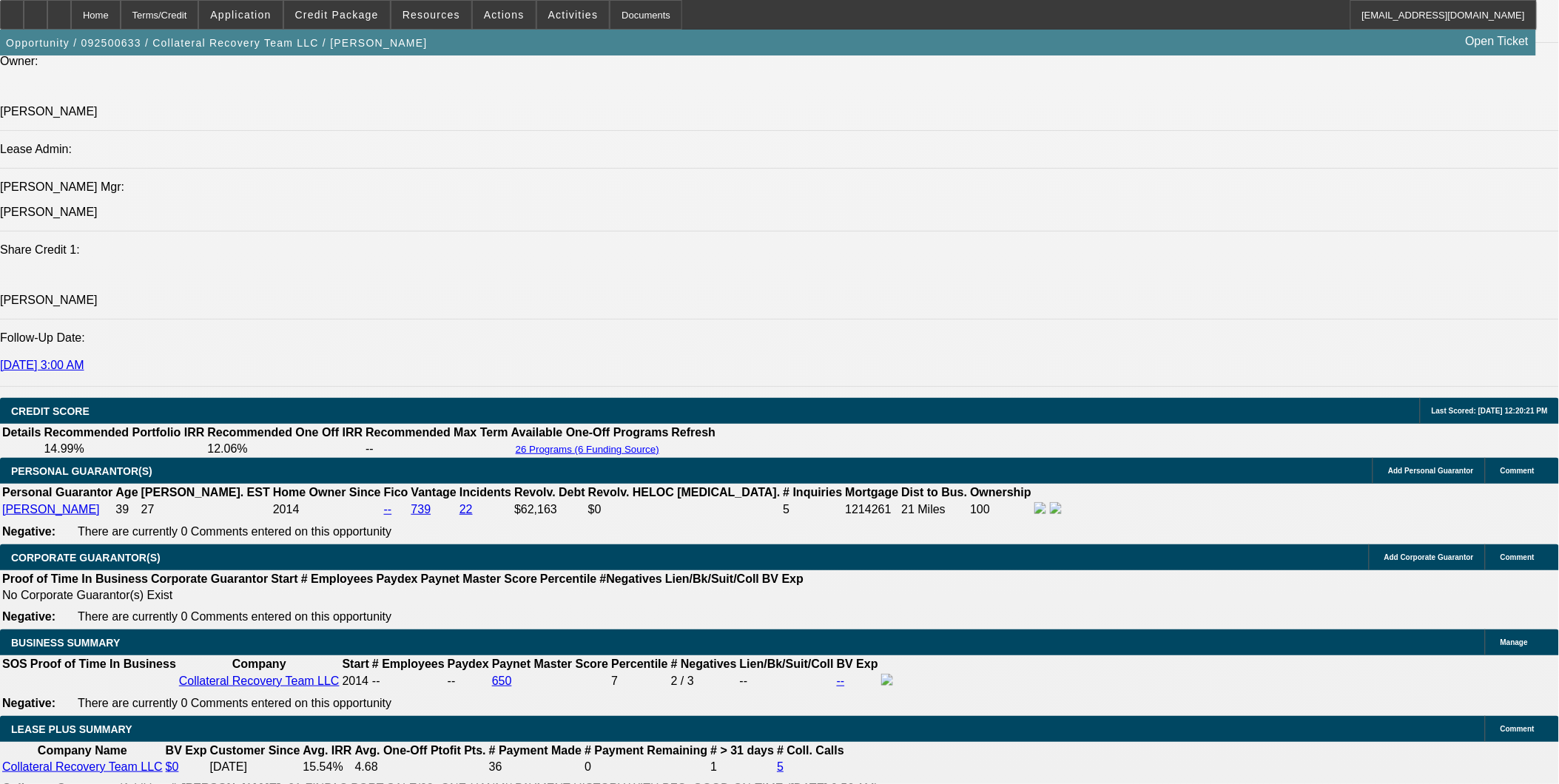
select select "0.15"
select select "0"
select select "0.15"
select select "0"
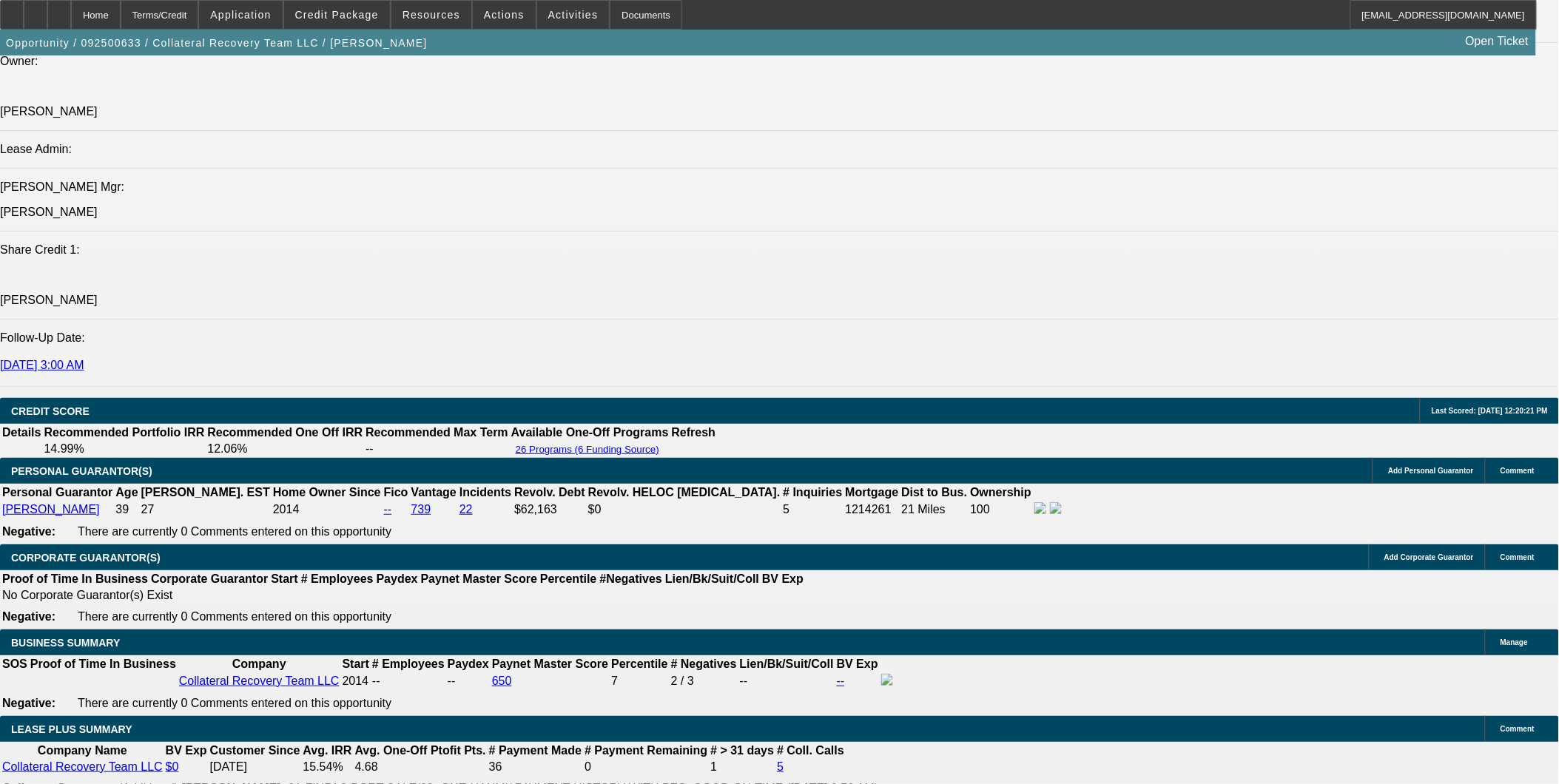
select select "0"
select select "2"
select select "0"
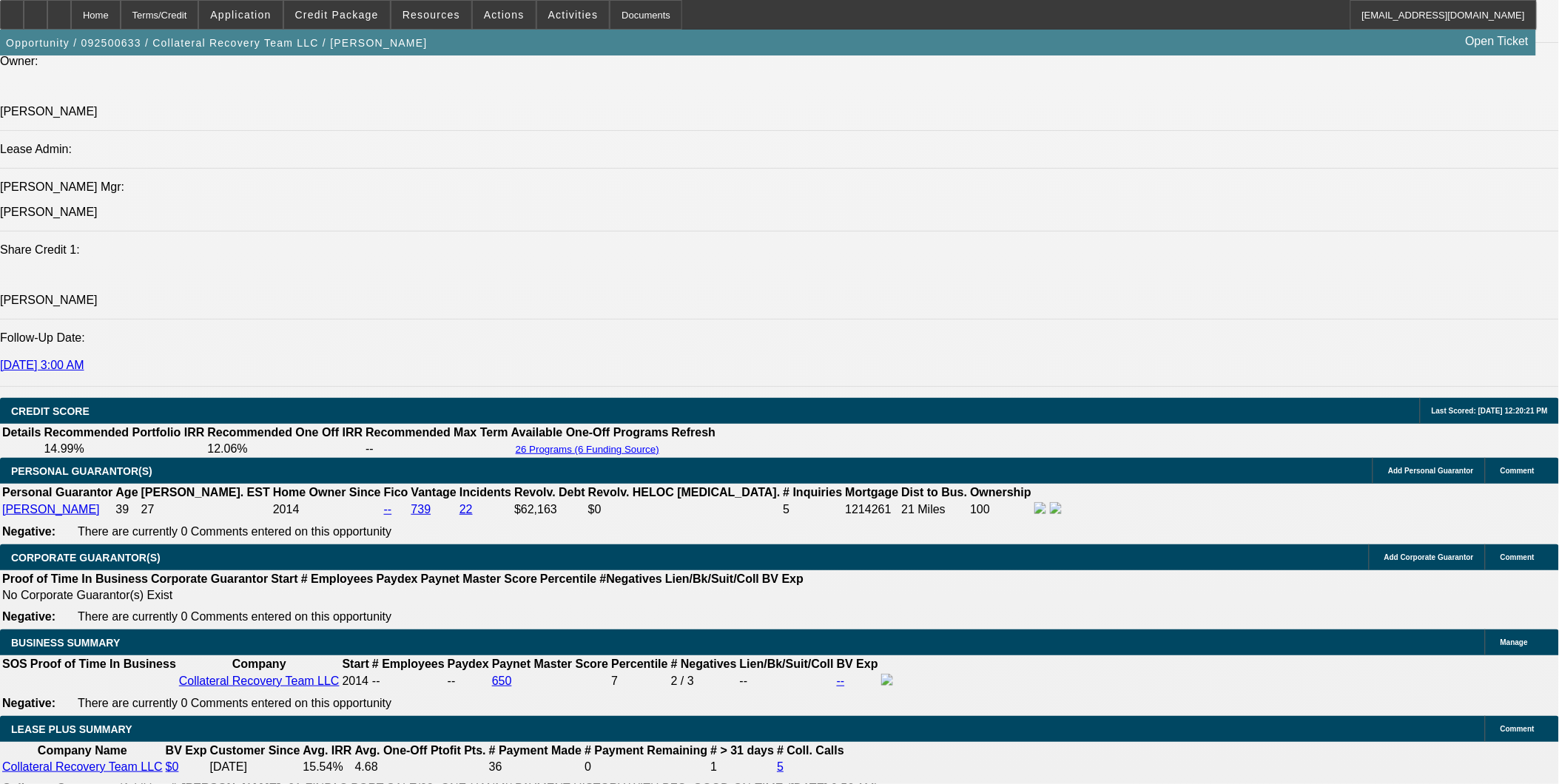
select select "2"
select select "0"
select select "1"
select select "3"
select select "6"
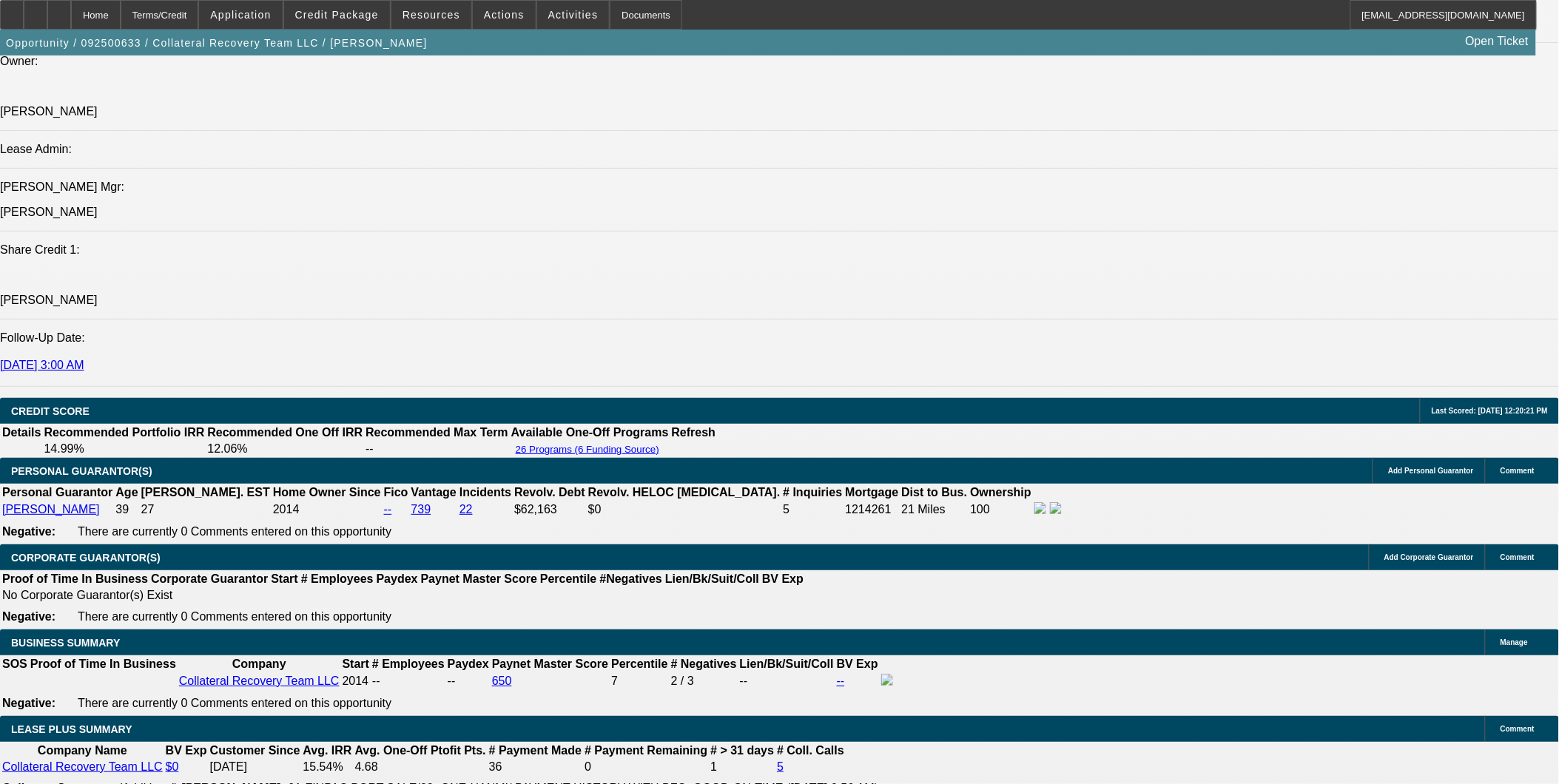
select select "1"
select select "3"
select select "6"
select select "1"
select select "2"
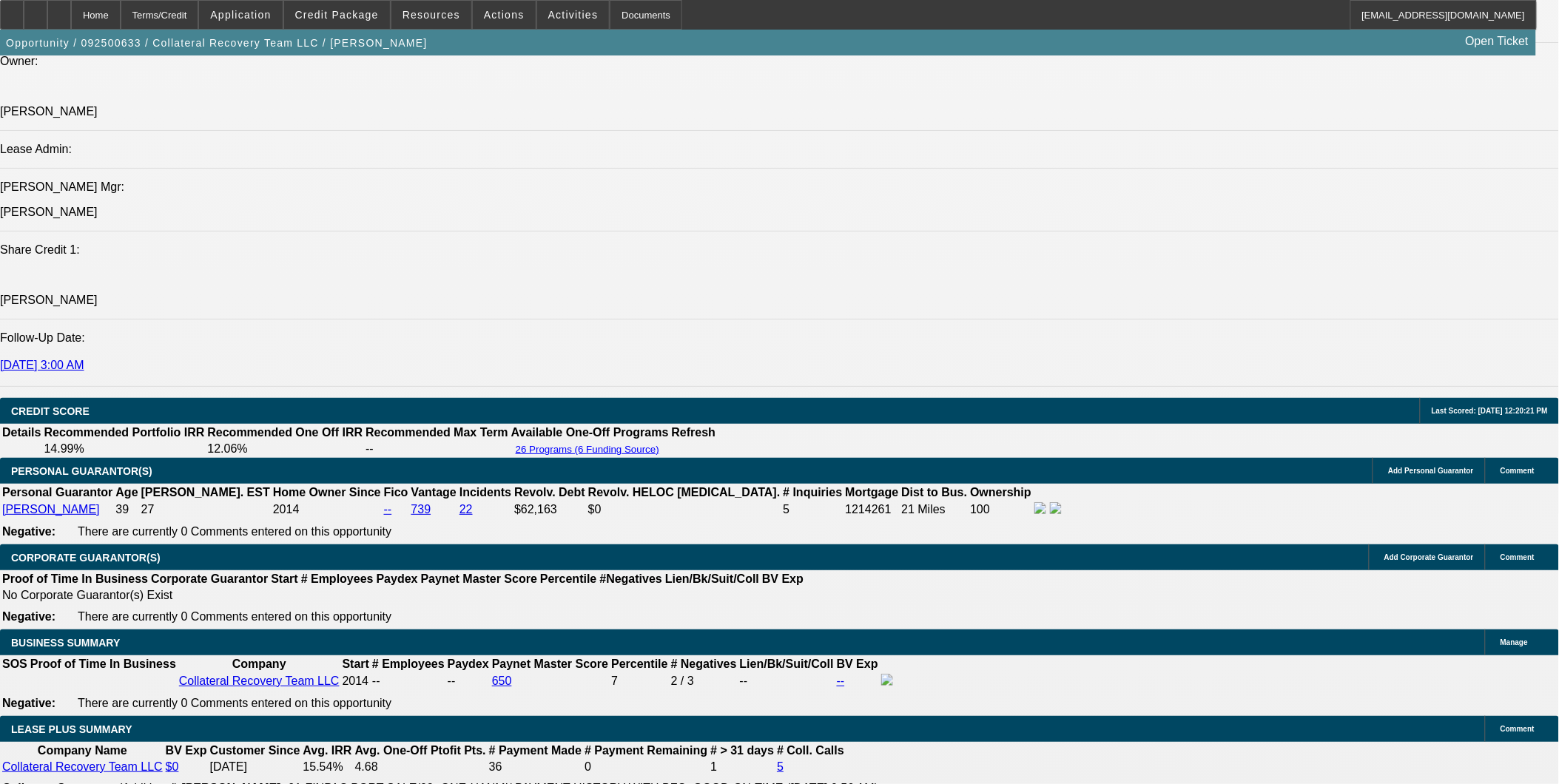
select select "6"
select select "1"
select select "2"
select select "6"
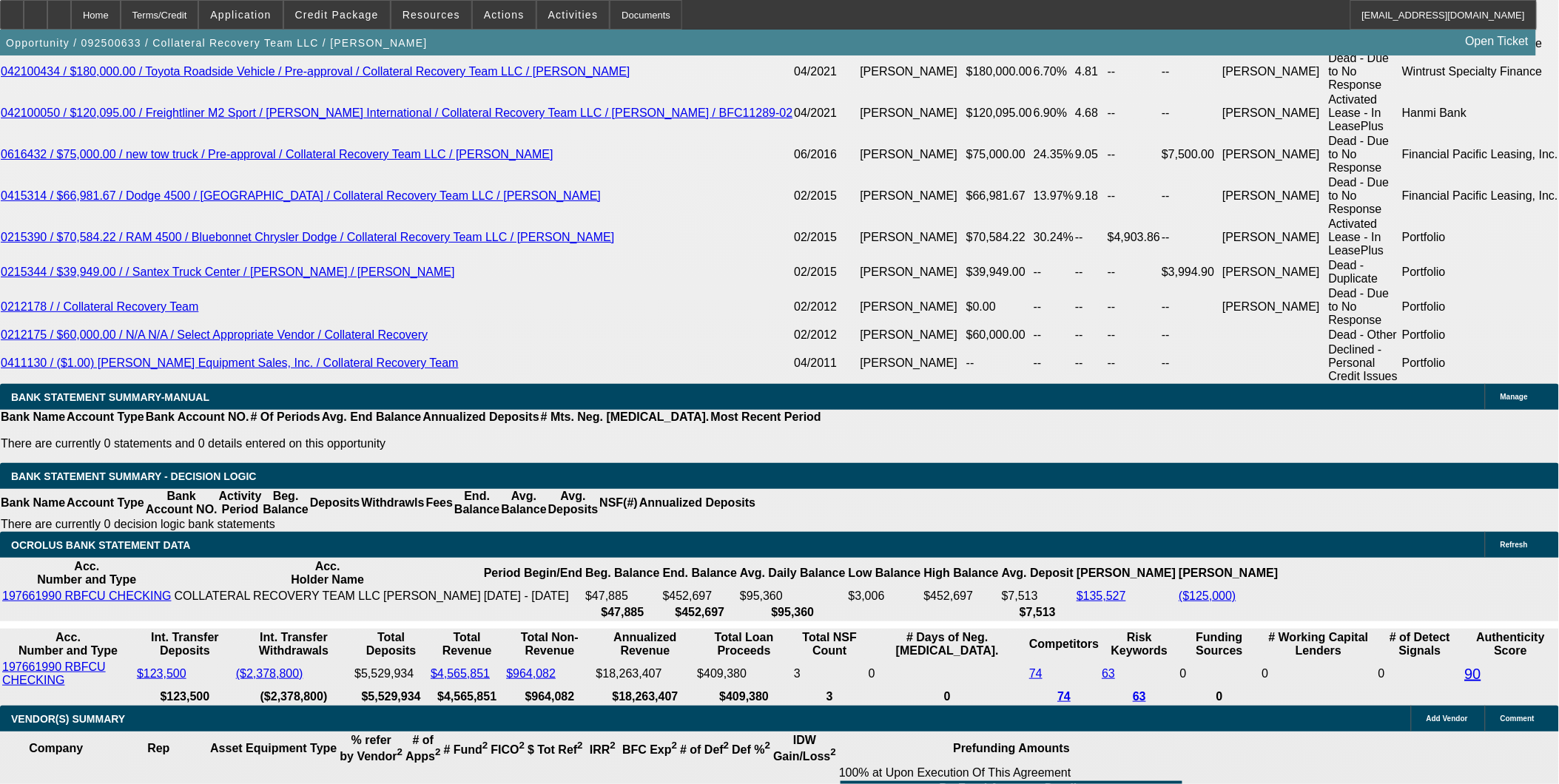
scroll to position [2980, 0]
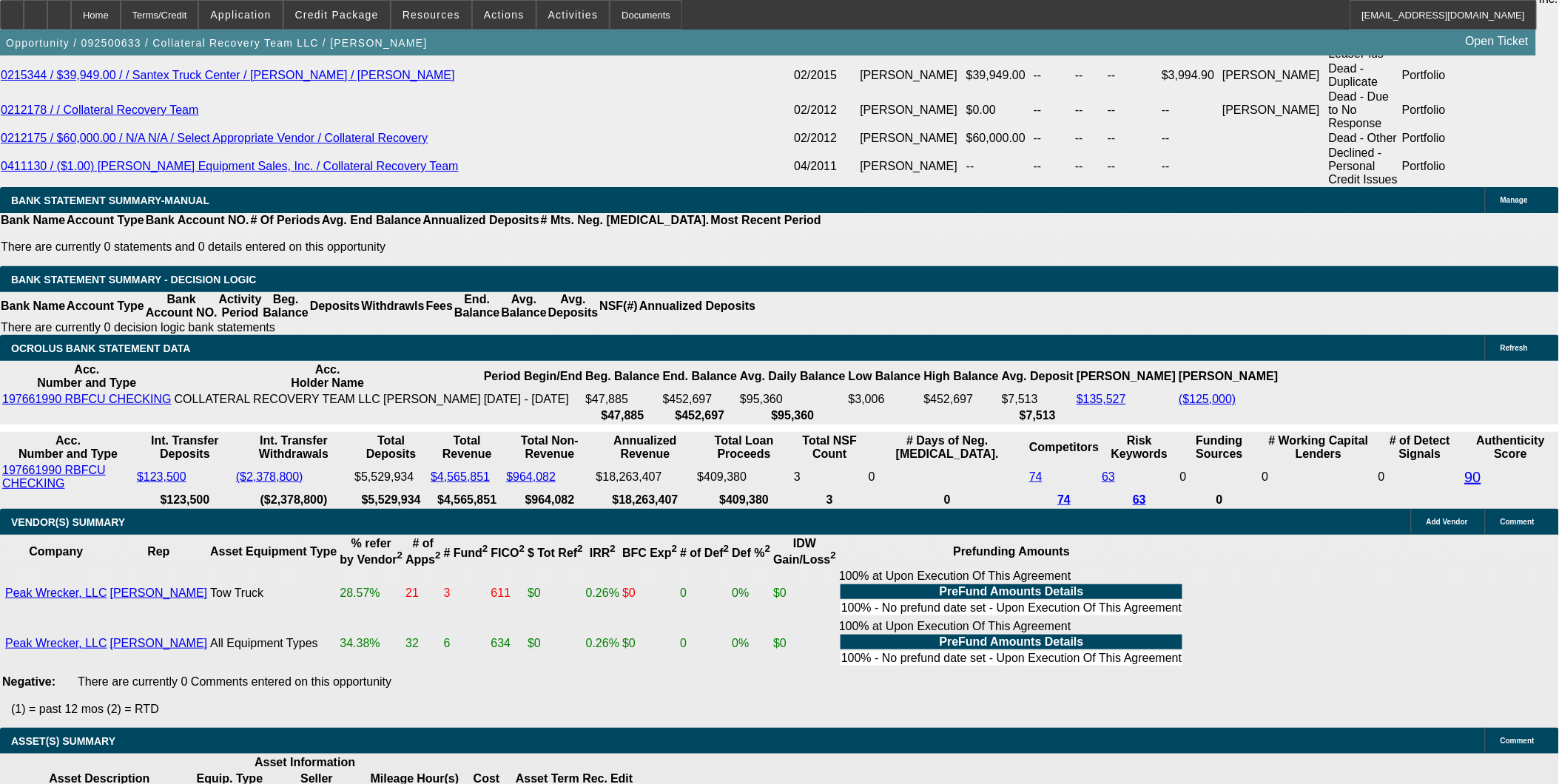
click at [1228, 246] on button "reply_all Reply All" at bounding box center [1244, 257] width 93 height 35
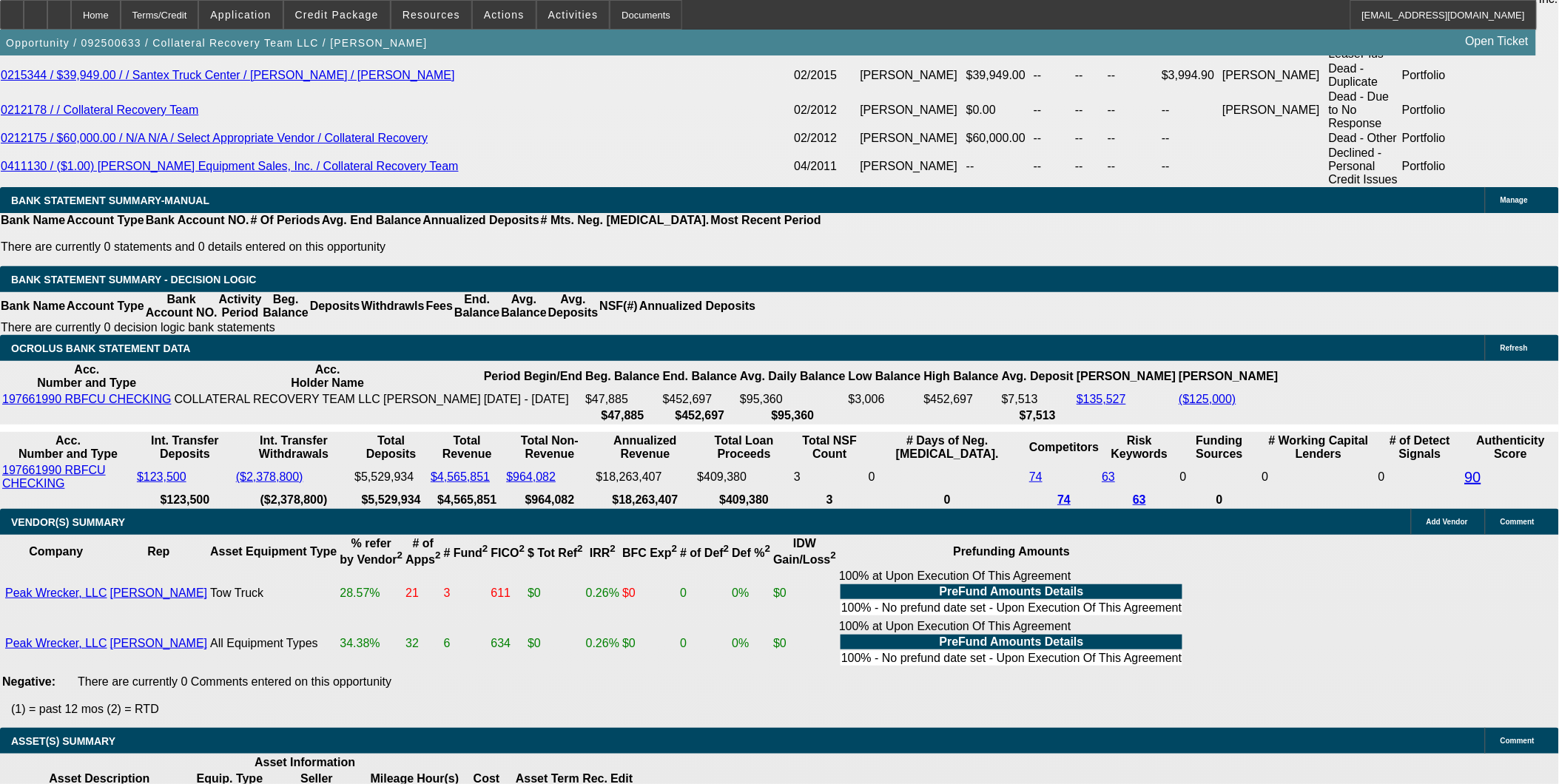
drag, startPoint x: 1173, startPoint y: 173, endPoint x: 1160, endPoint y: 182, distance: 15.8
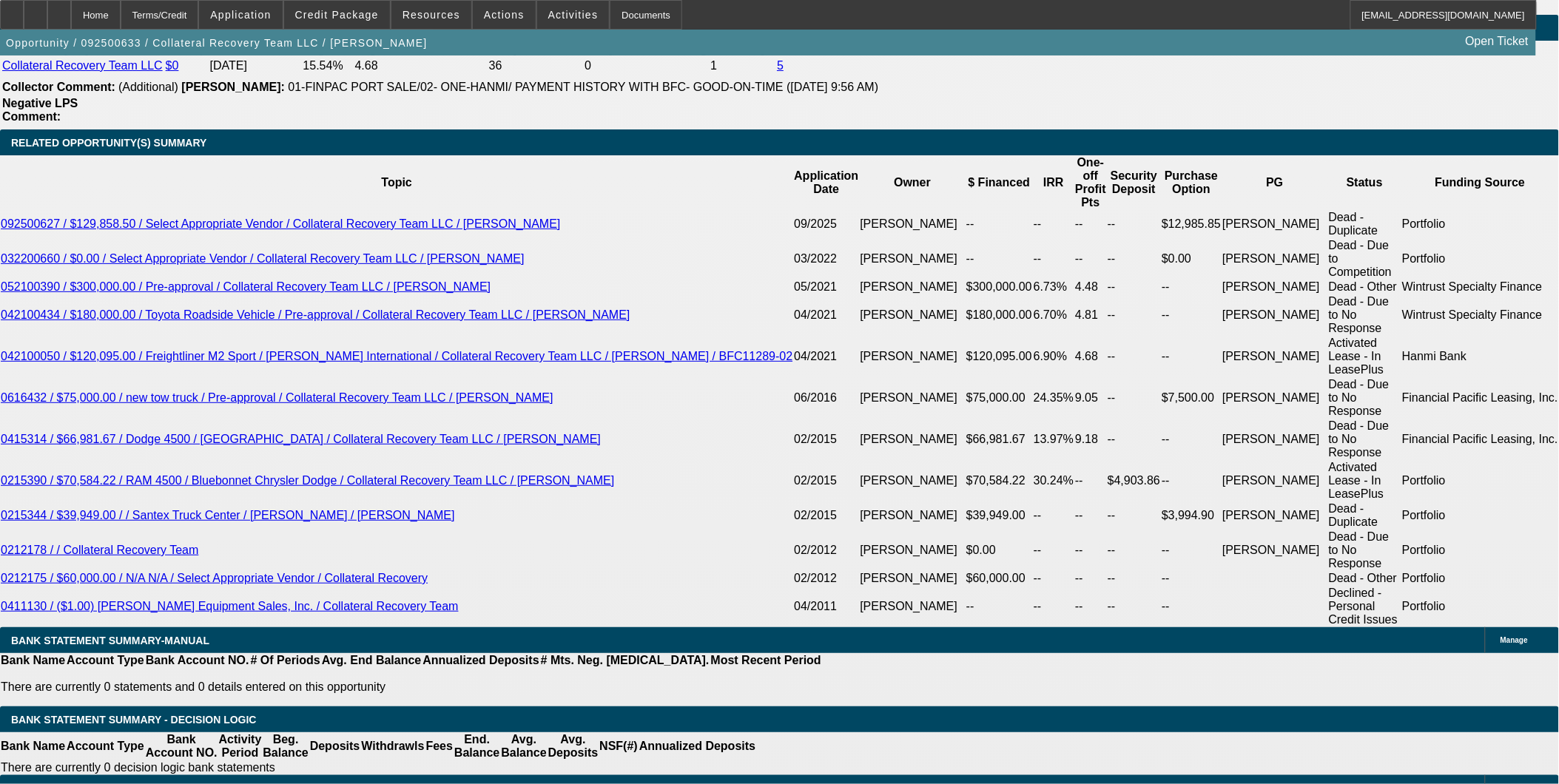
scroll to position [2487, 0]
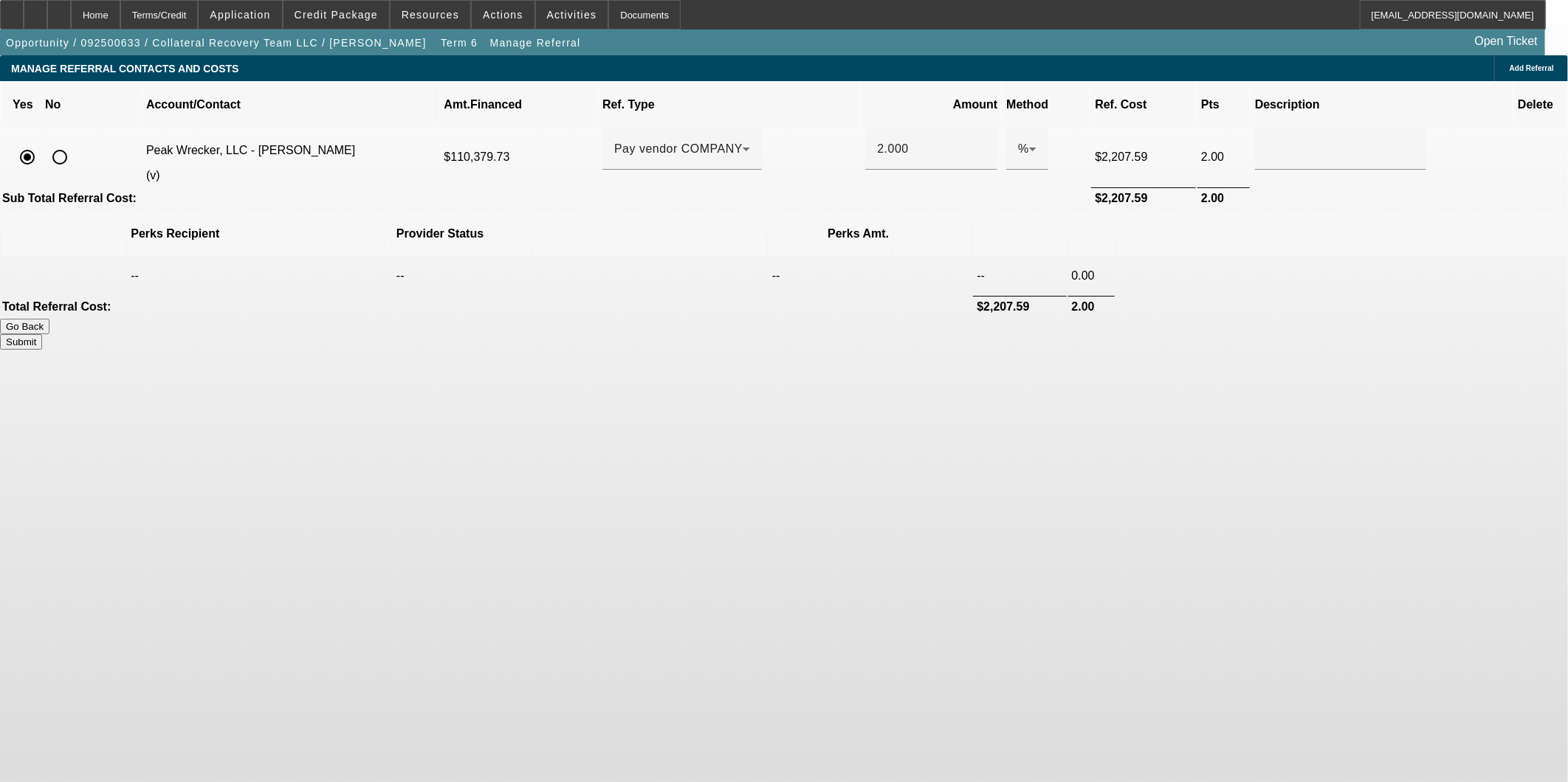
click at [74, 142] on input "radio" at bounding box center [59, 156] width 29 height 29
radio input "true"
click at [1510, 71] on span "Add Referral" at bounding box center [1532, 68] width 44 height 8
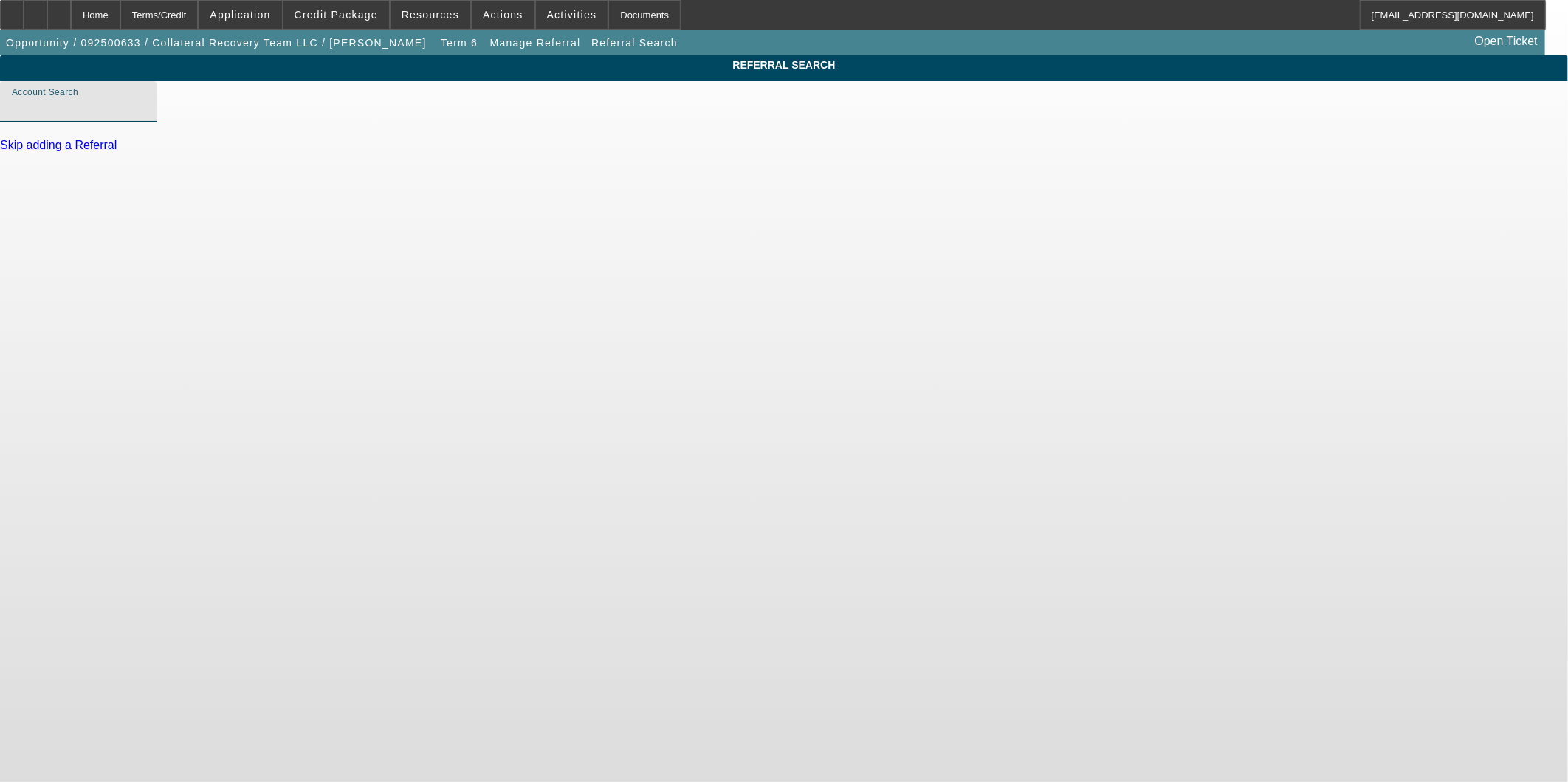
click at [144, 117] on input "Account Search" at bounding box center [78, 108] width 133 height 18
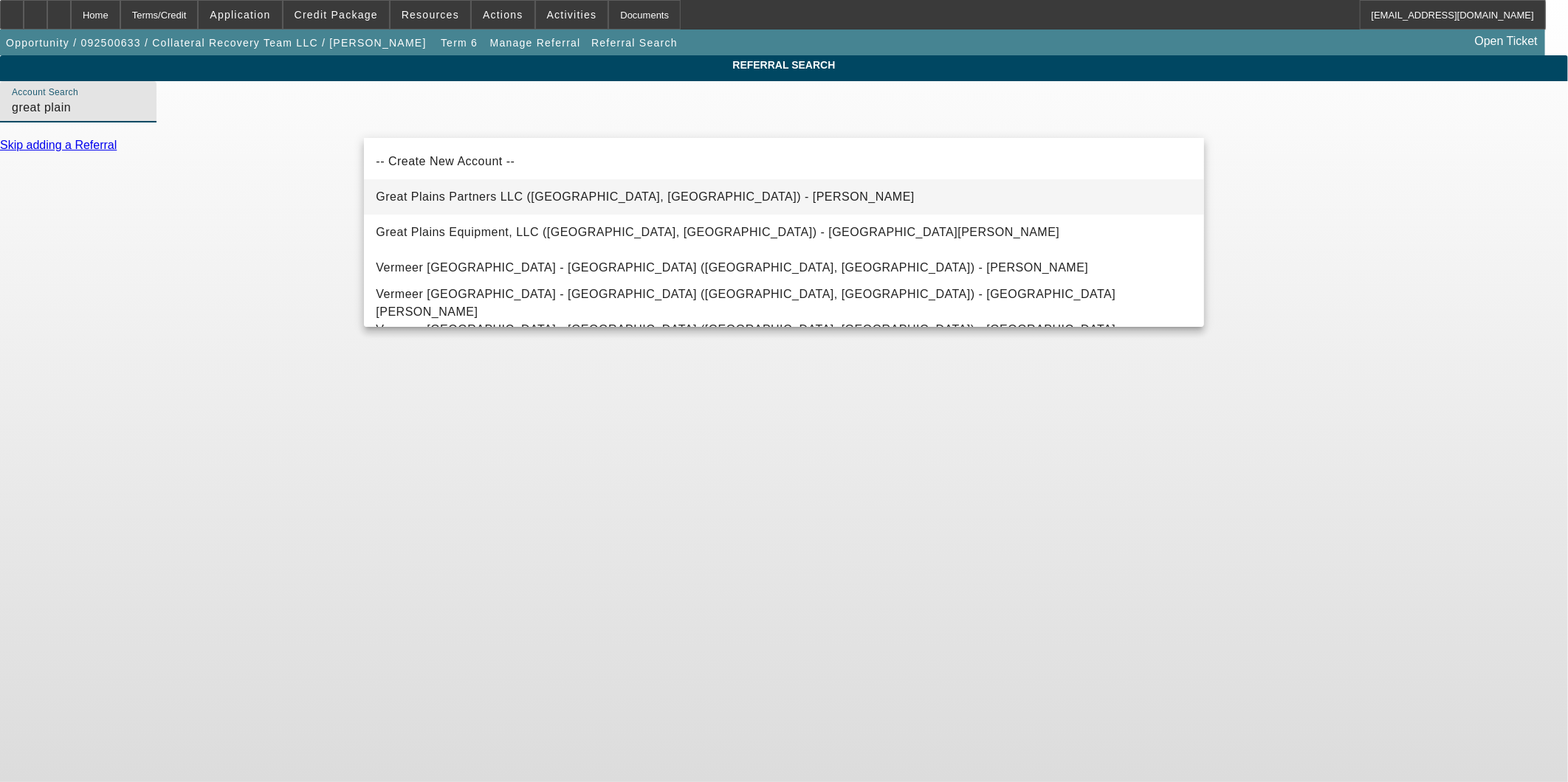
click at [518, 188] on span "Great Plains Partners LLC ([GEOGRAPHIC_DATA], [GEOGRAPHIC_DATA]) - [PERSON_NAME]" at bounding box center [645, 197] width 539 height 18
type input "Great Plains Partners LLC ([GEOGRAPHIC_DATA], [GEOGRAPHIC_DATA]) - [PERSON_NAME]"
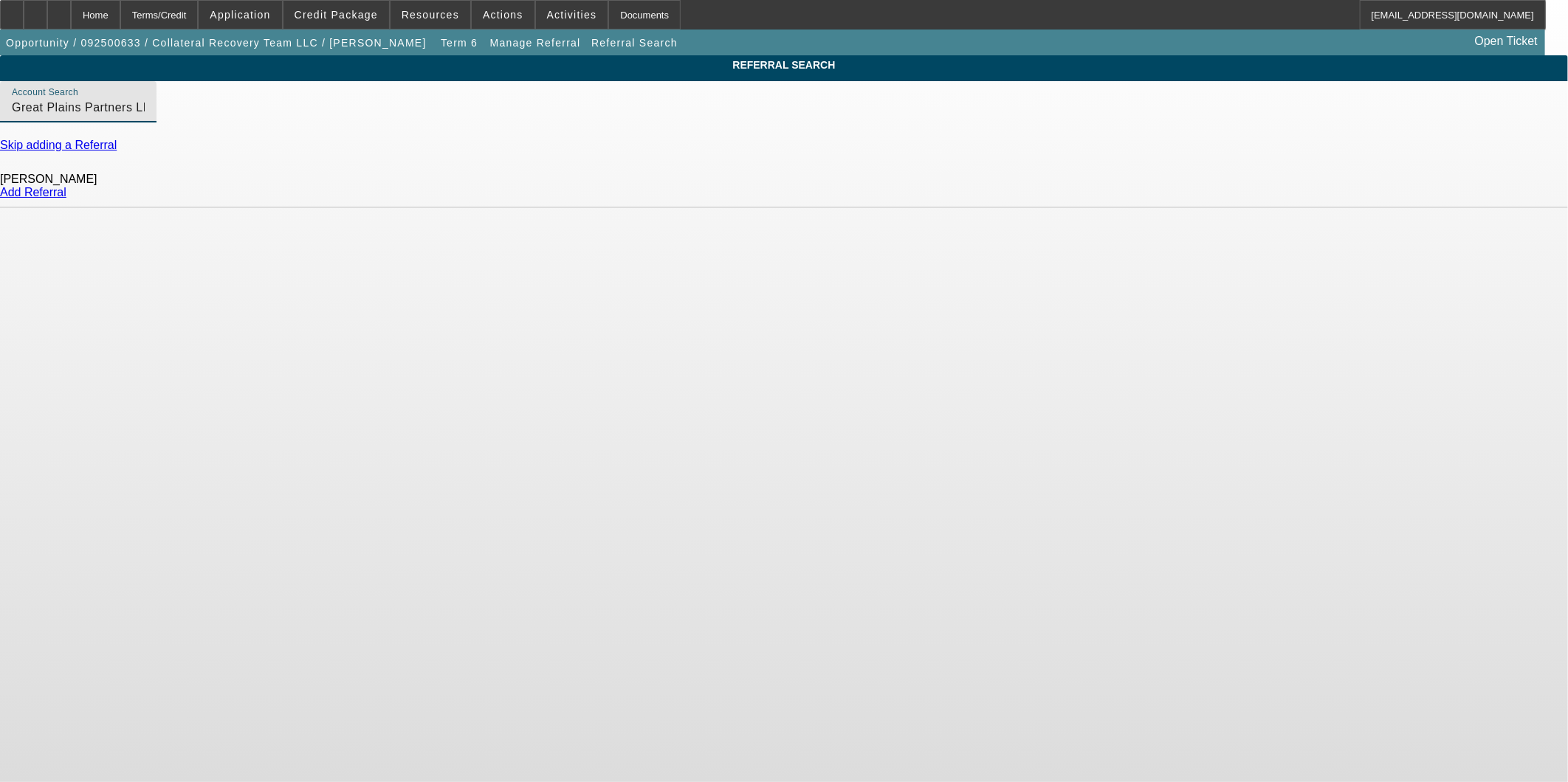
click at [66, 199] on link "Add Referral" at bounding box center [33, 192] width 66 height 13
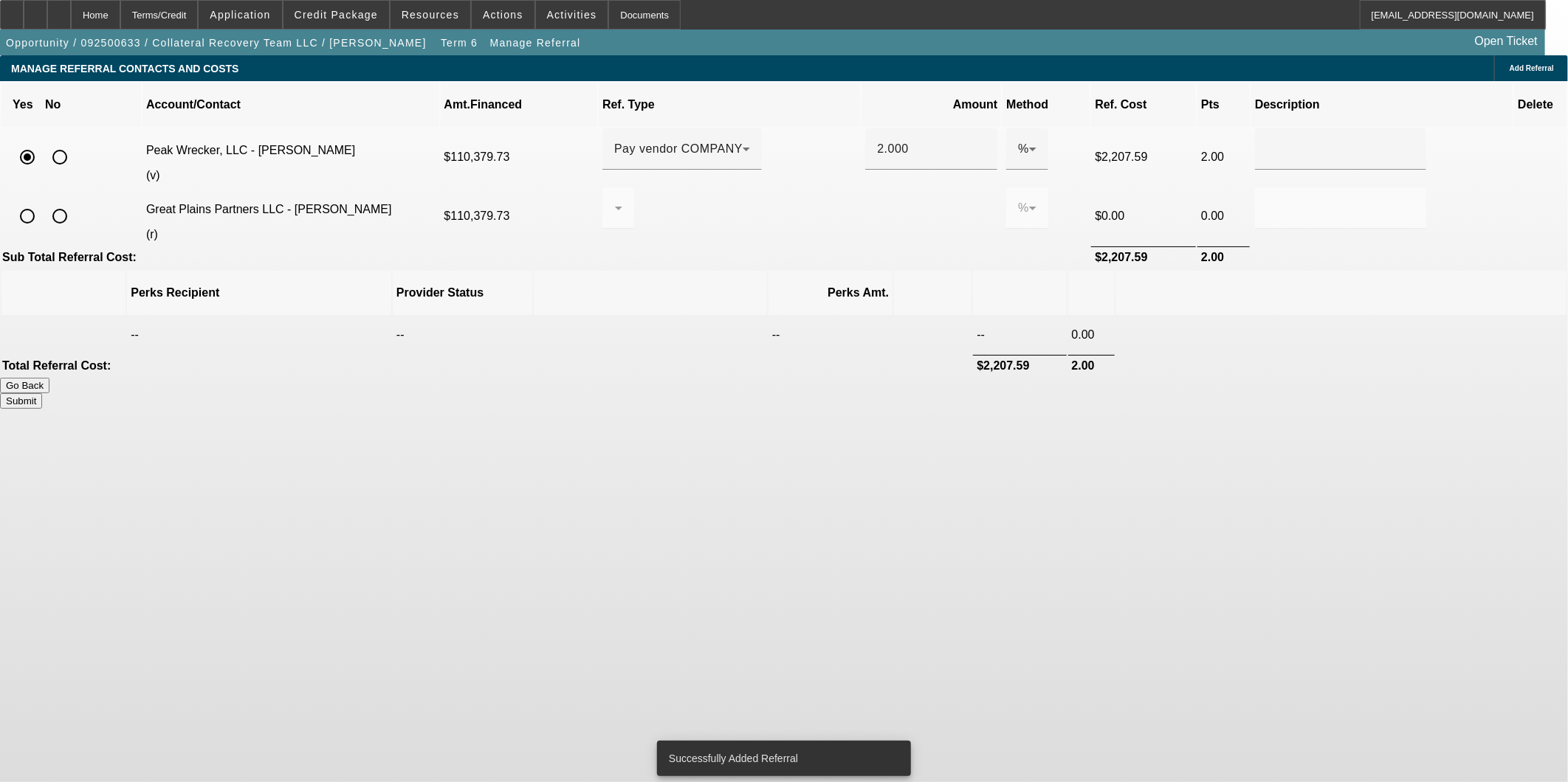
click at [42, 202] on input "radio" at bounding box center [27, 216] width 29 height 29
radio input "true"
click at [74, 142] on input "radio" at bounding box center [59, 156] width 29 height 29
radio input "true"
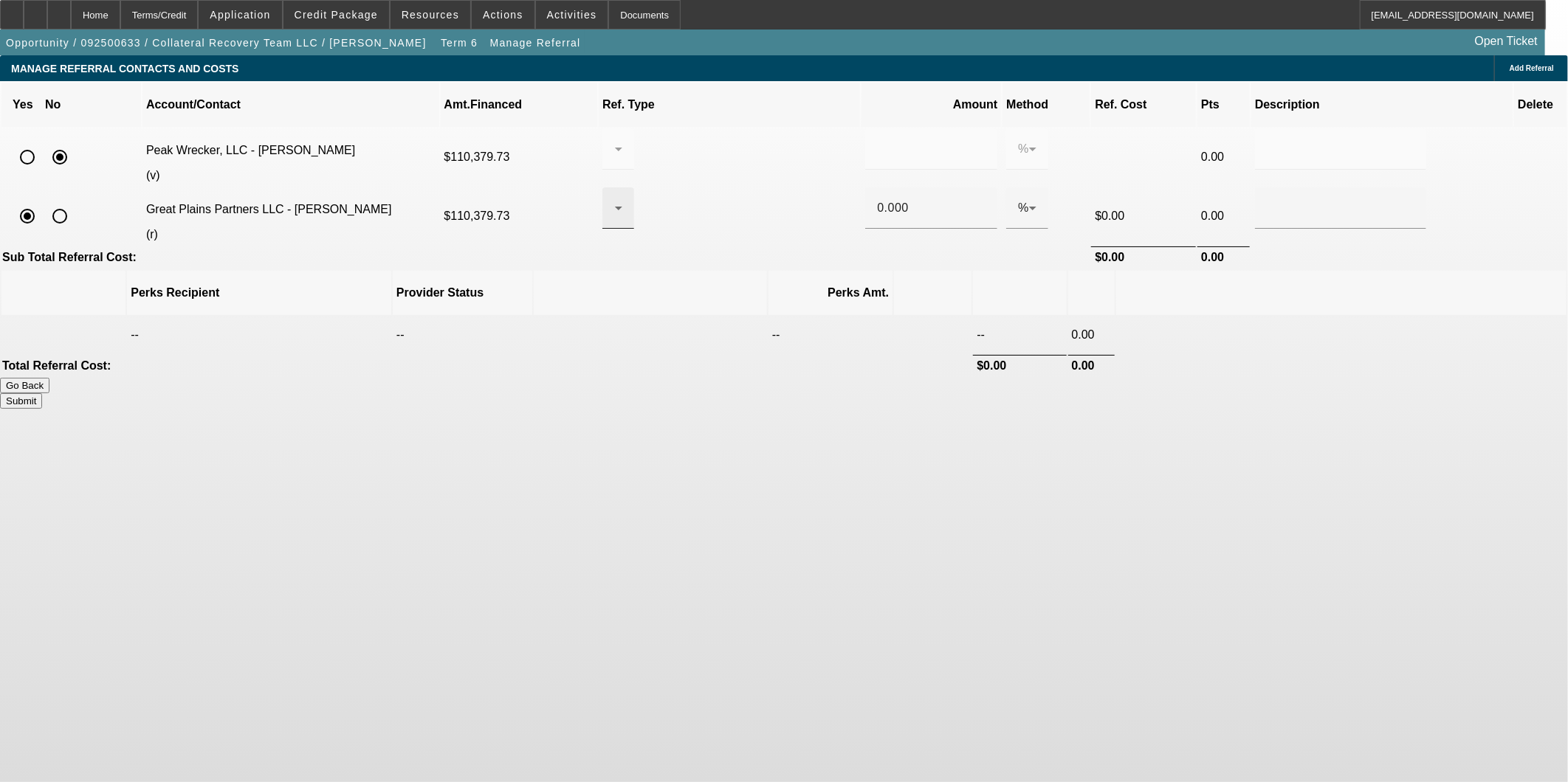
click at [634, 187] on div at bounding box center [618, 208] width 32 height 41
click at [778, 261] on mat-option "Pay vendor COMPANY" at bounding box center [744, 266] width 163 height 35
click at [877, 199] on input "0.000" at bounding box center [931, 208] width 108 height 18
type input "2.00"
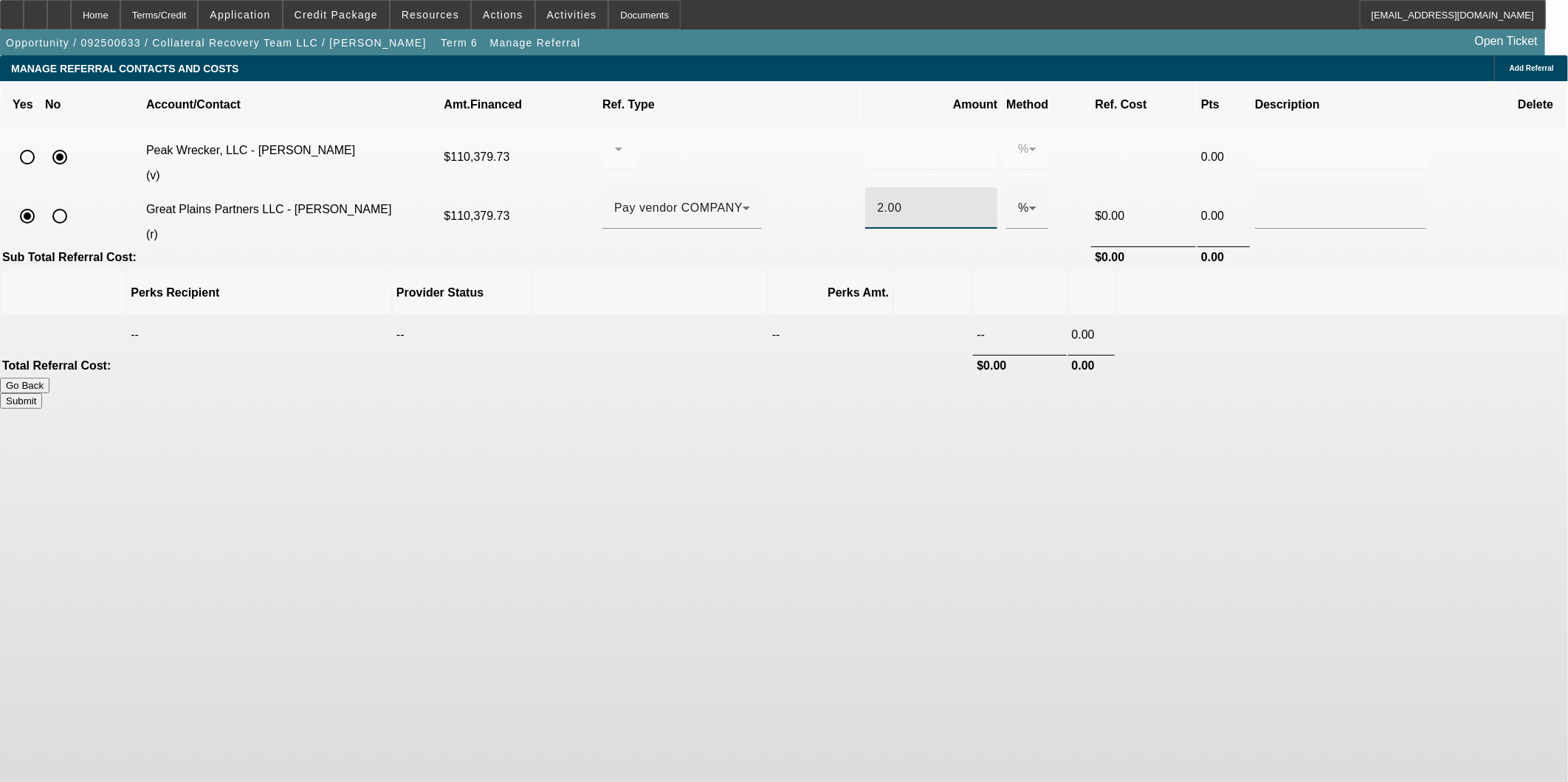
click at [846, 247] on td "Sub Total Referral Cost:" at bounding box center [545, 257] width 1088 height 21
click at [42, 393] on button "Submit" at bounding box center [21, 401] width 42 height 16
type input "0.000"
type input "2.000"
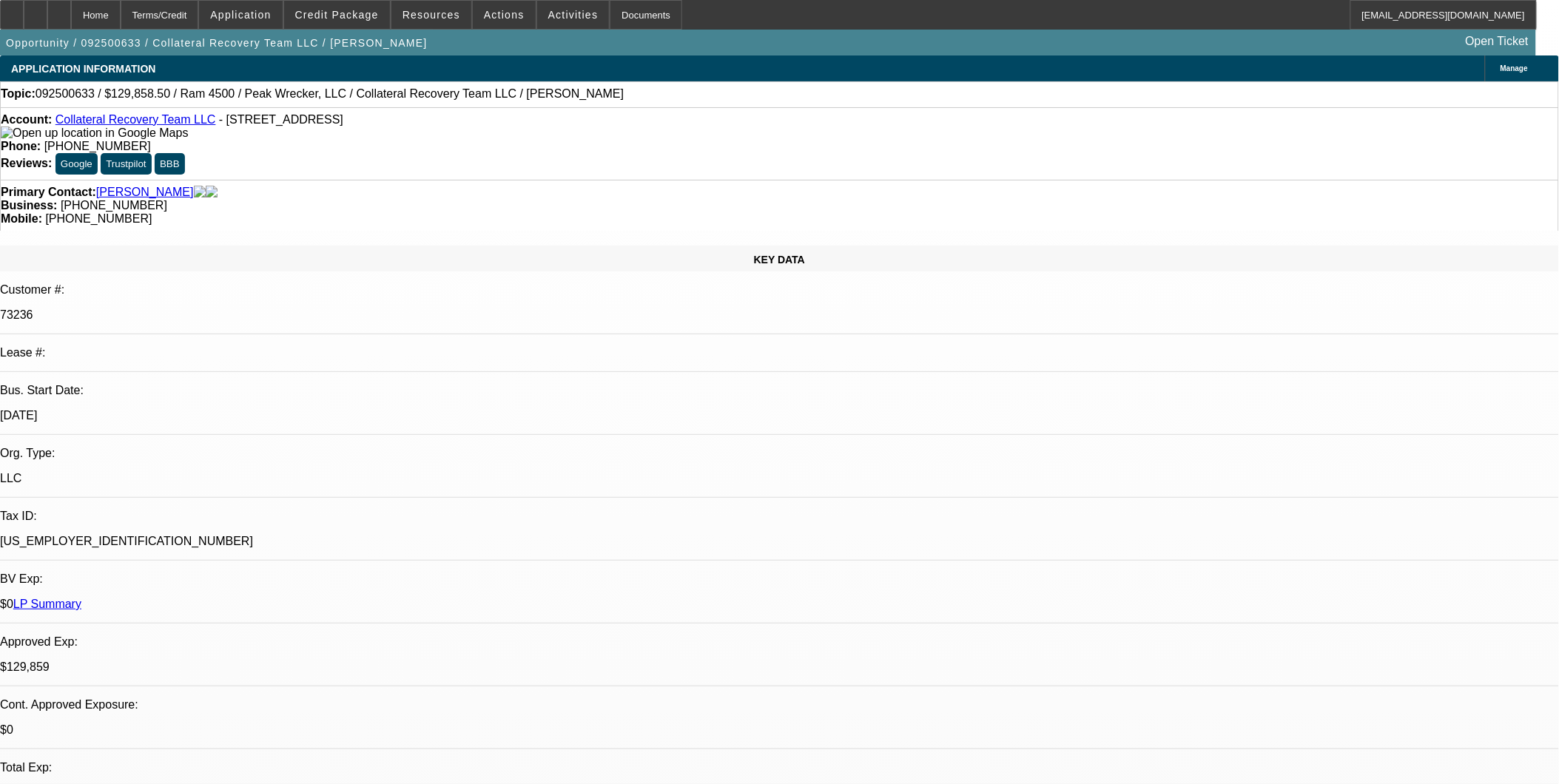
select select "0.15"
select select "0"
select select "3"
select select "0"
select select "6"
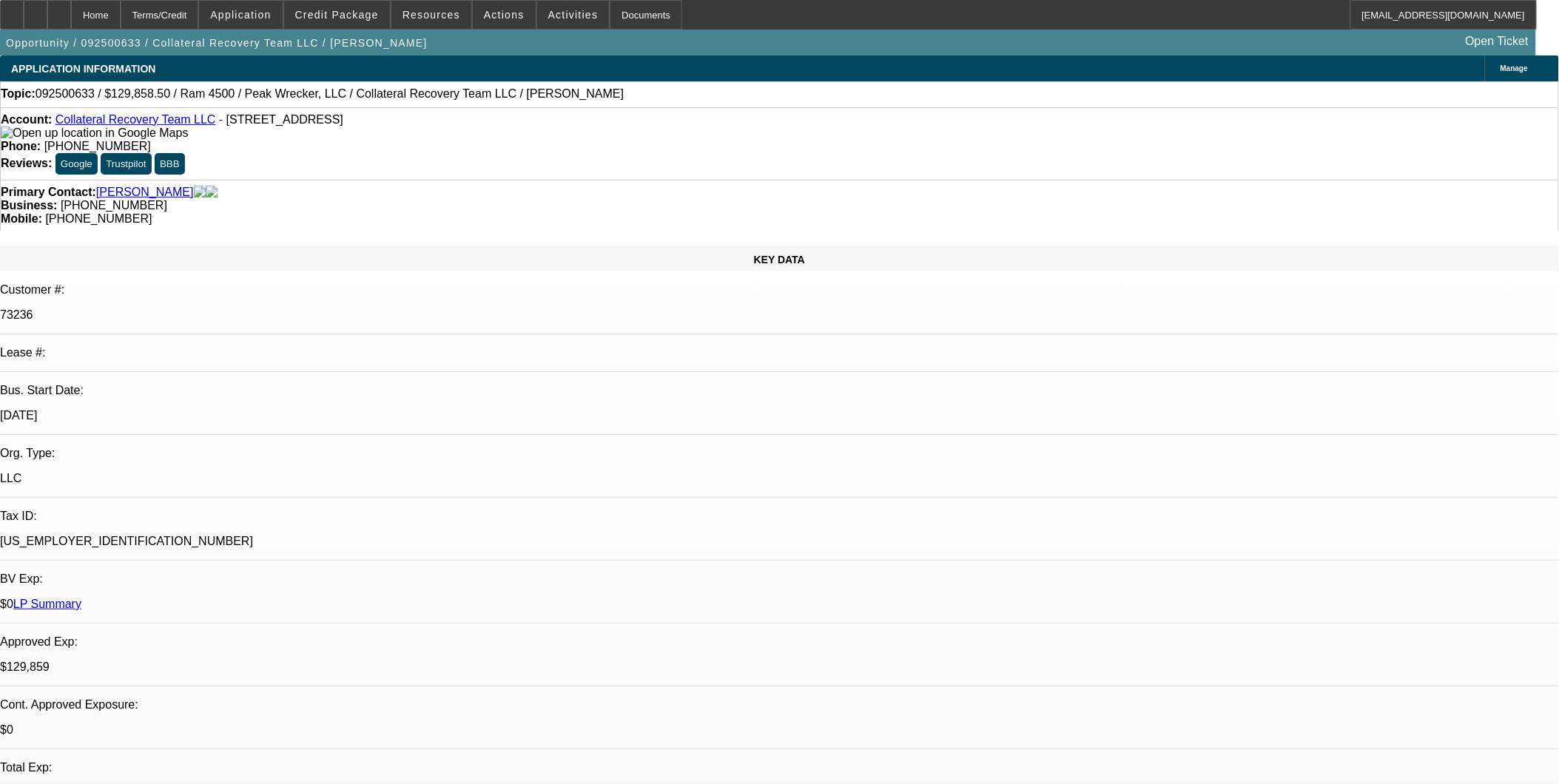
select select "0.15"
select select "0"
select select "3"
select select "0"
select select "6"
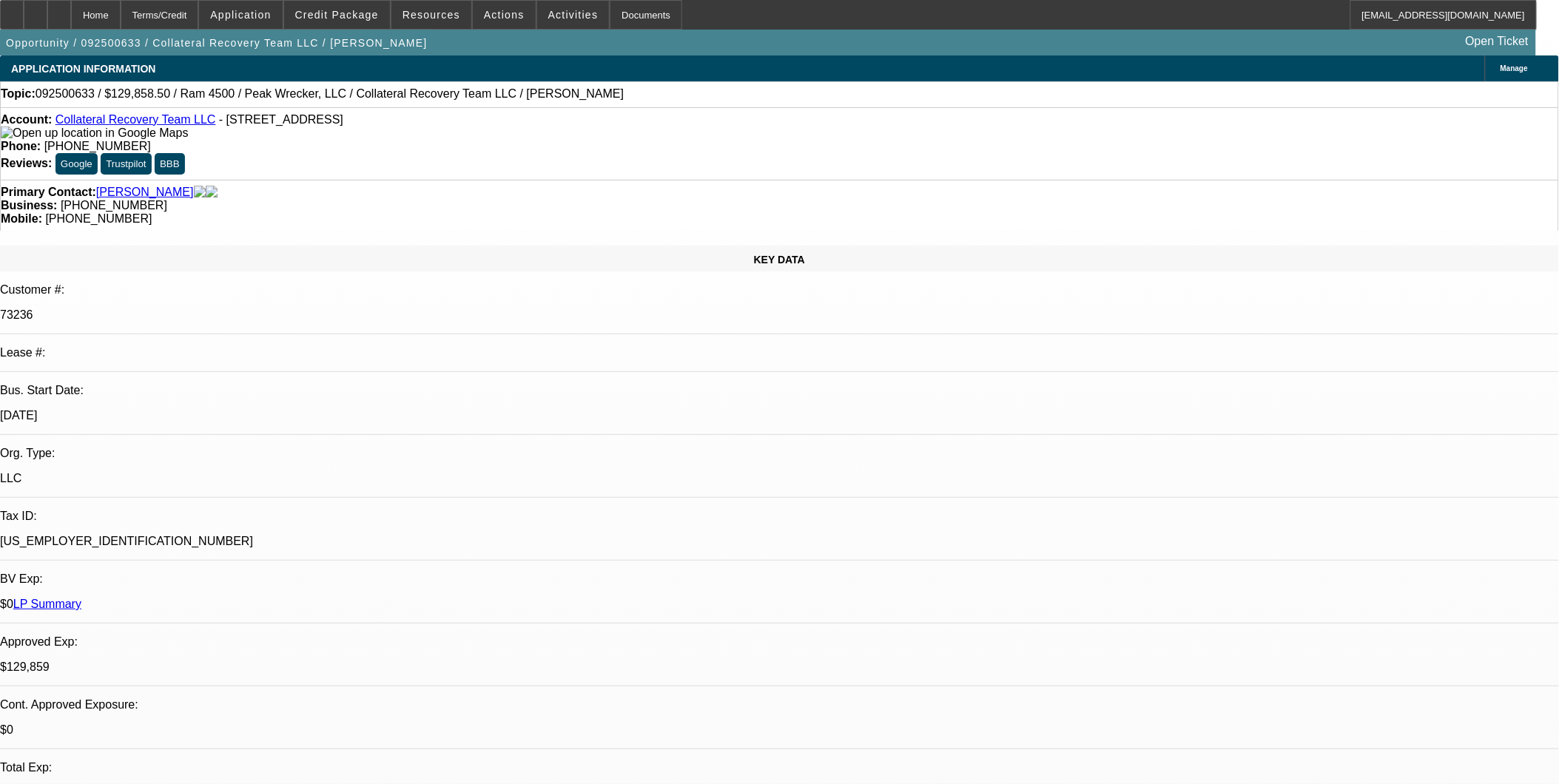
select select "0"
select select "2"
select select "0"
select select "6"
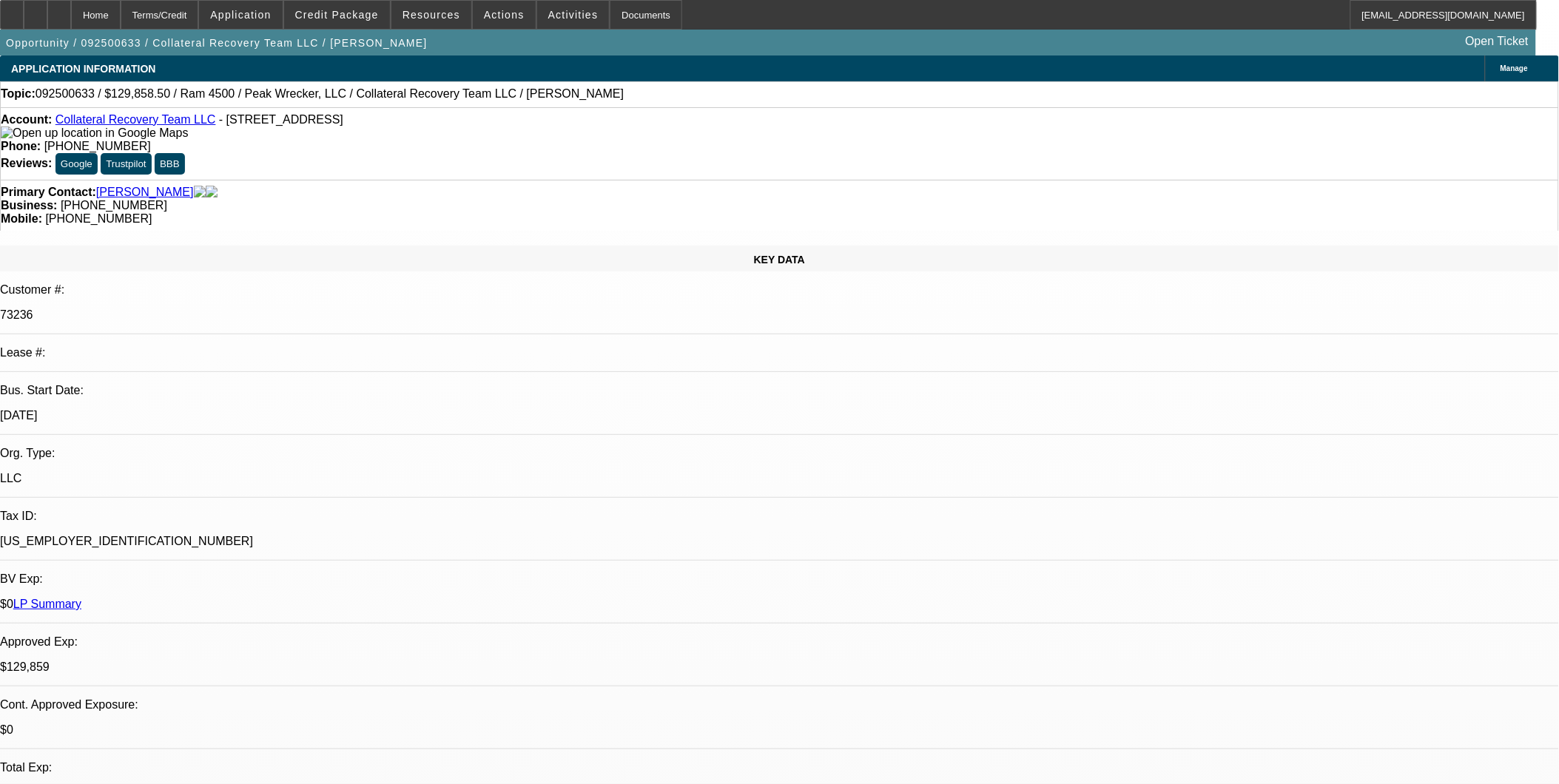
select select "0"
select select "2"
select select "0"
select select "6"
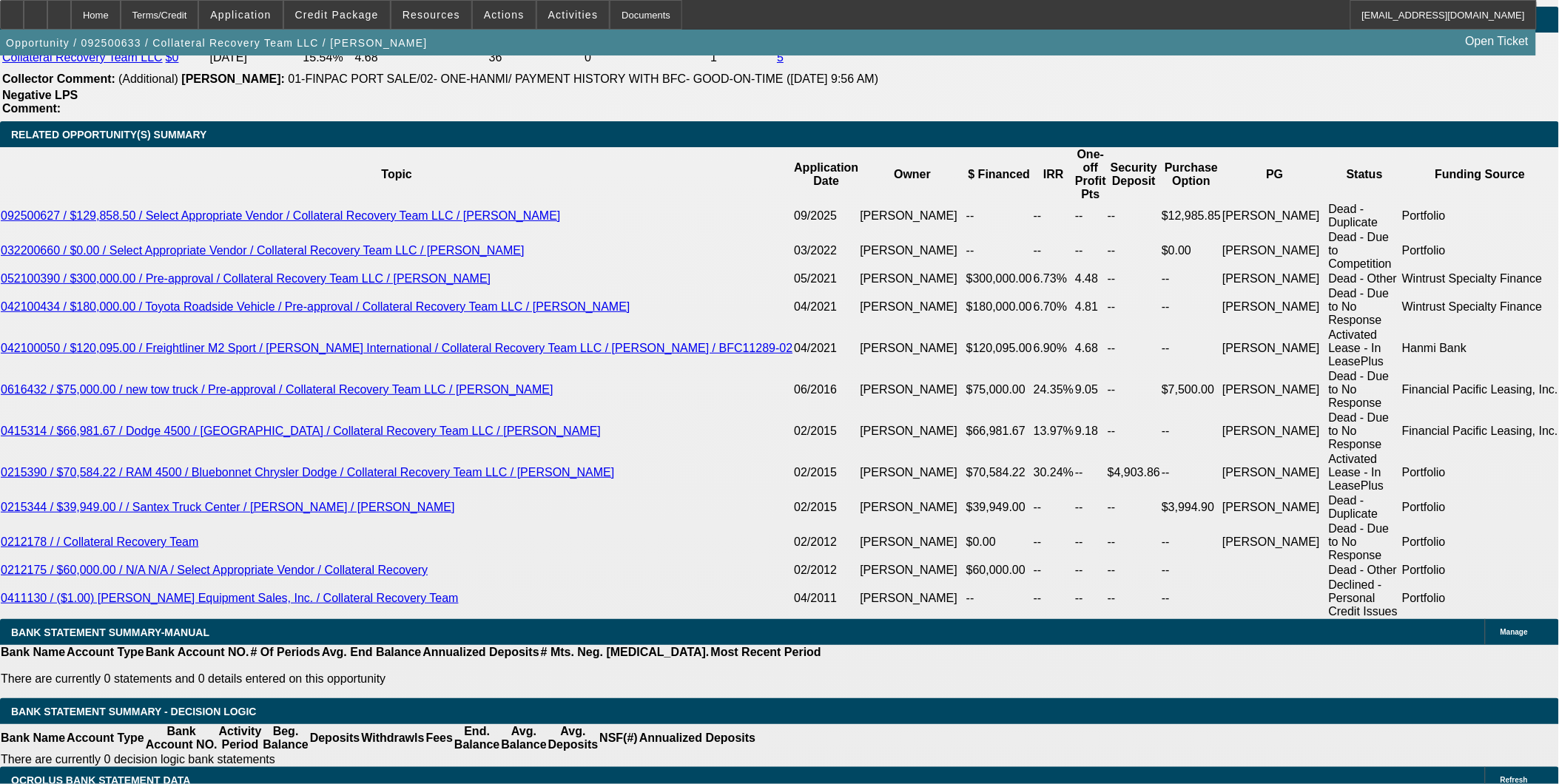
scroll to position [2591, 0]
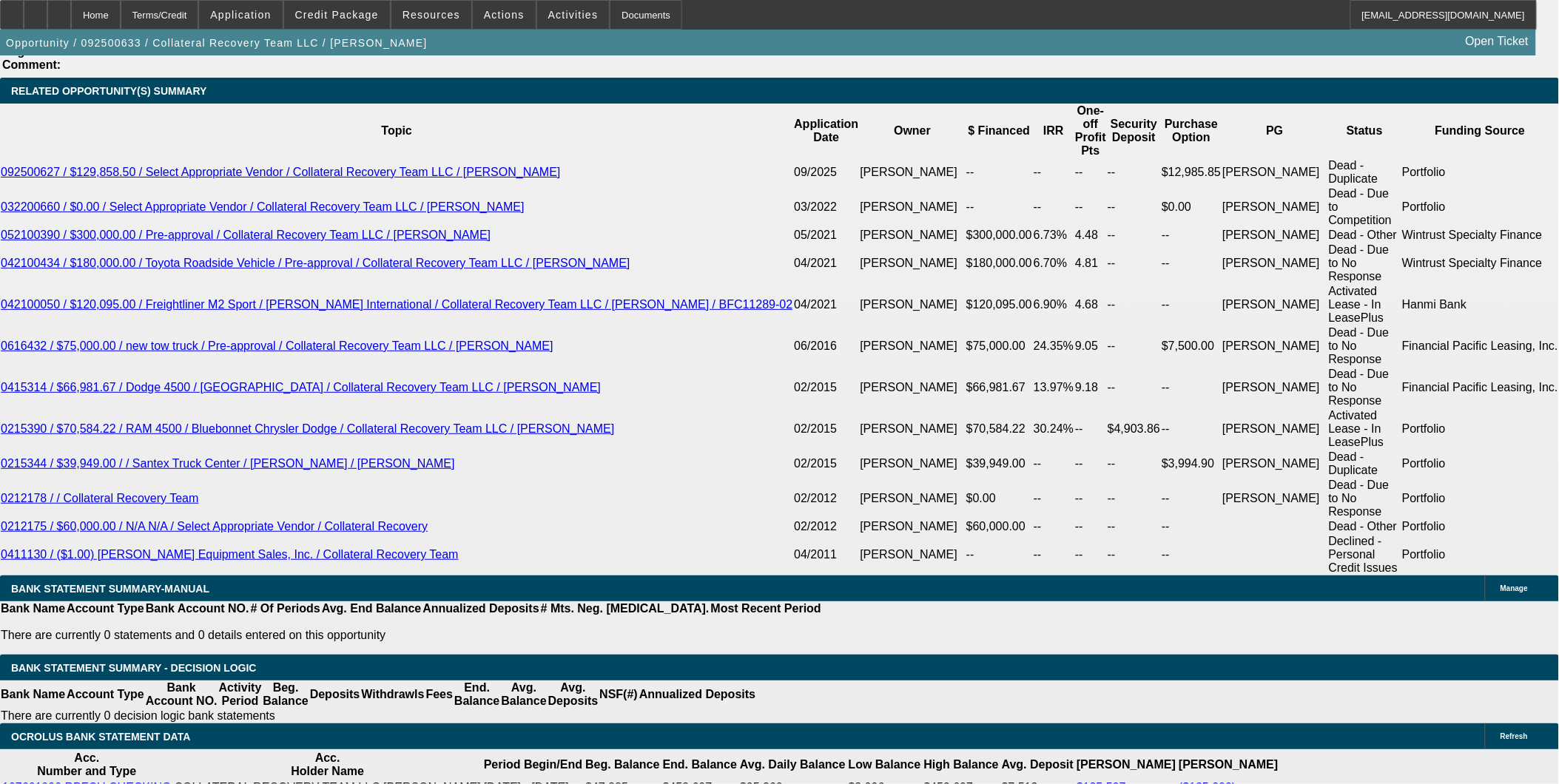
drag, startPoint x: 344, startPoint y: 372, endPoint x: 408, endPoint y: 360, distance: 65.1
type input "UNKNOWN"
type input "12"
type input "$2,906.72"
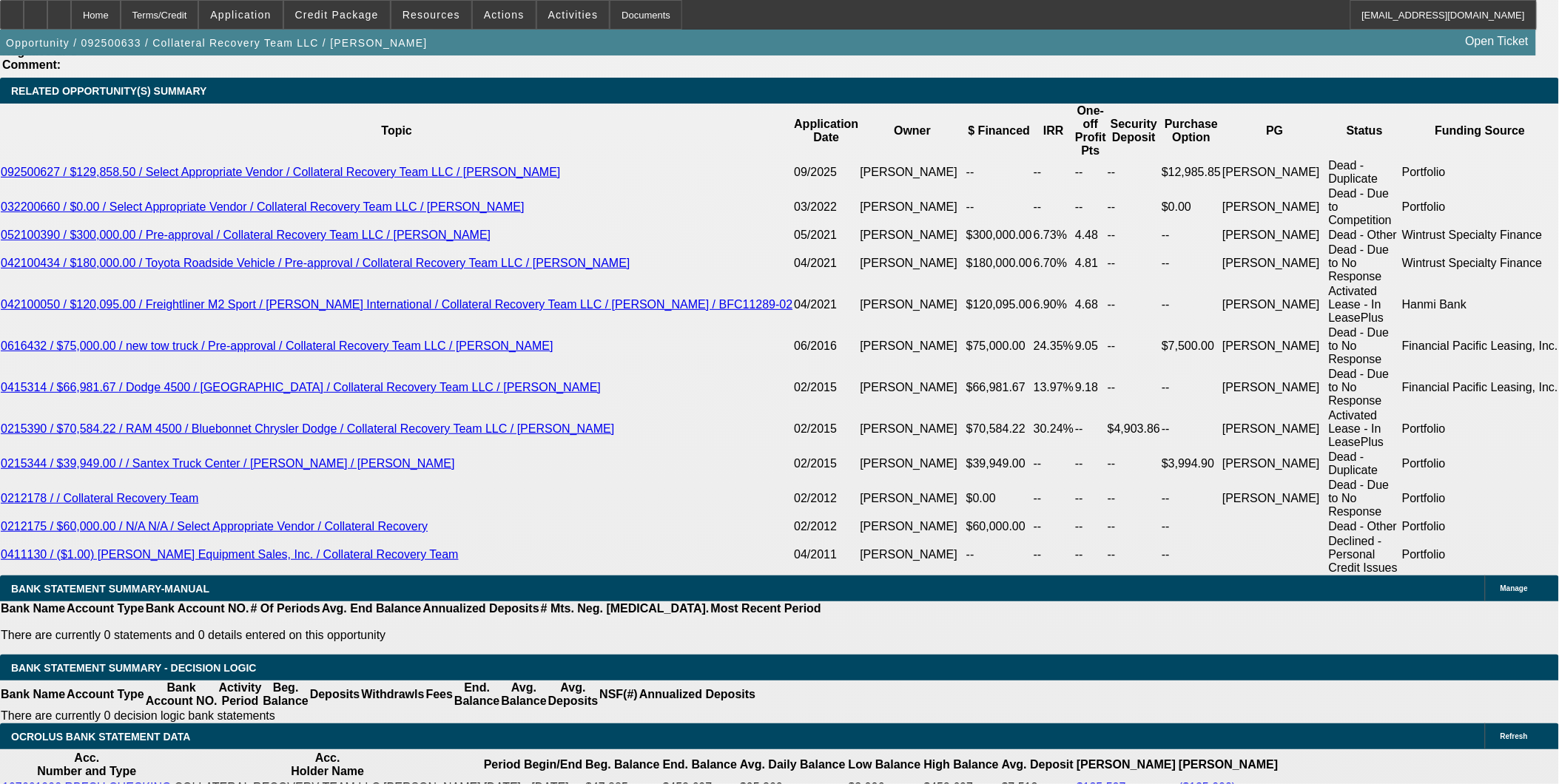
type input "12"
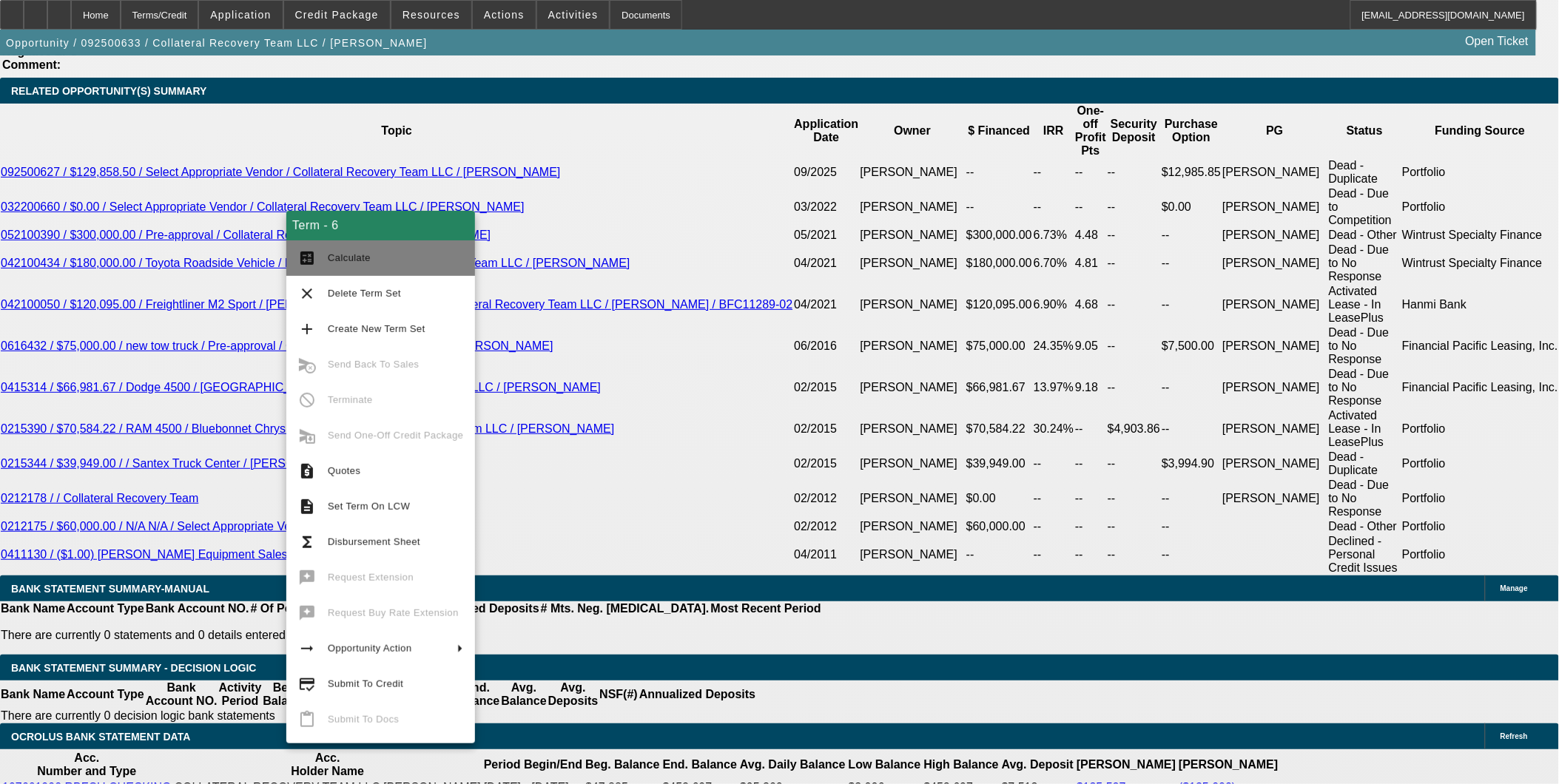
click at [336, 250] on span "Calculate" at bounding box center [396, 259] width 136 height 18
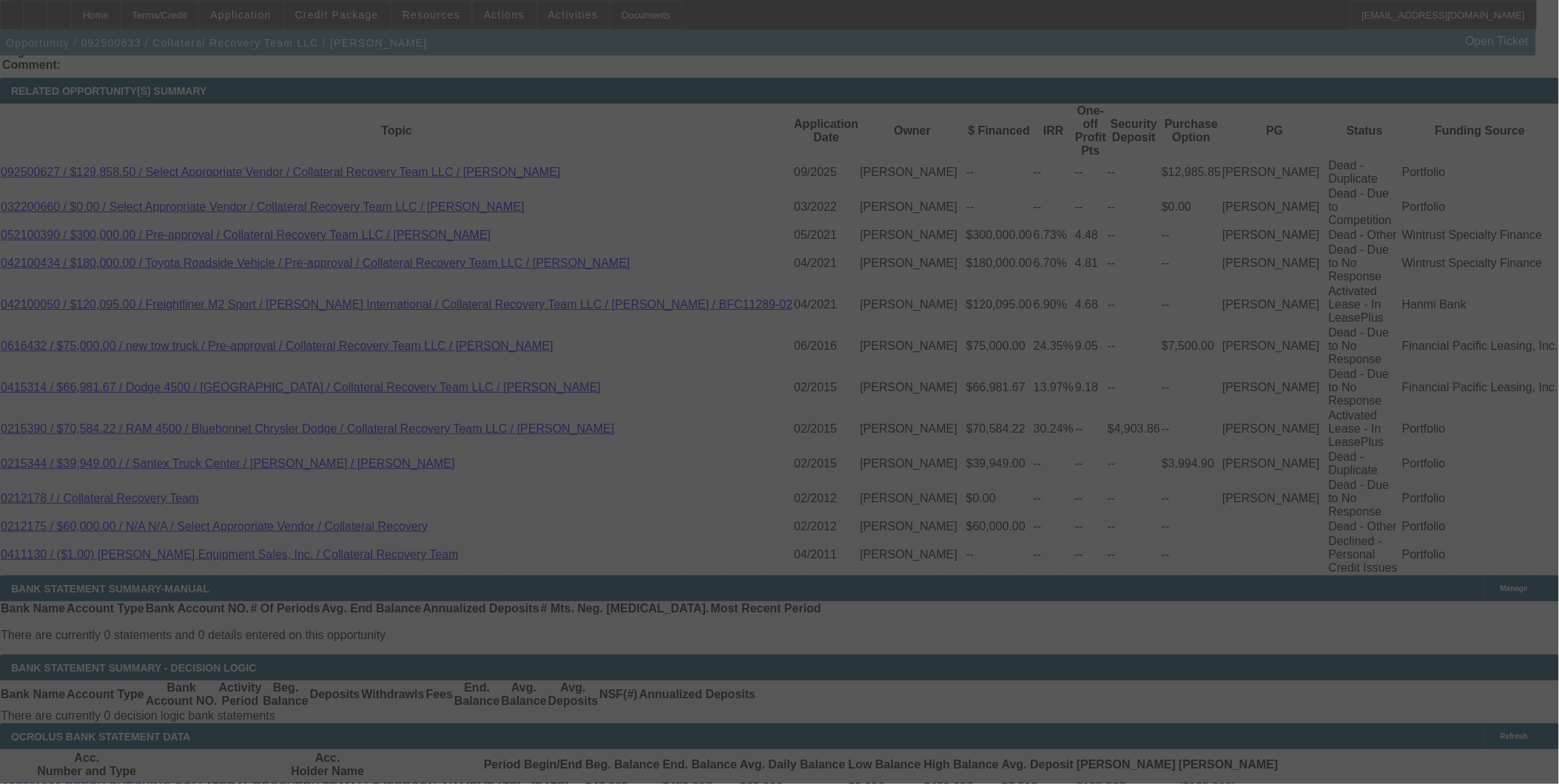
select select "0.15"
select select "0"
select select "3"
select select "0"
select select "6"
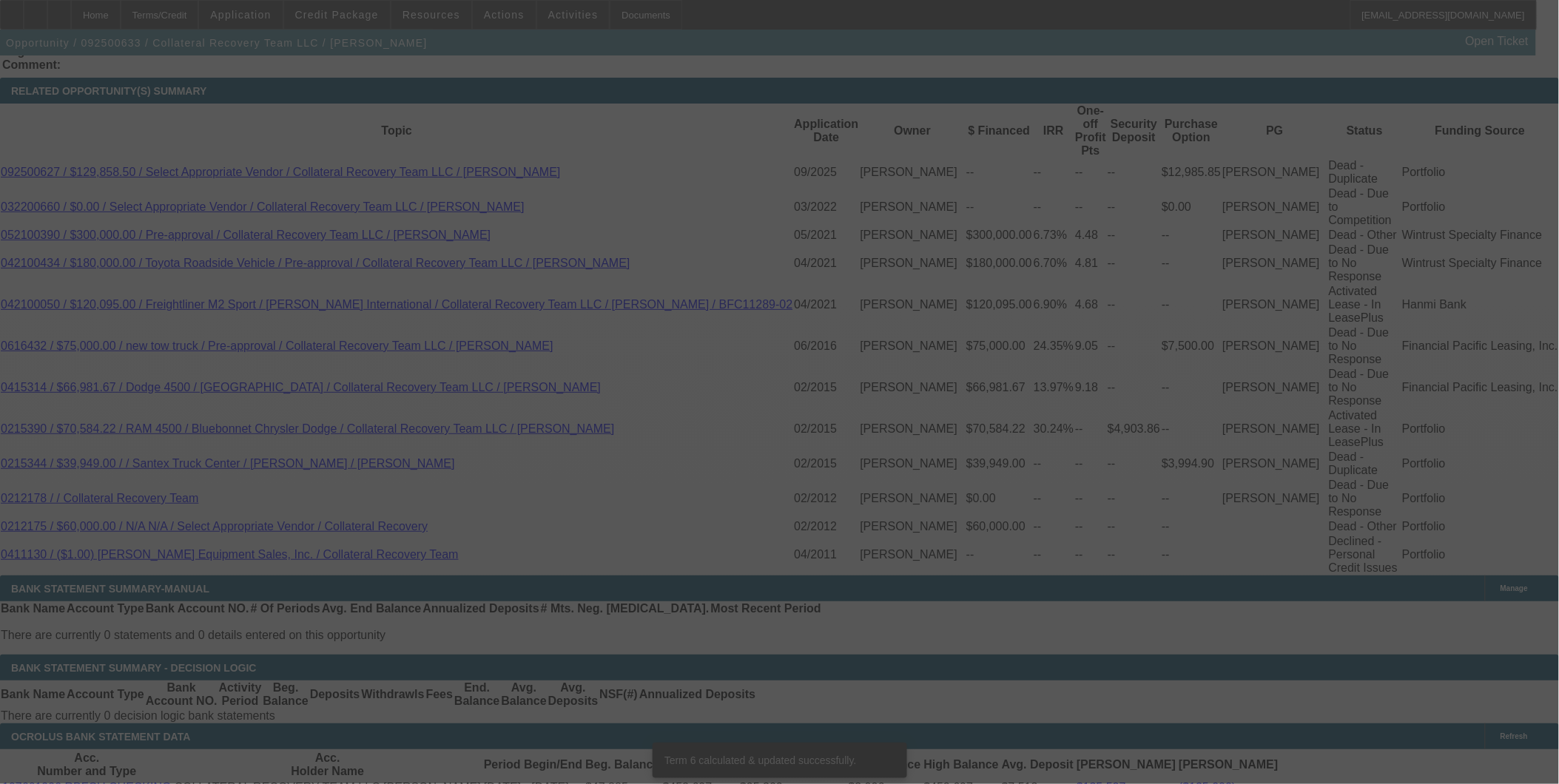
scroll to position [2575, 0]
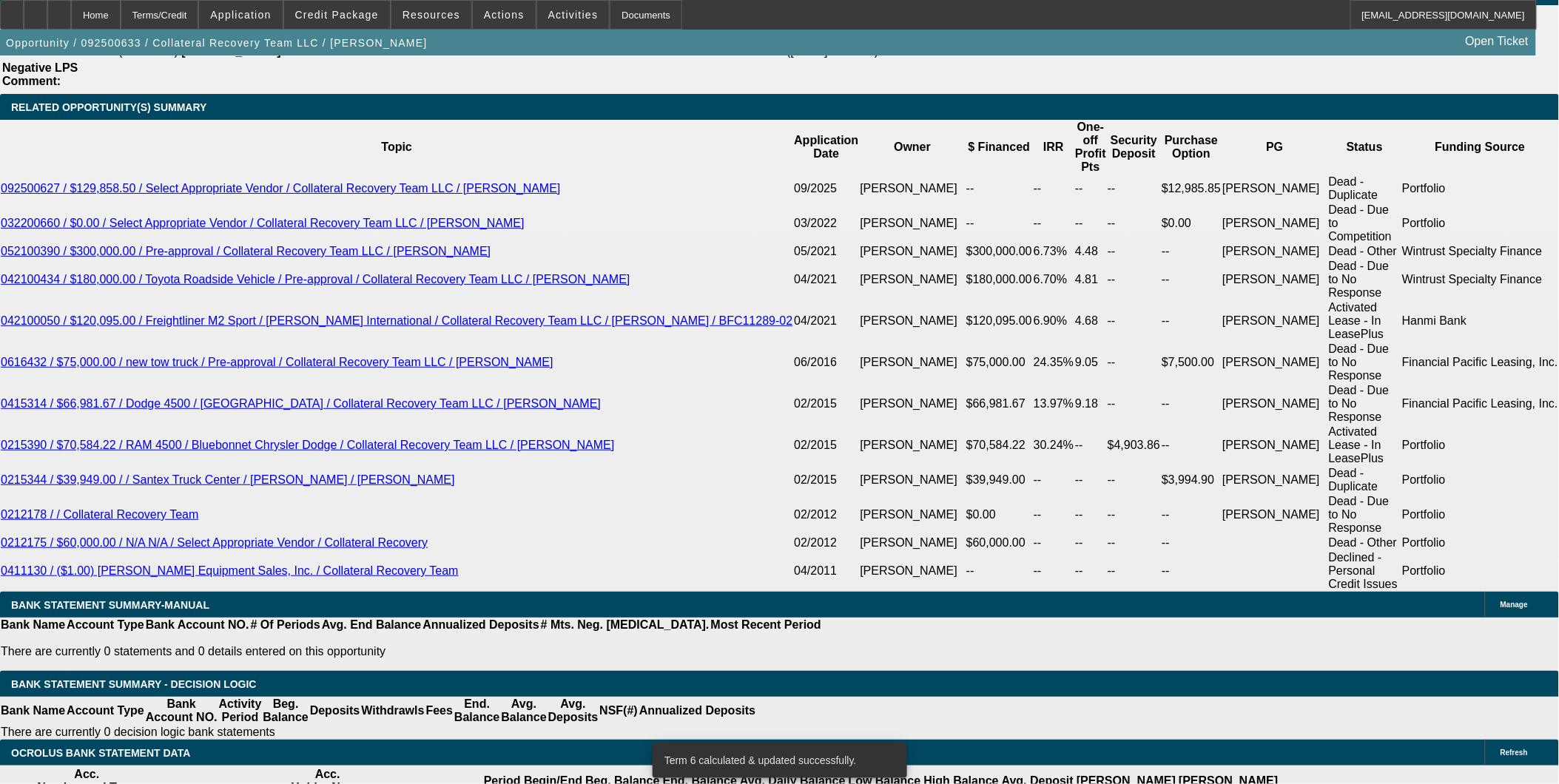
drag, startPoint x: 338, startPoint y: 382, endPoint x: 423, endPoint y: 375, distance: 85.3
type input "UNKNOWN"
type input "1"
type input "$2,346.83"
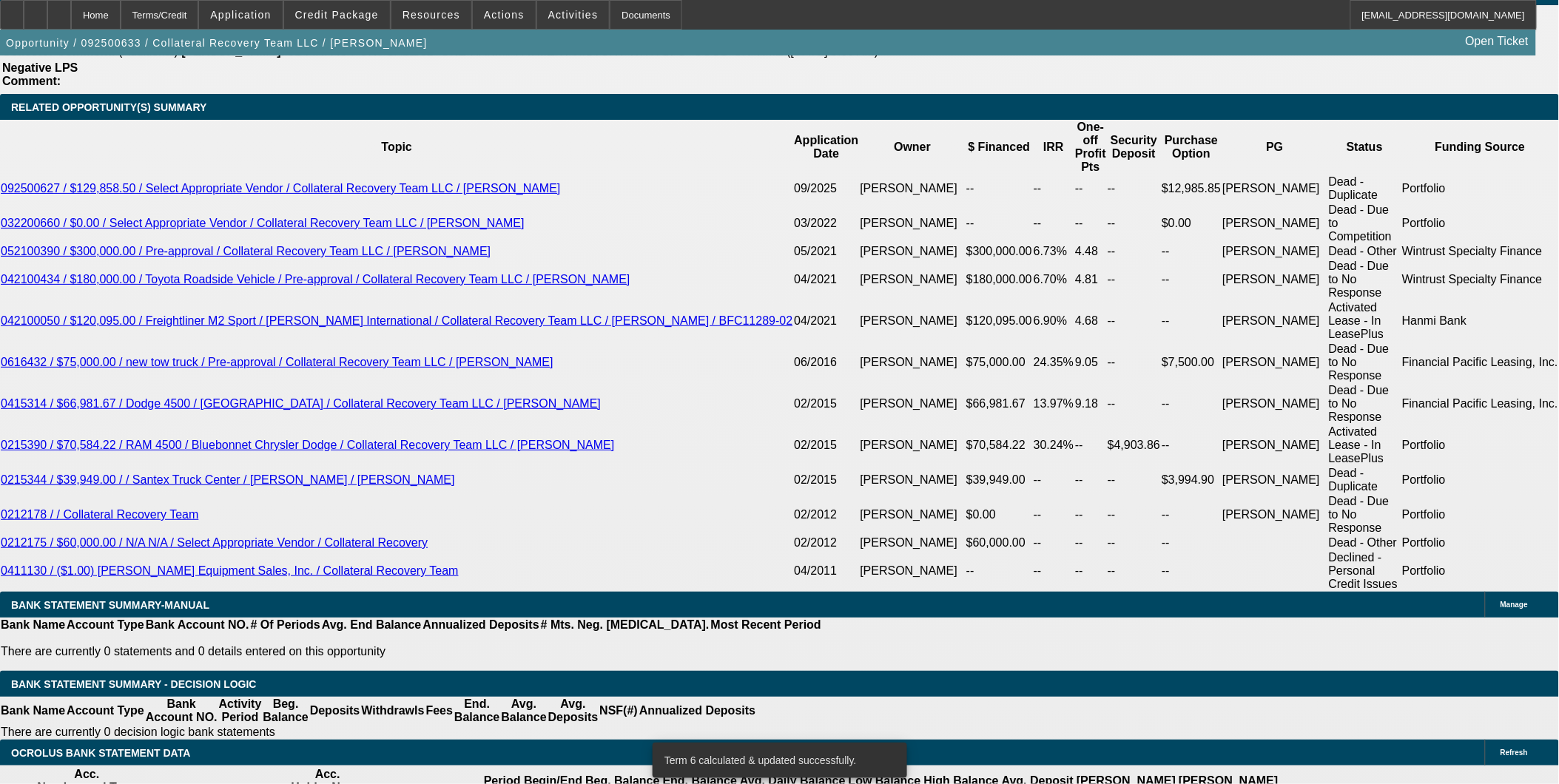
type input "13"
type input "$2,961.21"
type input "13"
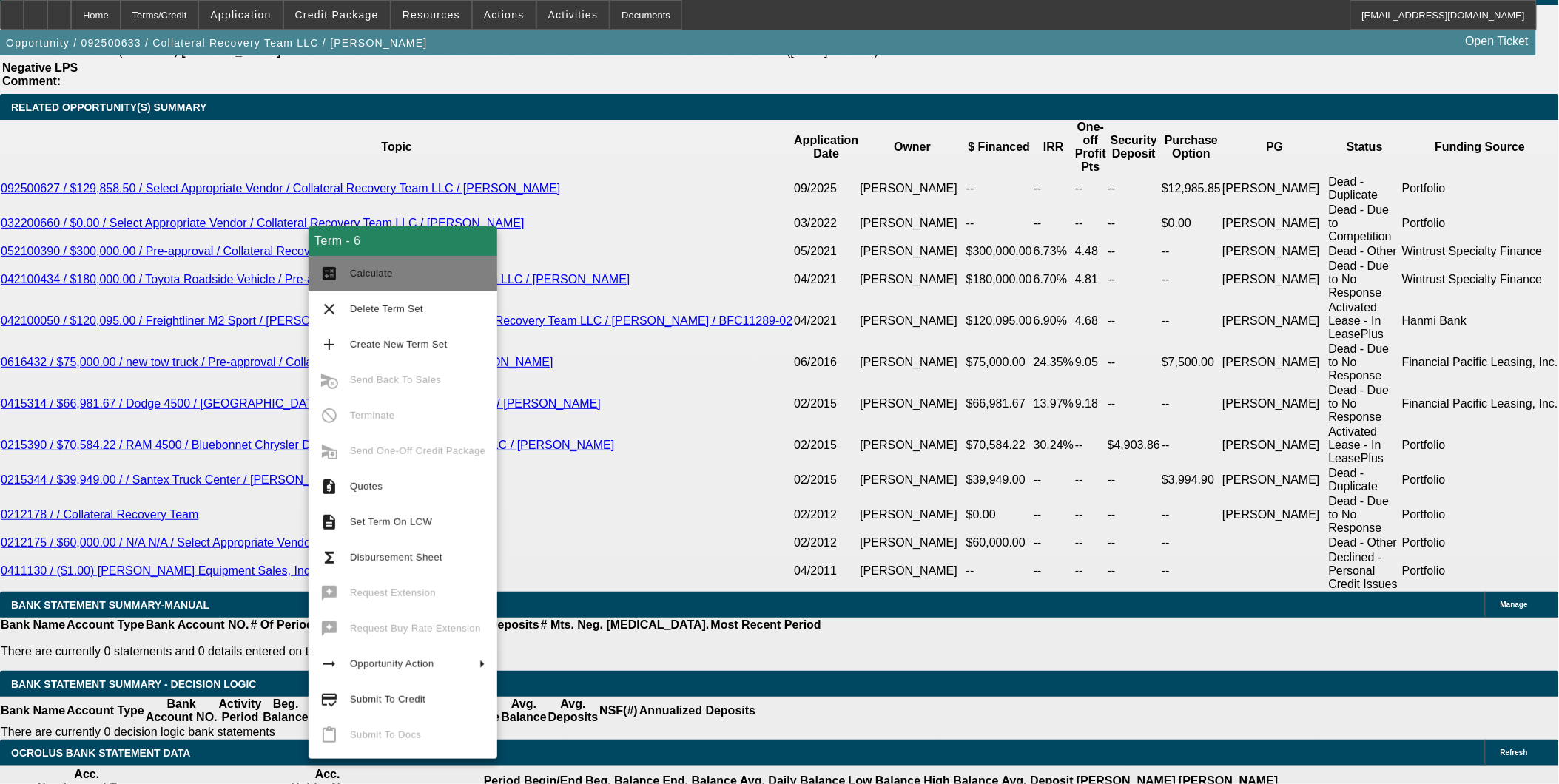
click at [343, 268] on button "calculate Calculate" at bounding box center [403, 274] width 188 height 35
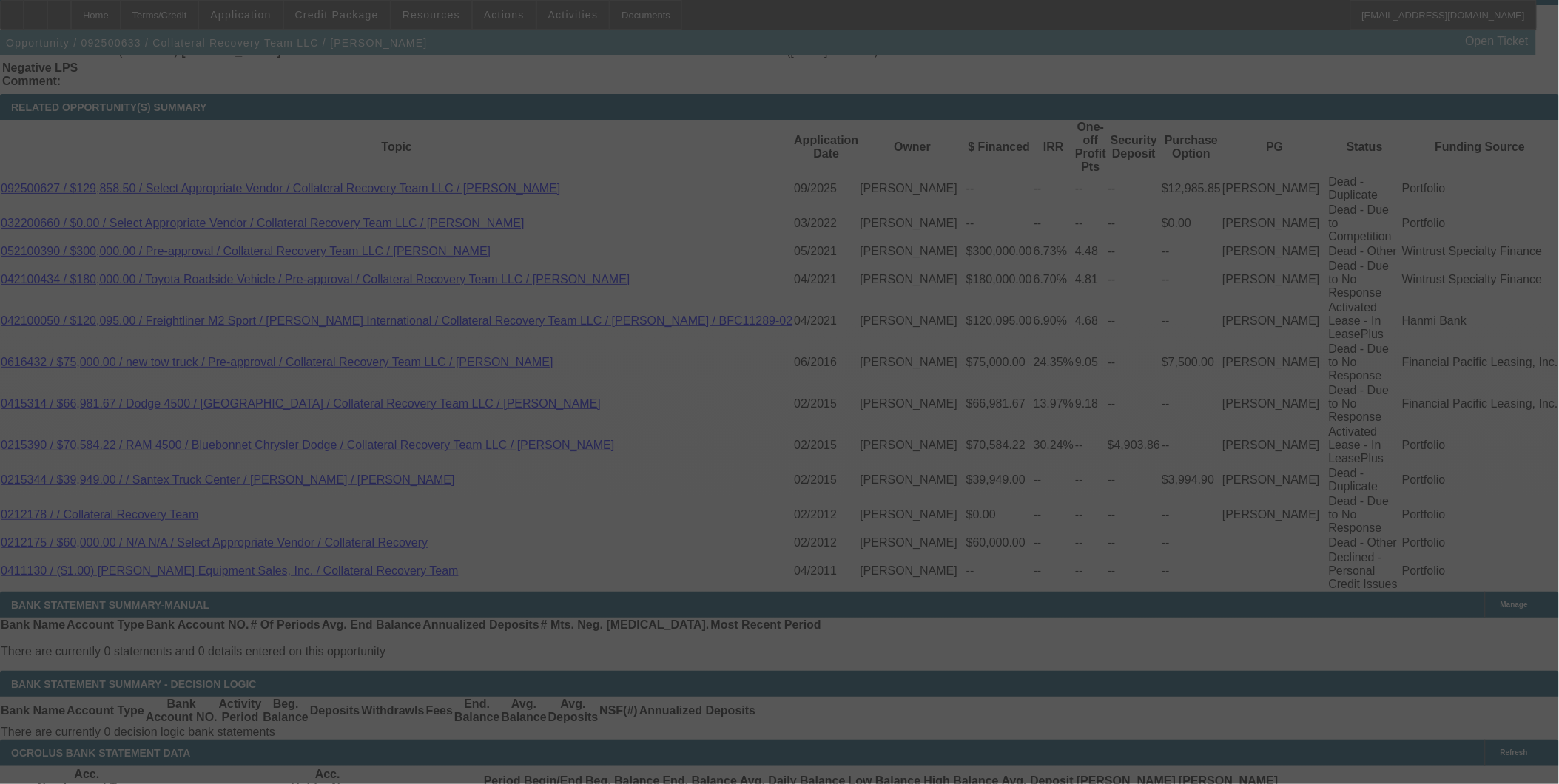
select select "0.15"
select select "0"
select select "3"
select select "0"
select select "6"
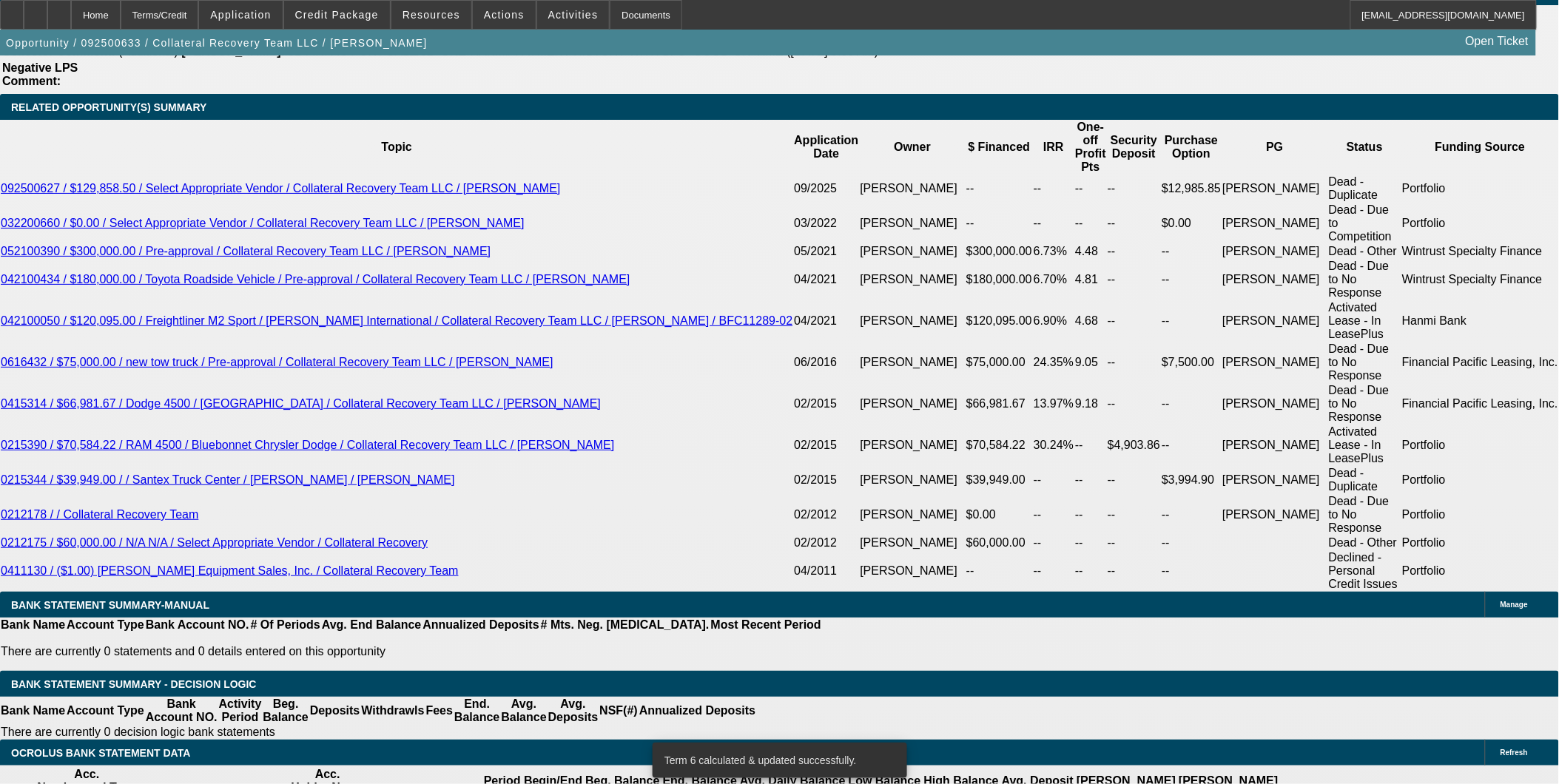
drag, startPoint x: 345, startPoint y: 381, endPoint x: 387, endPoint y: 384, distance: 42.1
type input "UNKNOWN"
type input "13"
type input "$2,346.83"
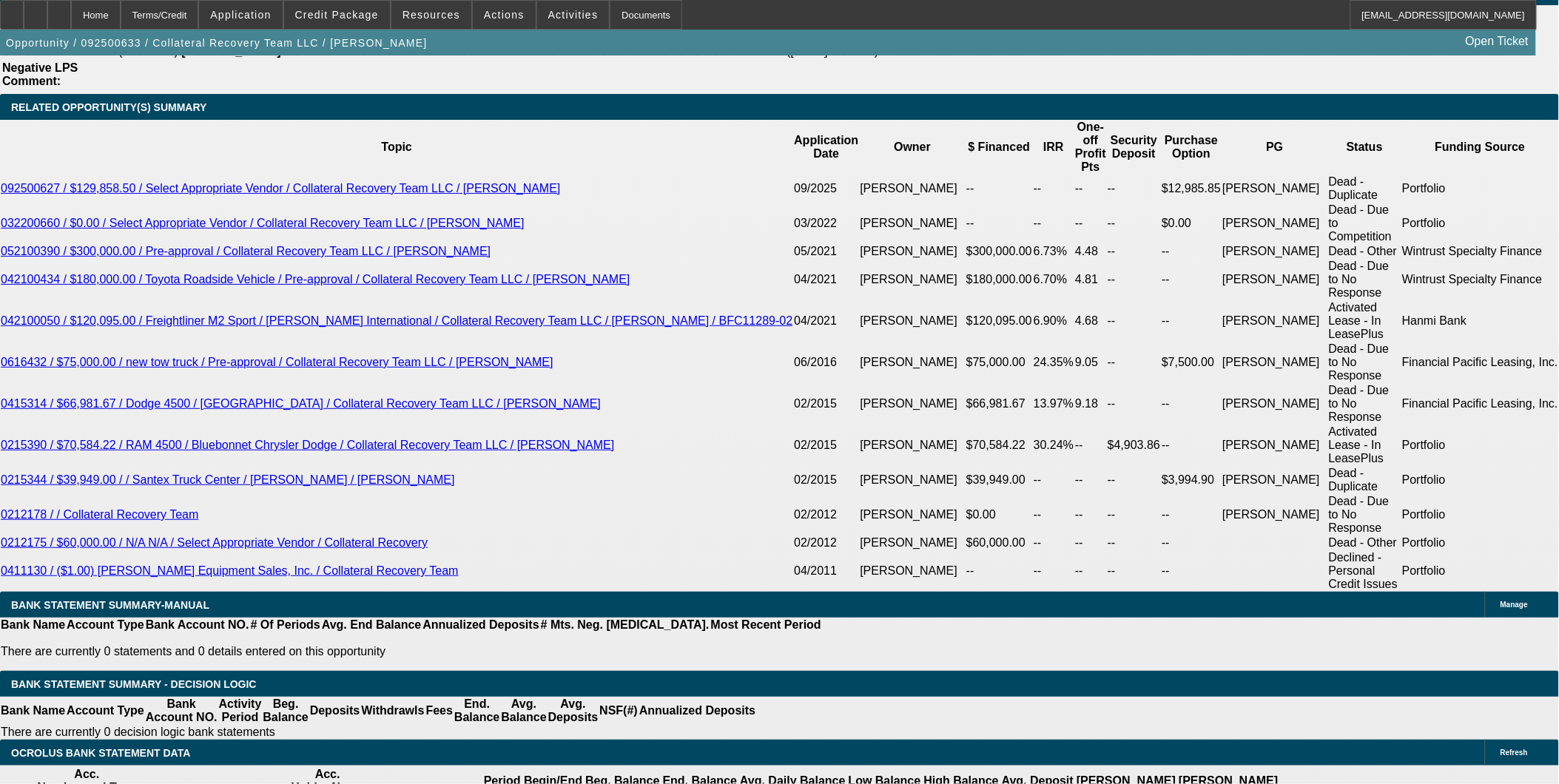
type input "13."
type input "$2,961.21"
type input "13.2"
type input "$2,972.18"
type input "13.2"
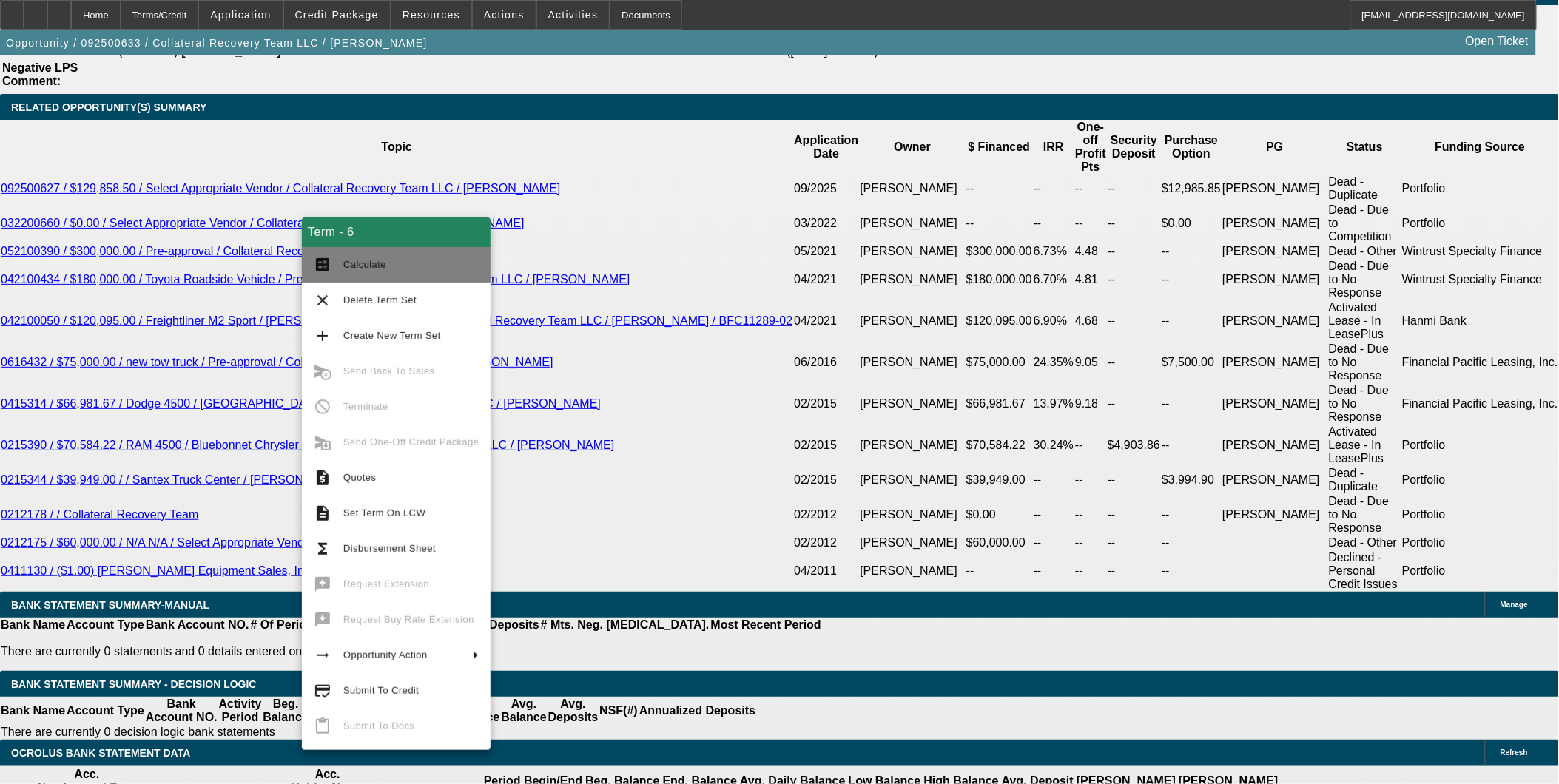
click at [338, 259] on button "calculate Calculate" at bounding box center [396, 265] width 188 height 35
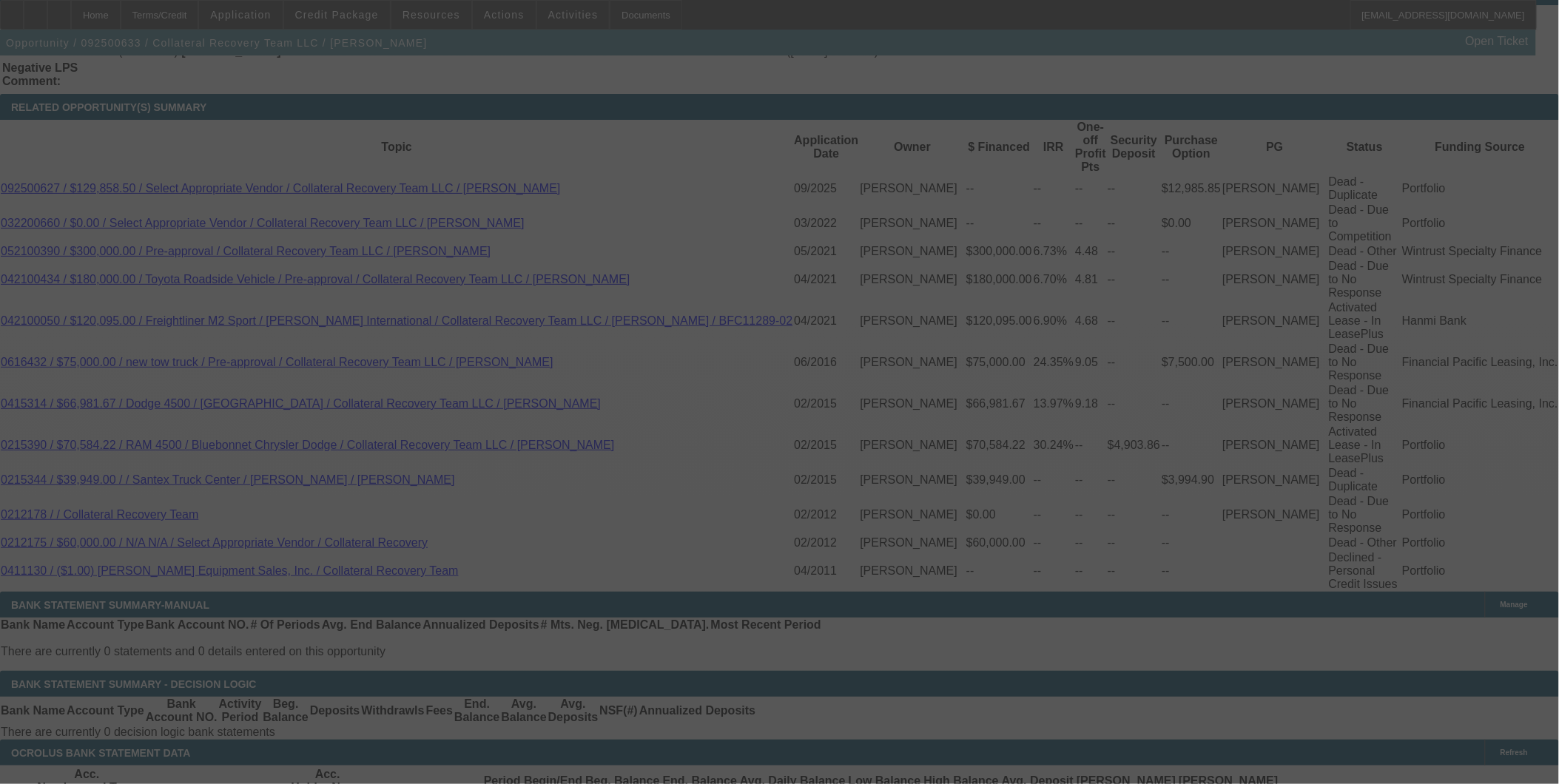
select select "0.15"
select select "0"
select select "3"
select select "0"
select select "6"
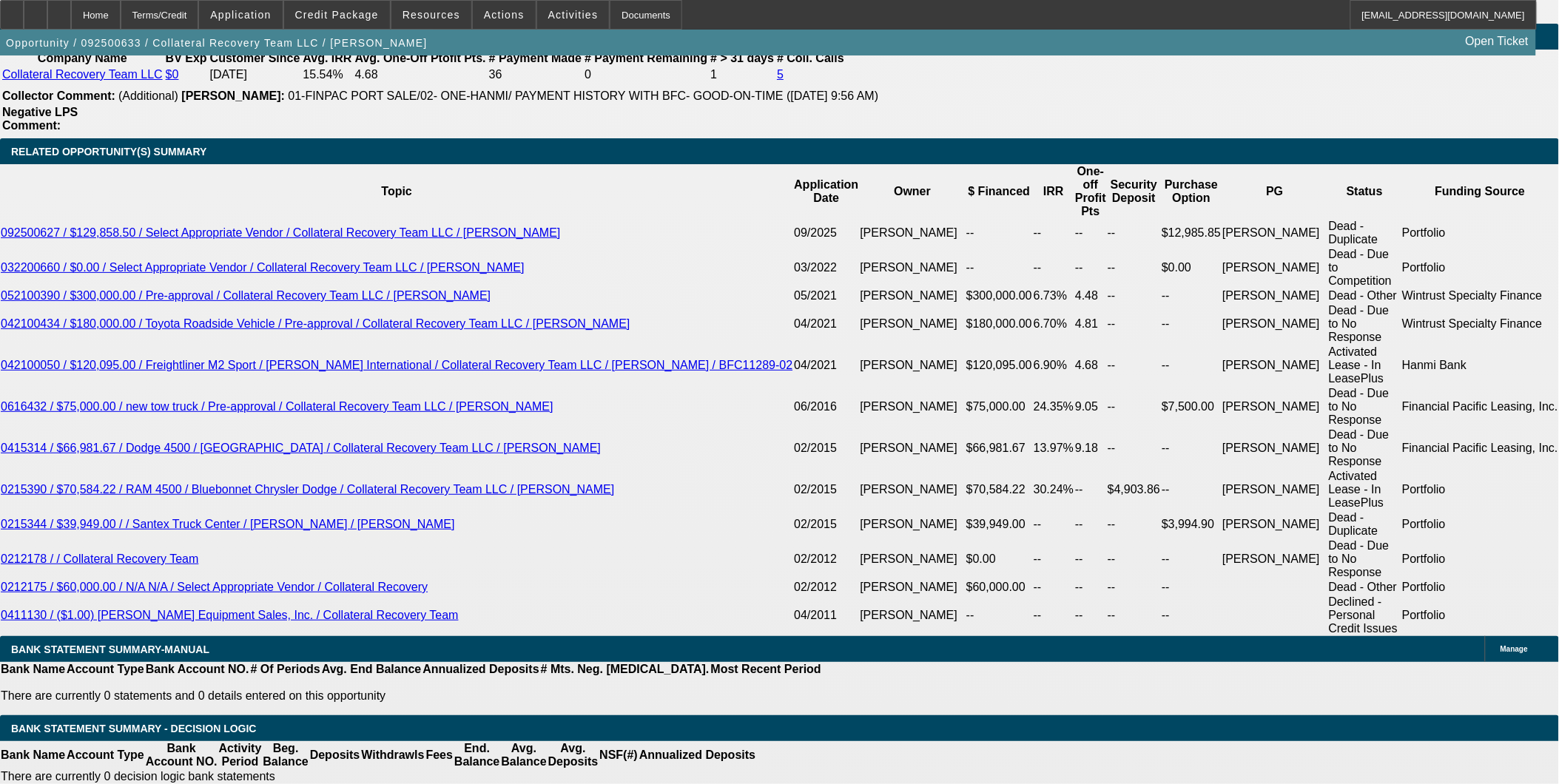
scroll to position [2493, 0]
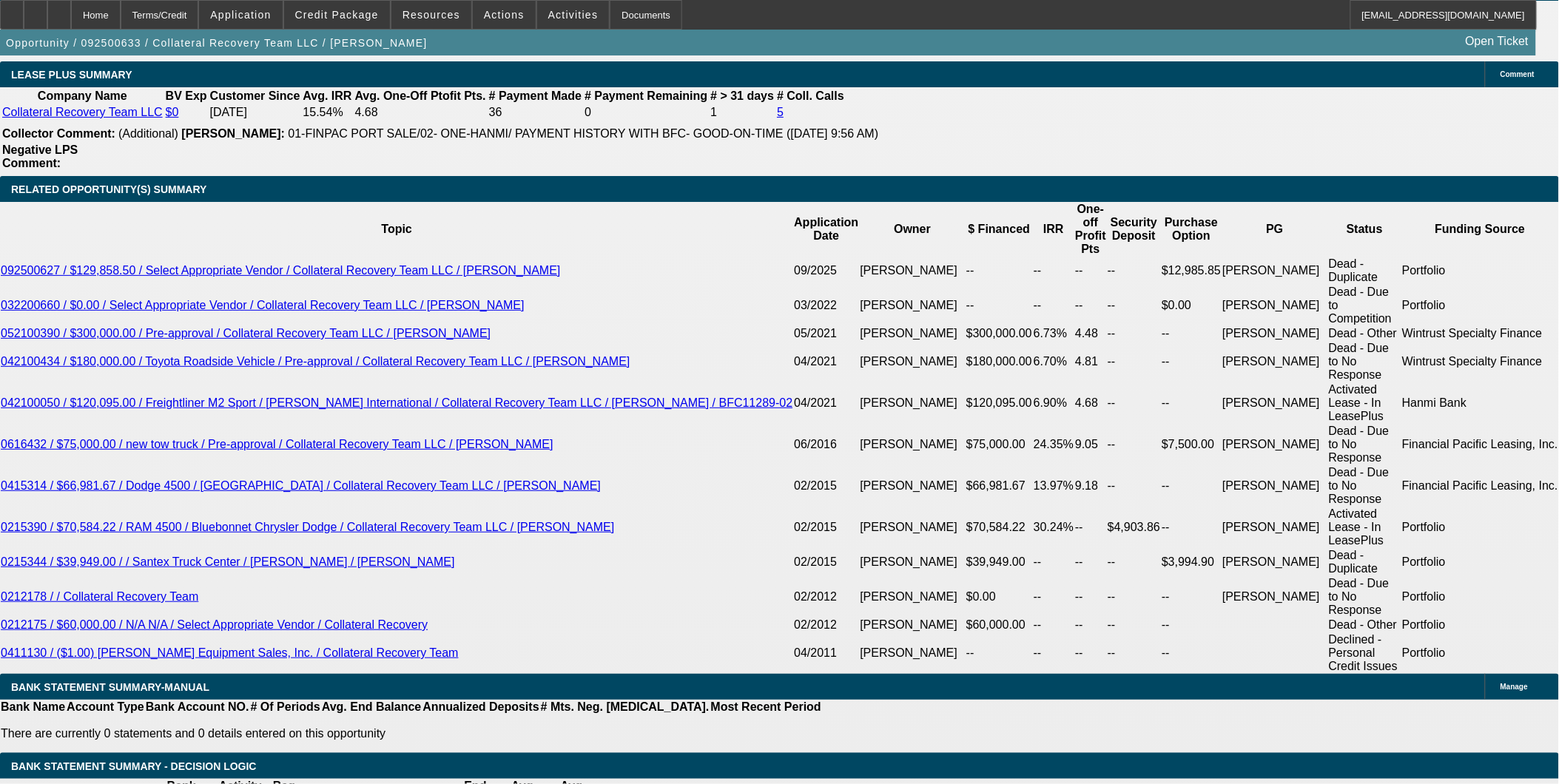
drag, startPoint x: 338, startPoint y: 467, endPoint x: 415, endPoint y: 458, distance: 77.5
type input "UNKNOWN"
type input "13."
type input "$2,961.21"
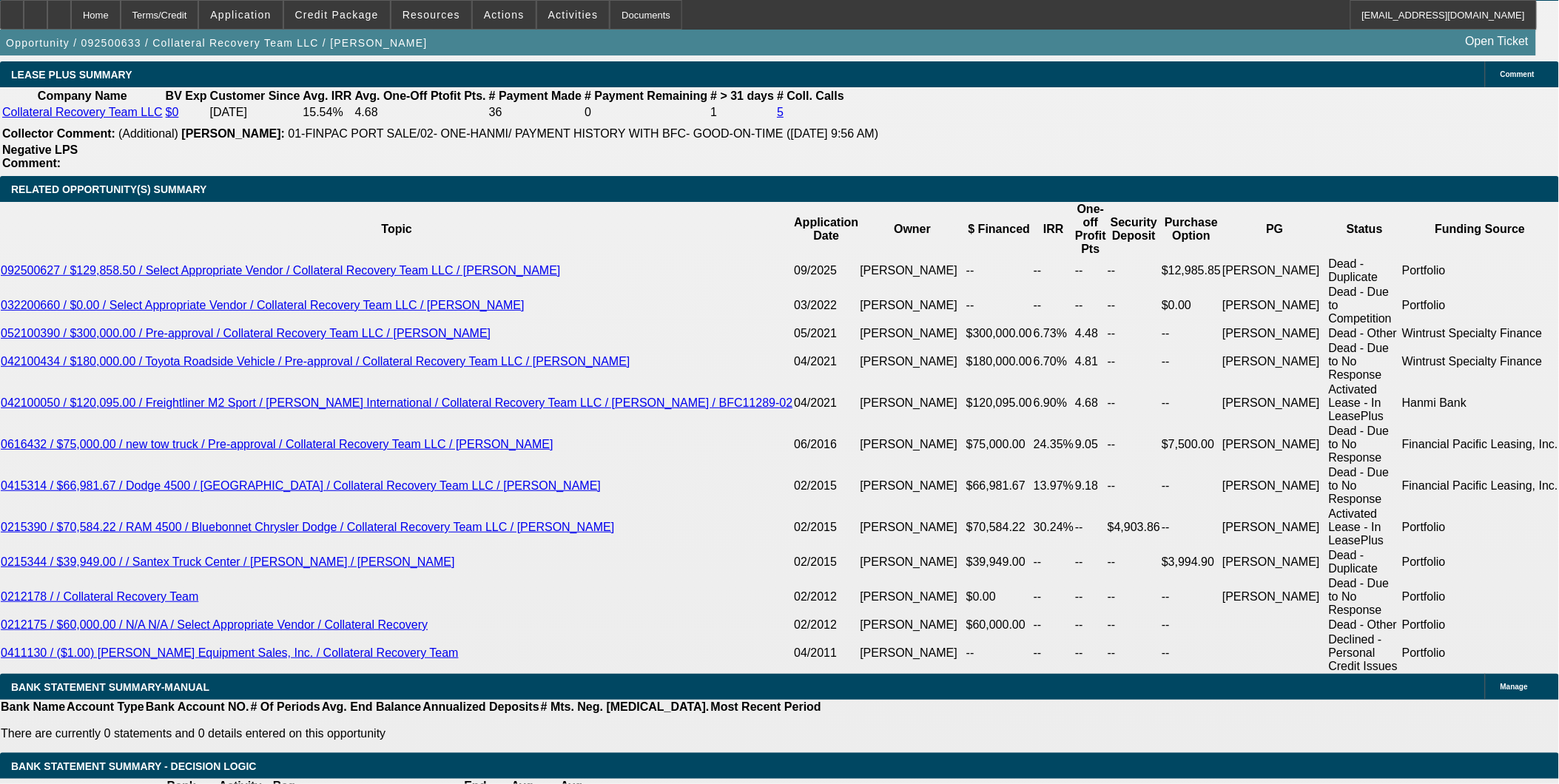
type input "13.5"
type input "$2,988.68"
type input "13.5"
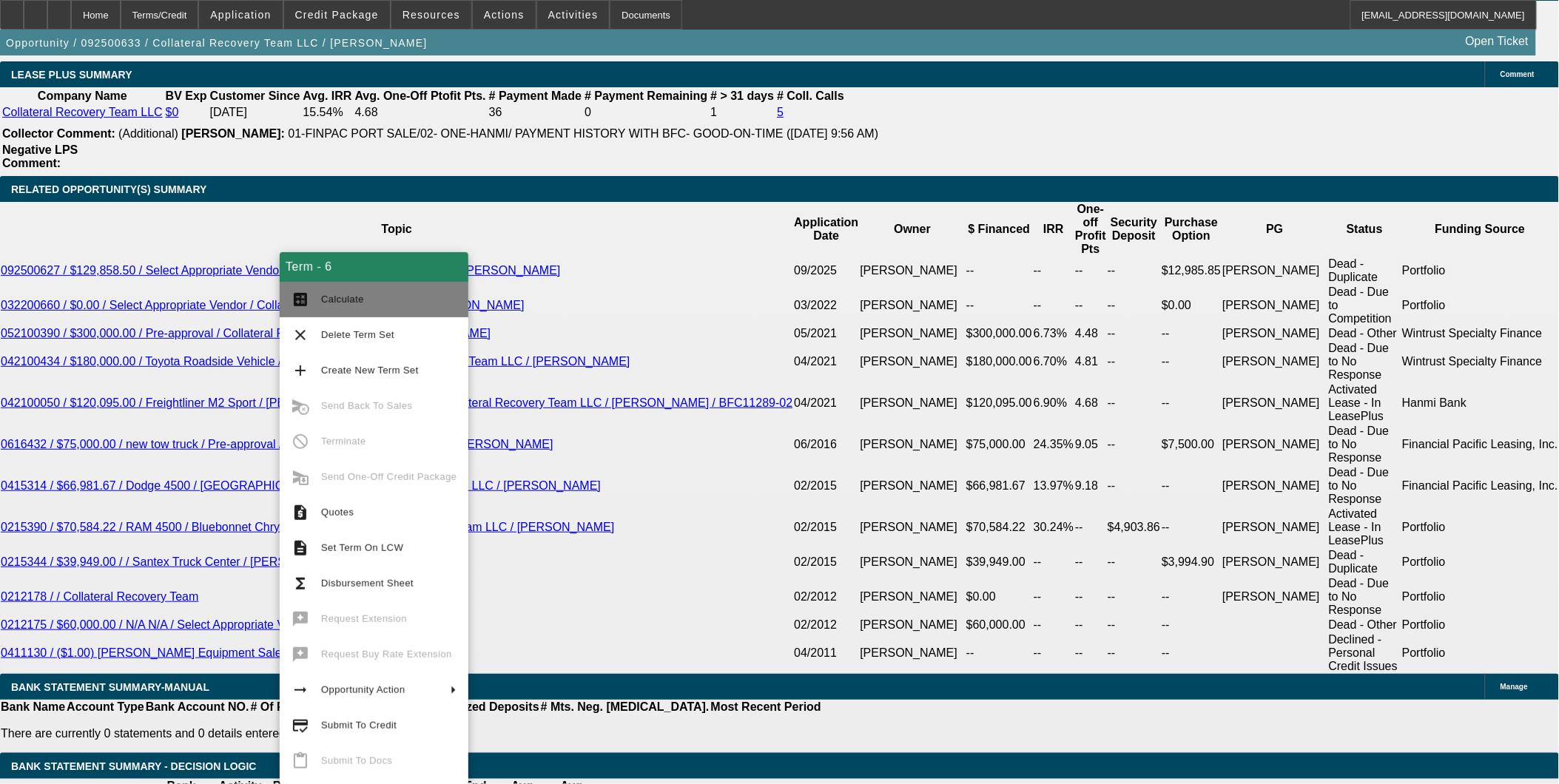
click at [313, 305] on button "calculate Calculate" at bounding box center [374, 299] width 188 height 35
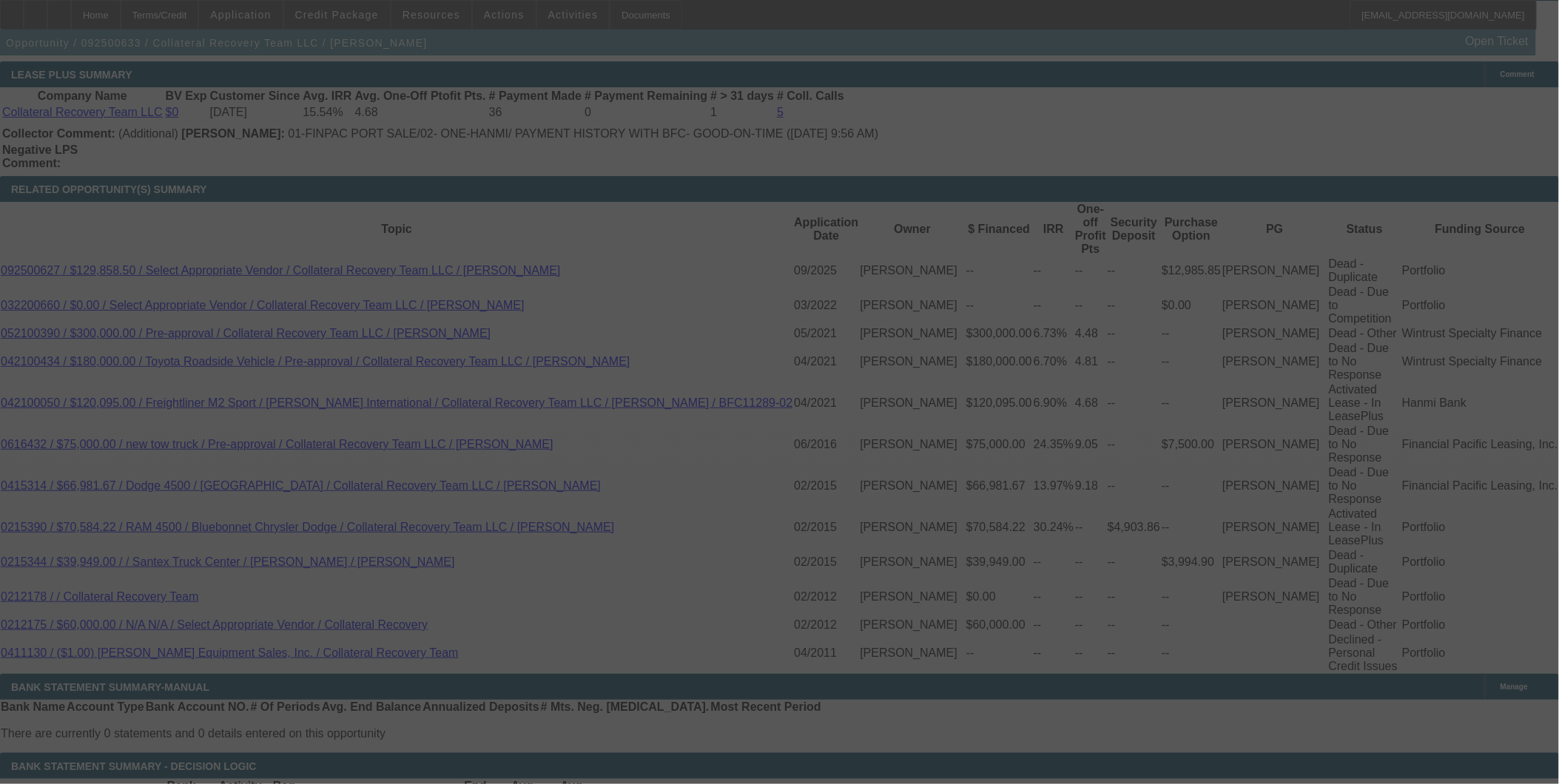
select select "0.15"
select select "0"
select select "3"
select select "0"
select select "6"
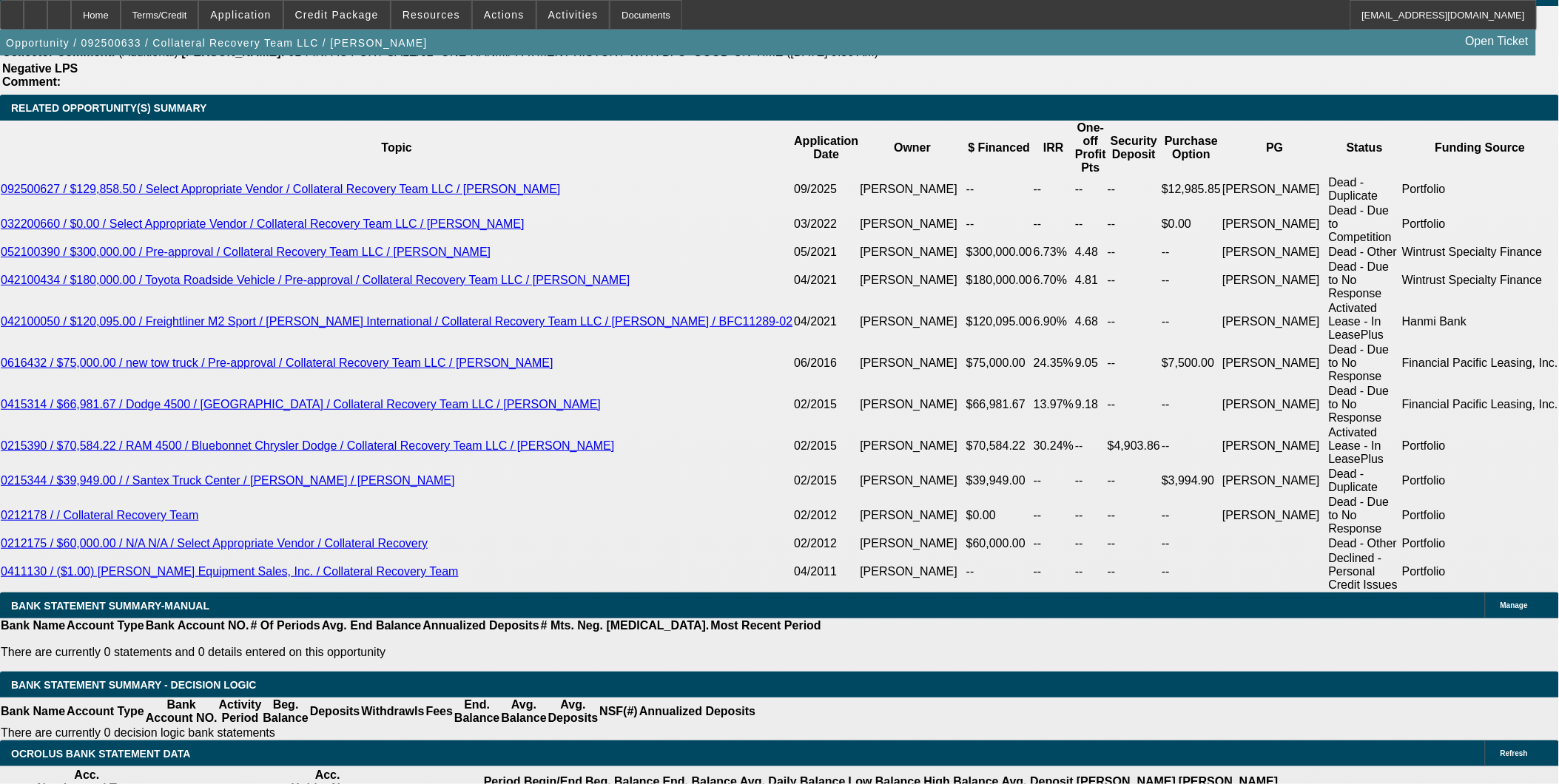
scroll to position [2575, 0]
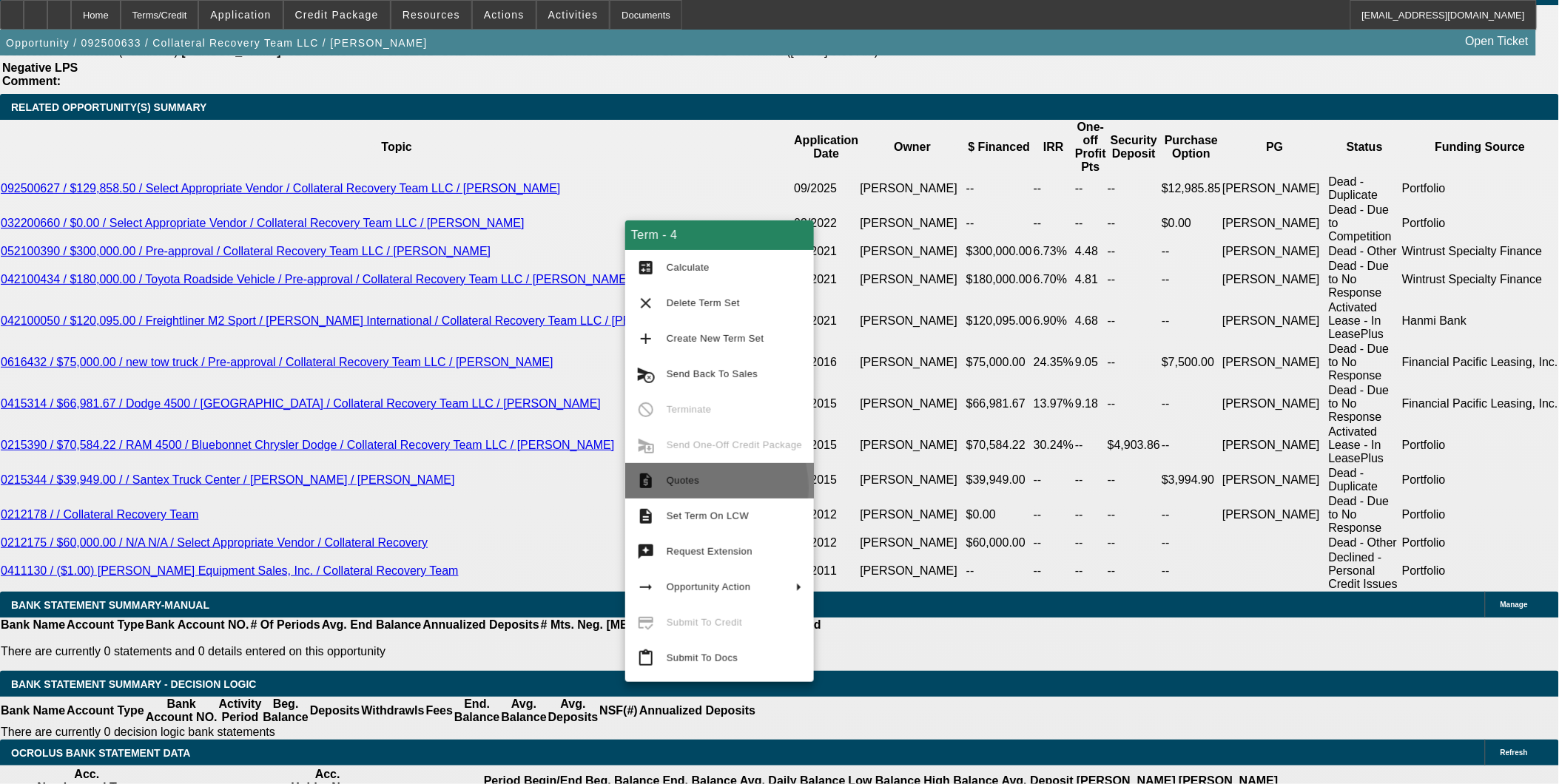
click at [687, 488] on span "Quotes" at bounding box center [734, 481] width 136 height 18
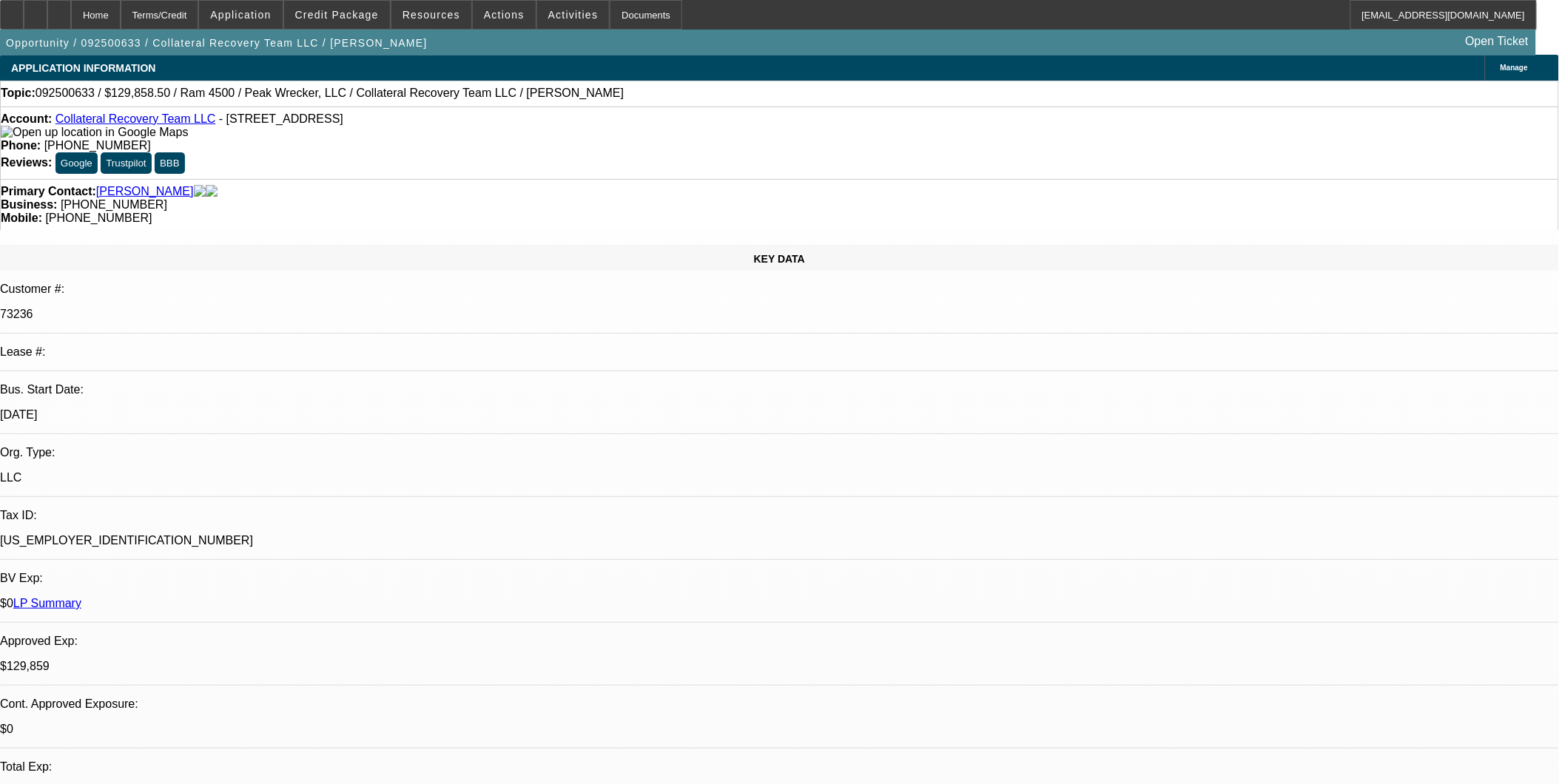
scroll to position [0, 0]
click at [375, 15] on span "Credit Package" at bounding box center [337, 15] width 84 height 12
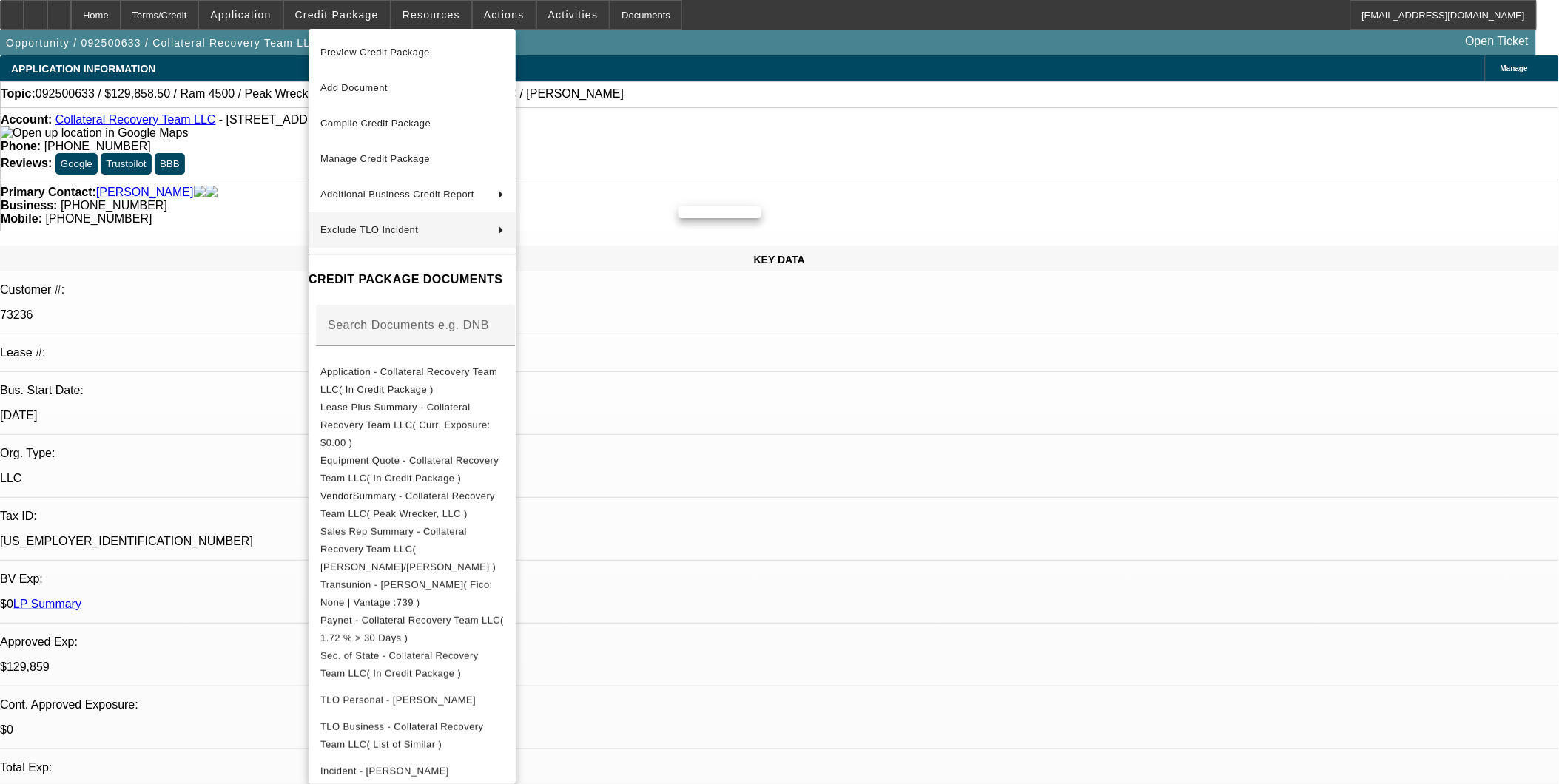
click at [397, 387] on button "Application - Collateral Recovery Team LLC( In Credit Package )" at bounding box center [412, 380] width 207 height 35
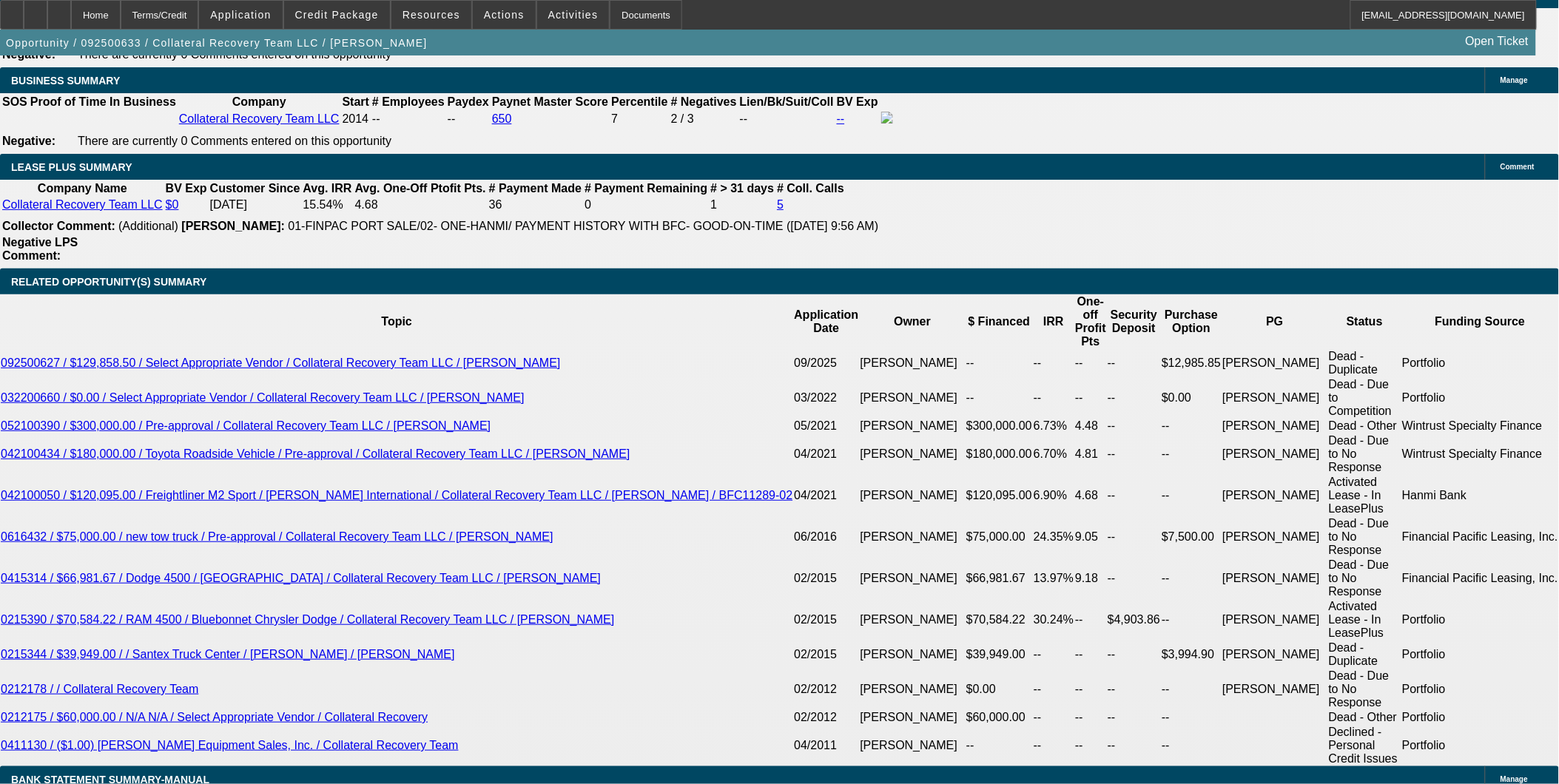
scroll to position [2384, 0]
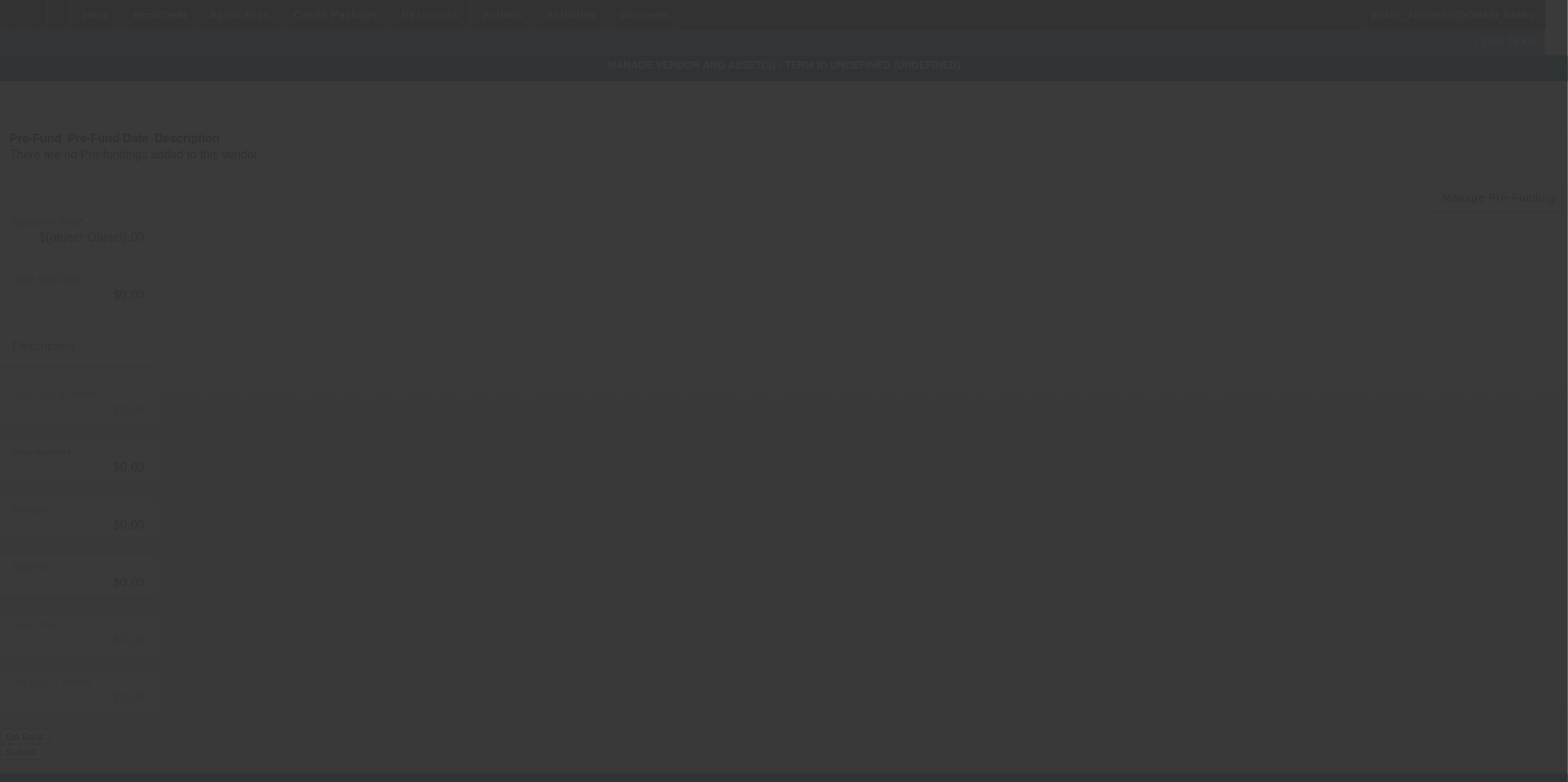
type input "$129,858.50"
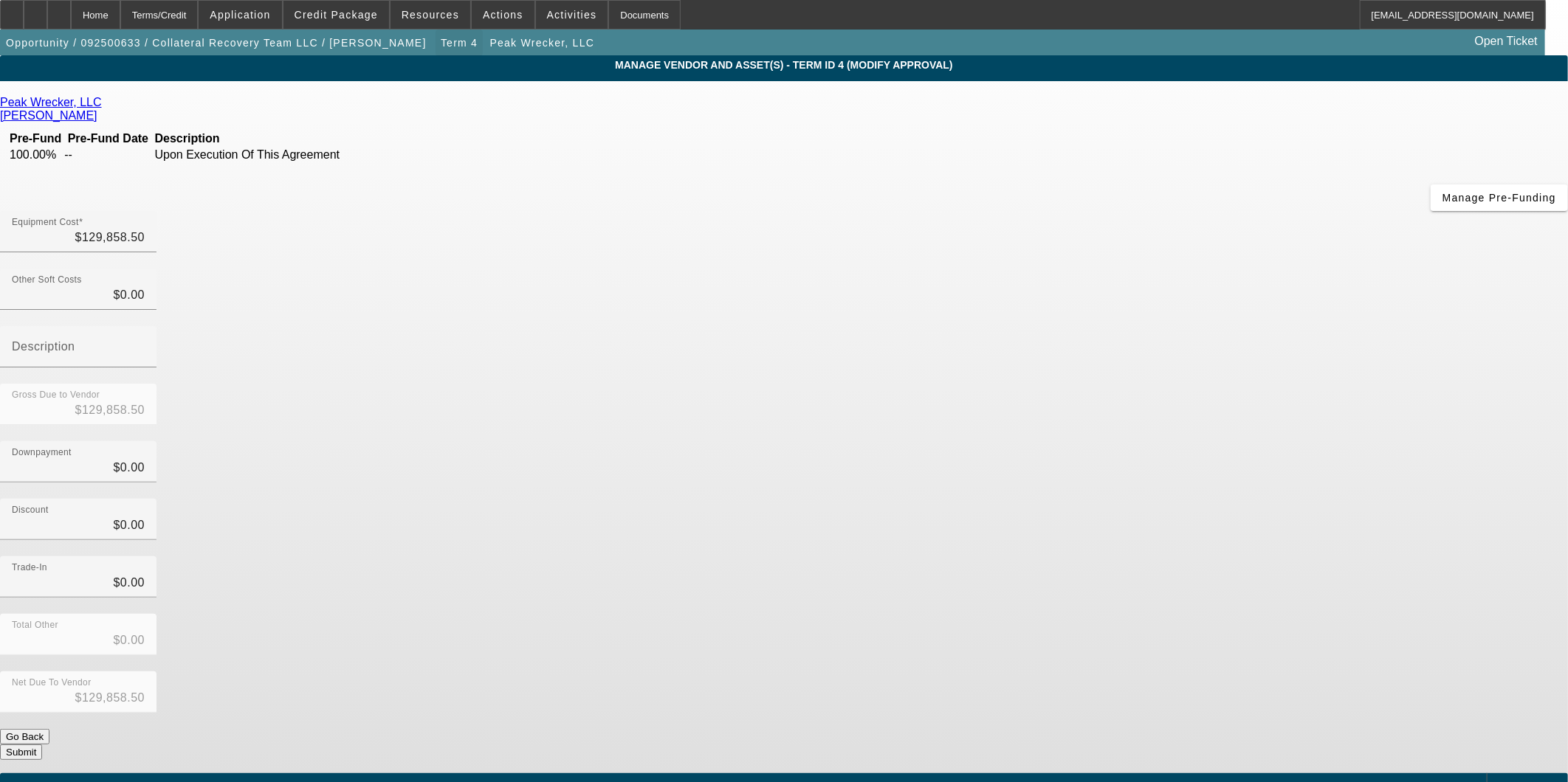
click at [441, 37] on span "Term 4" at bounding box center [459, 43] width 37 height 12
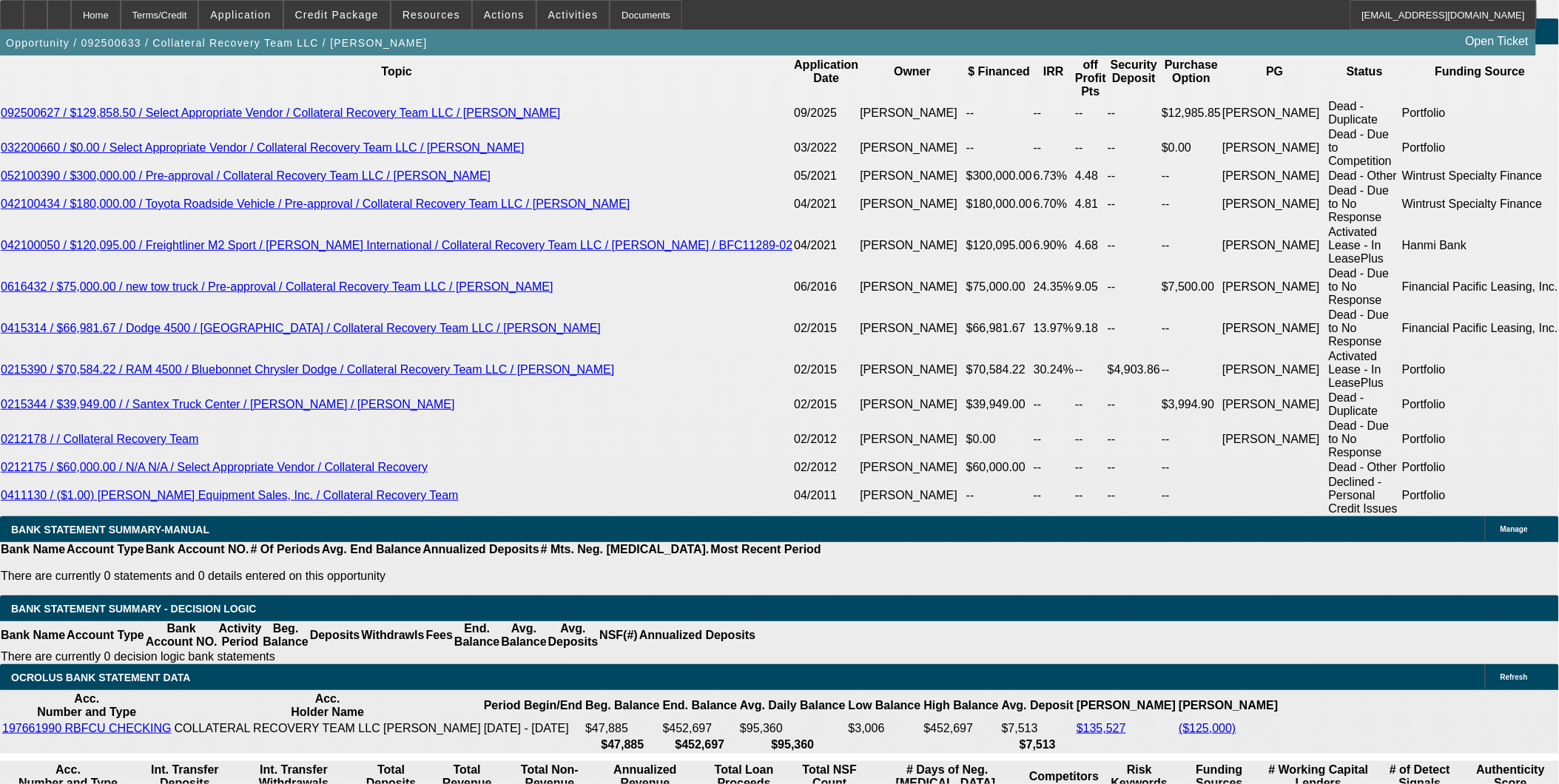
select select "0.15"
select select "0"
select select "3"
select select "0"
select select "6"
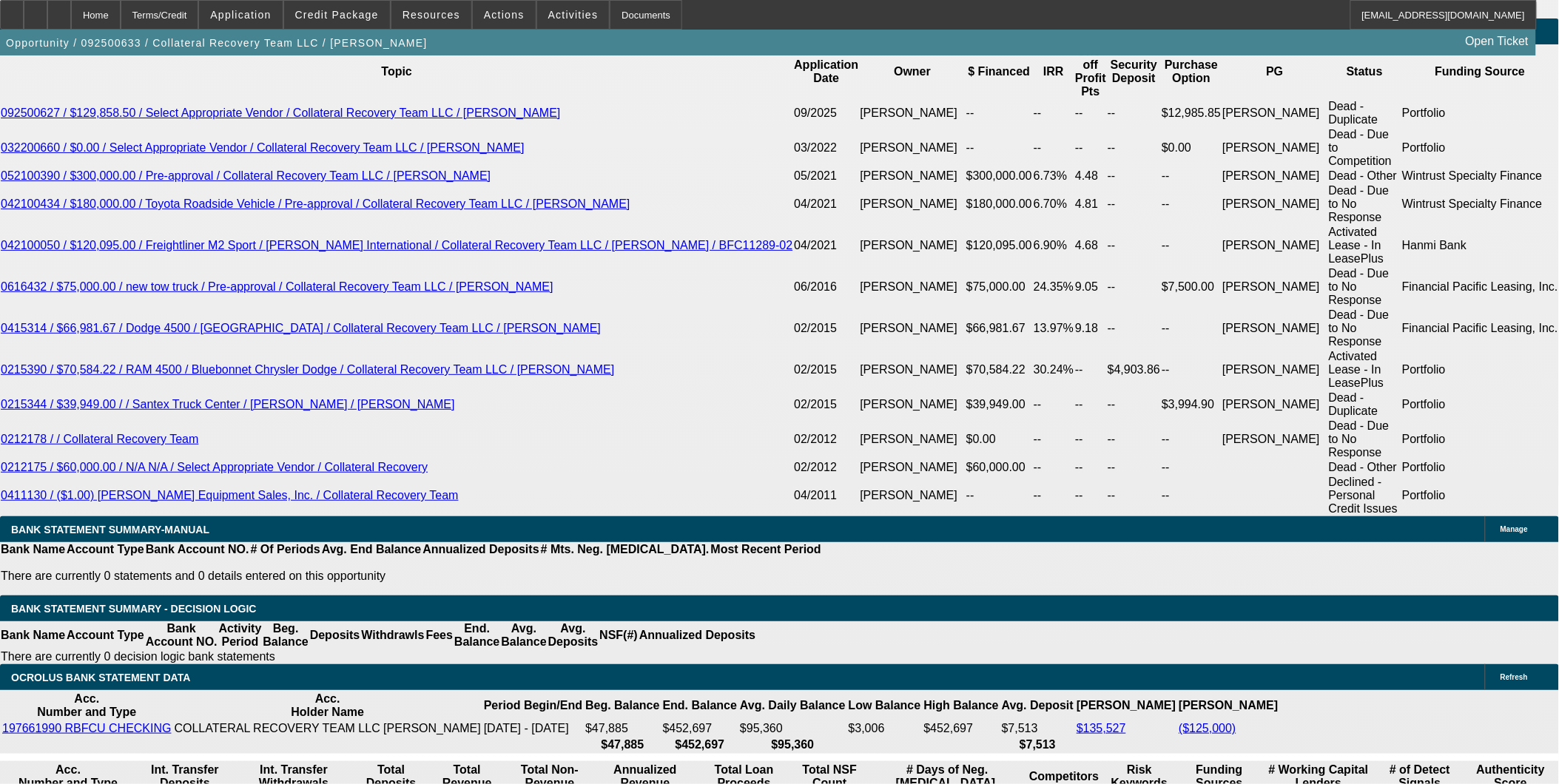
select select "0.15"
select select "0"
select select "3"
select select "0"
select select "6"
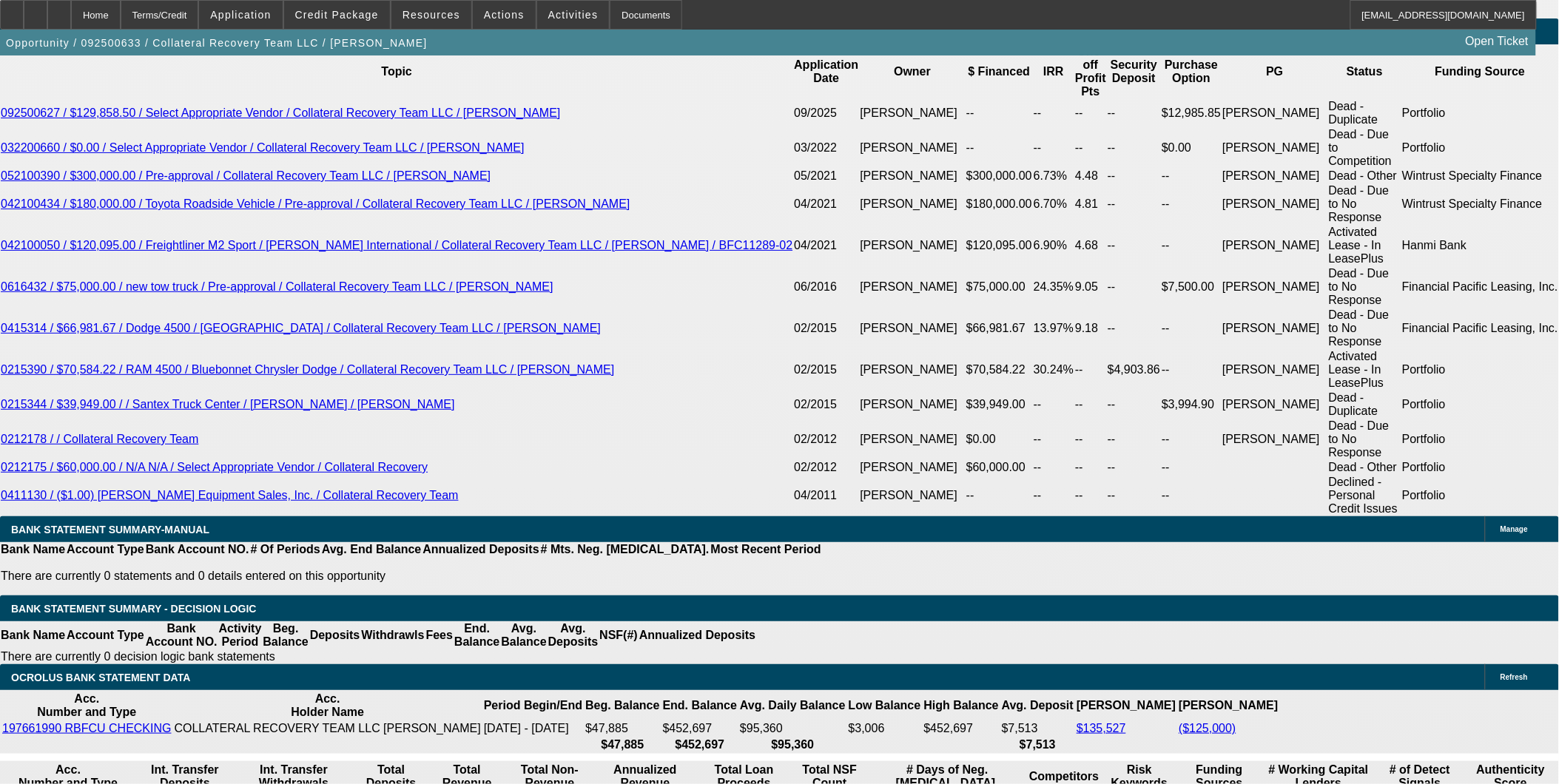
select select "0"
select select "2"
select select "0"
select select "6"
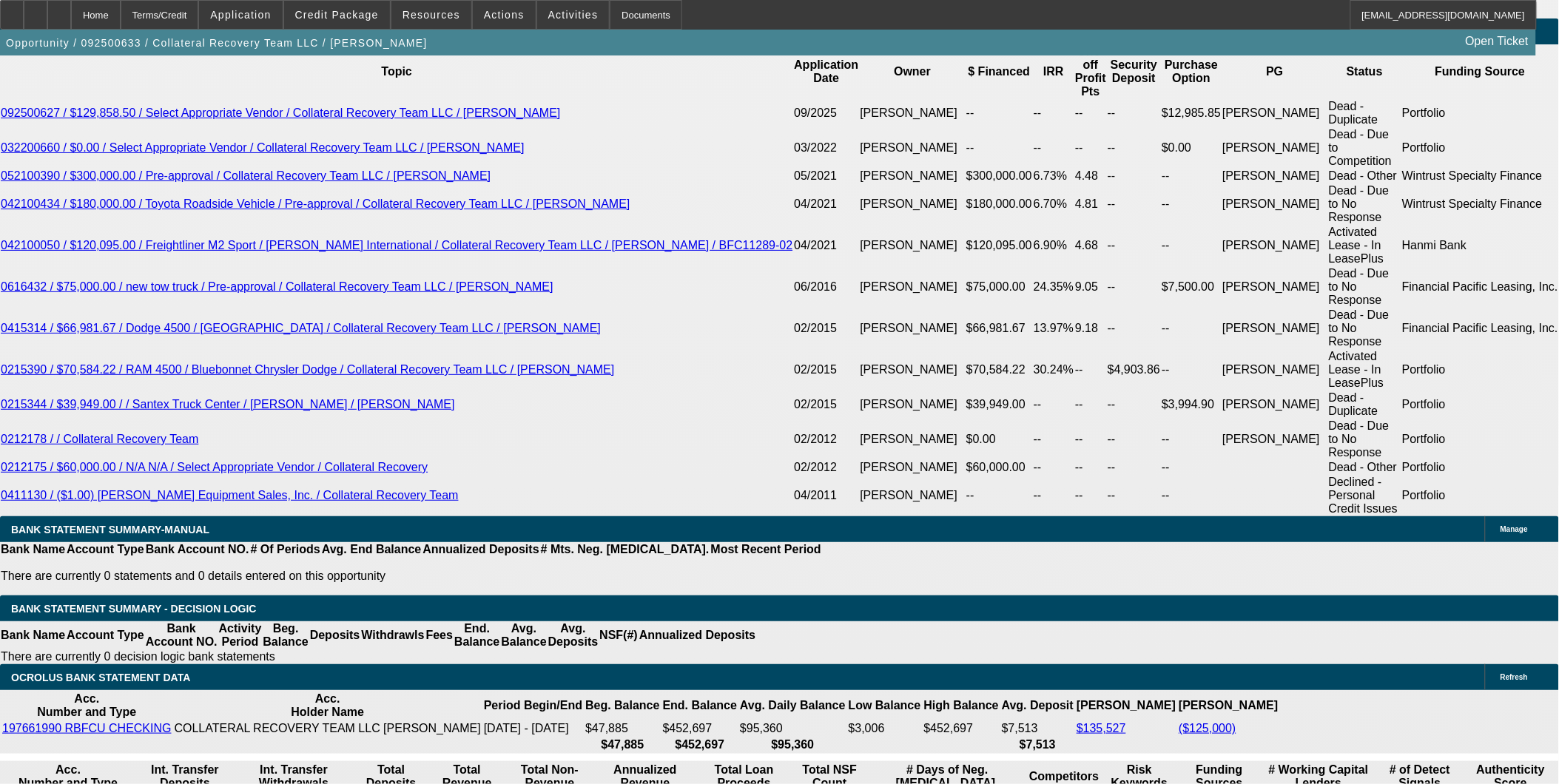
select select "0"
select select "2"
select select "0"
select select "6"
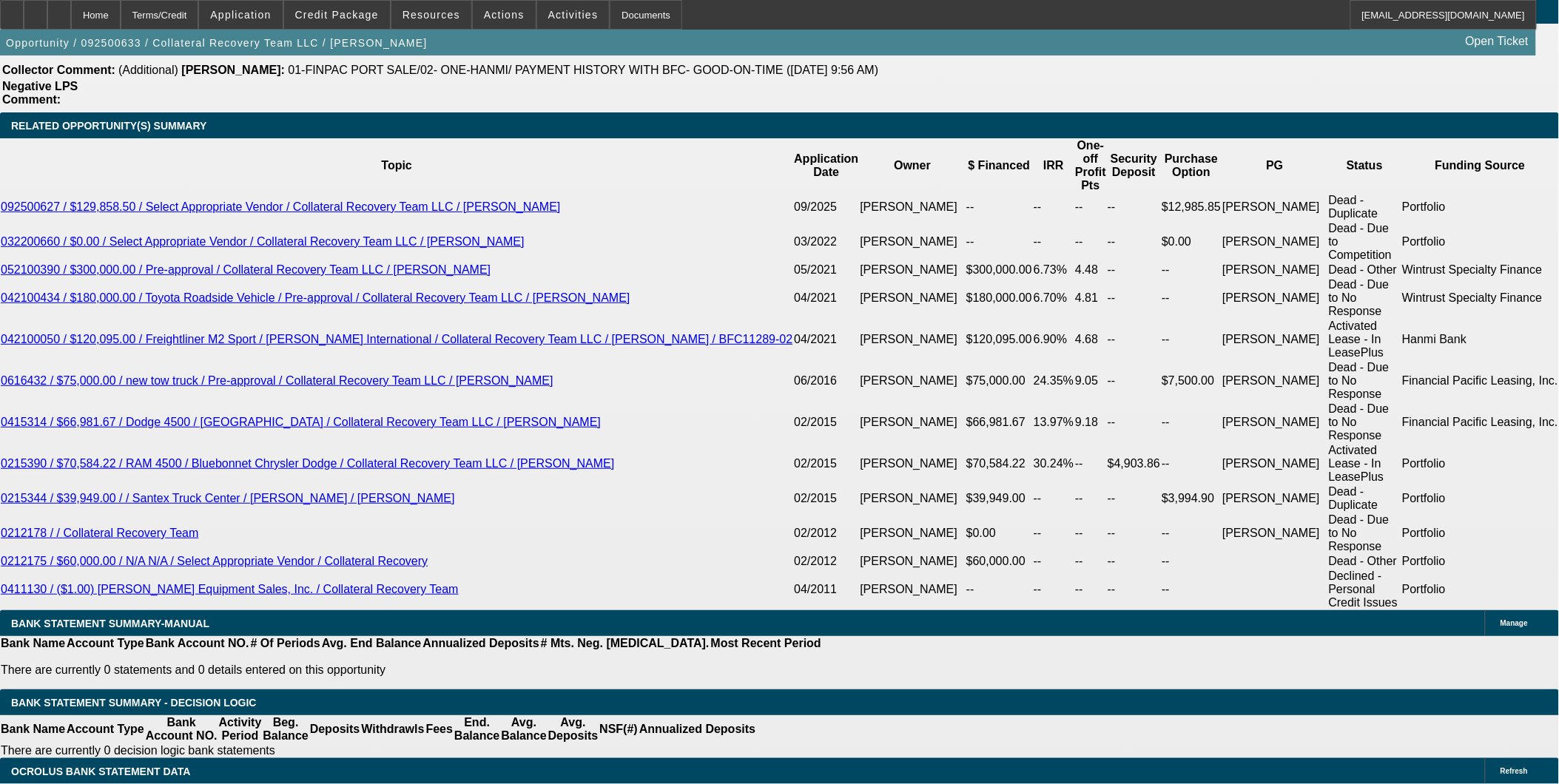
scroll to position [2543, 0]
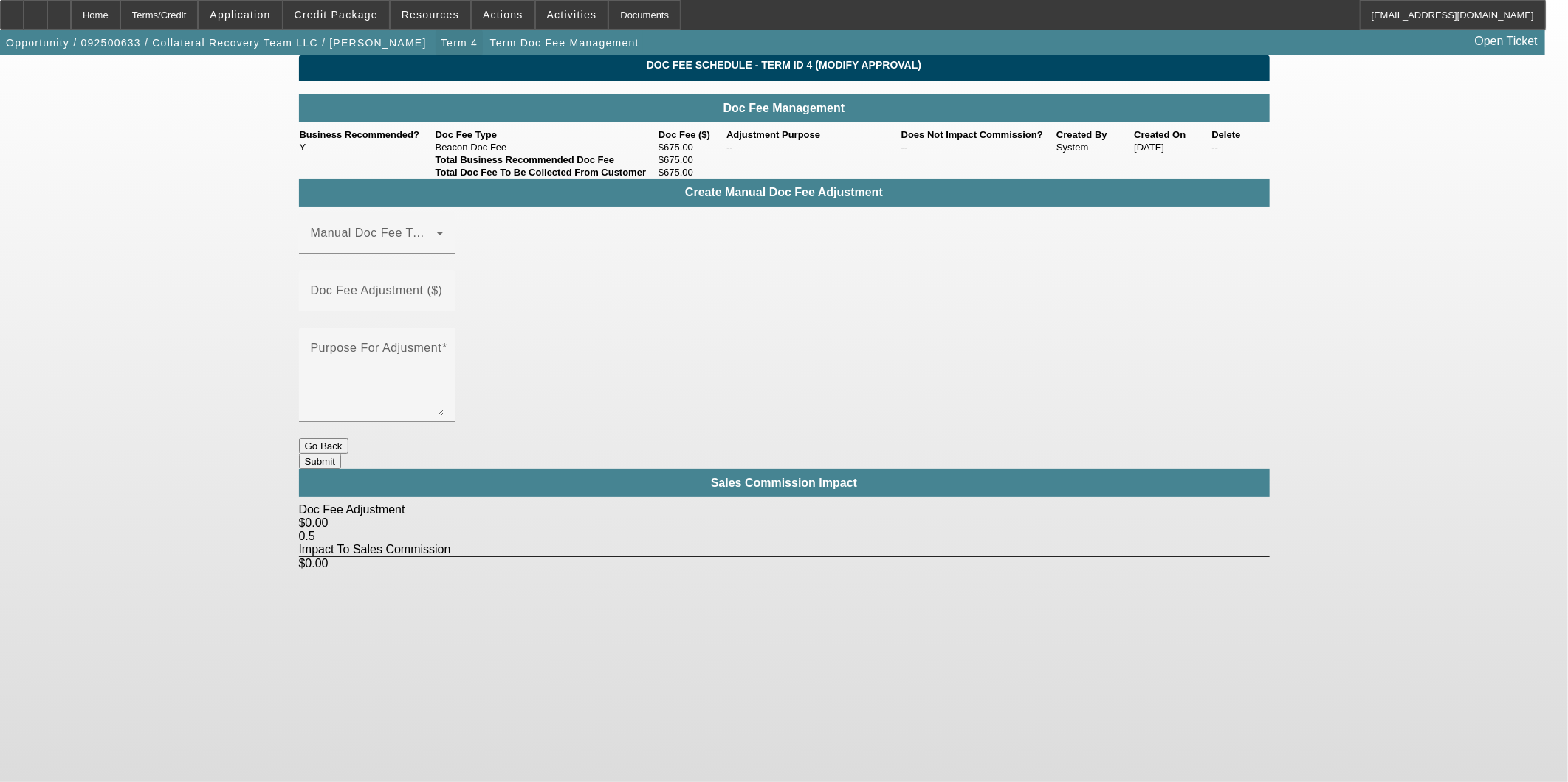
click at [441, 42] on span "Term 4" at bounding box center [459, 43] width 37 height 12
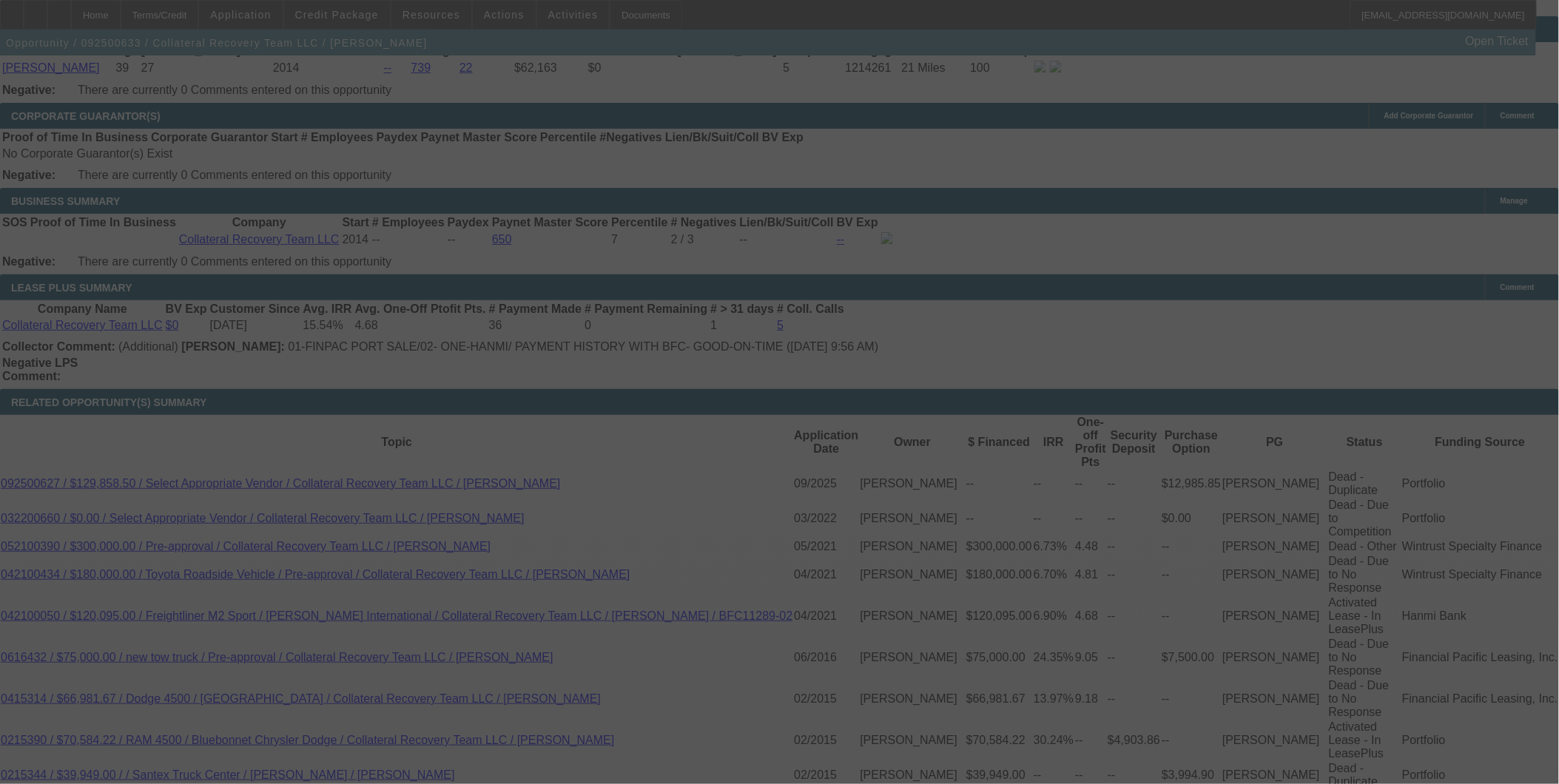
scroll to position [2274, 0]
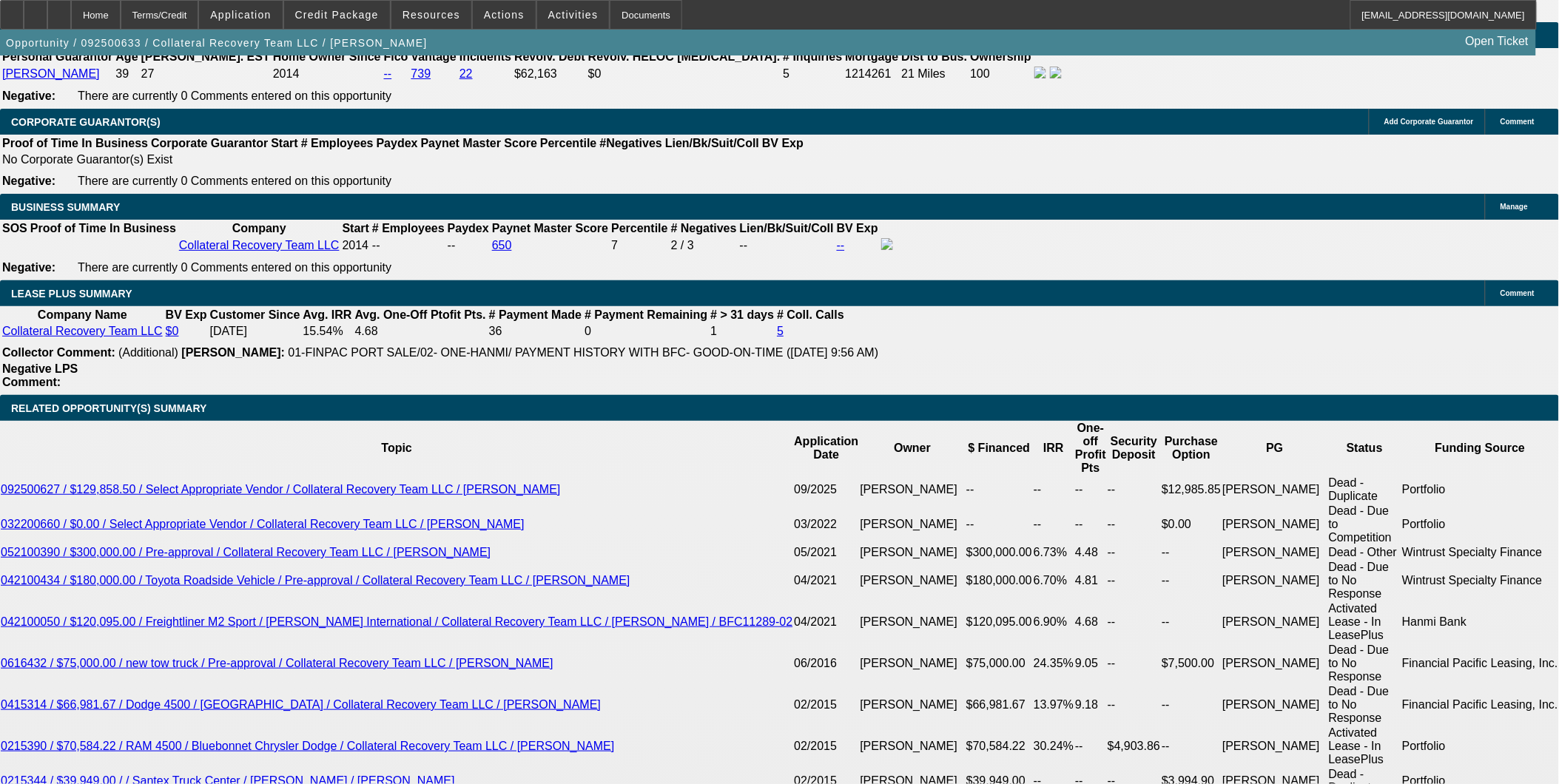
select select "0.15"
select select "0"
select select "3"
select select "0"
select select "6"
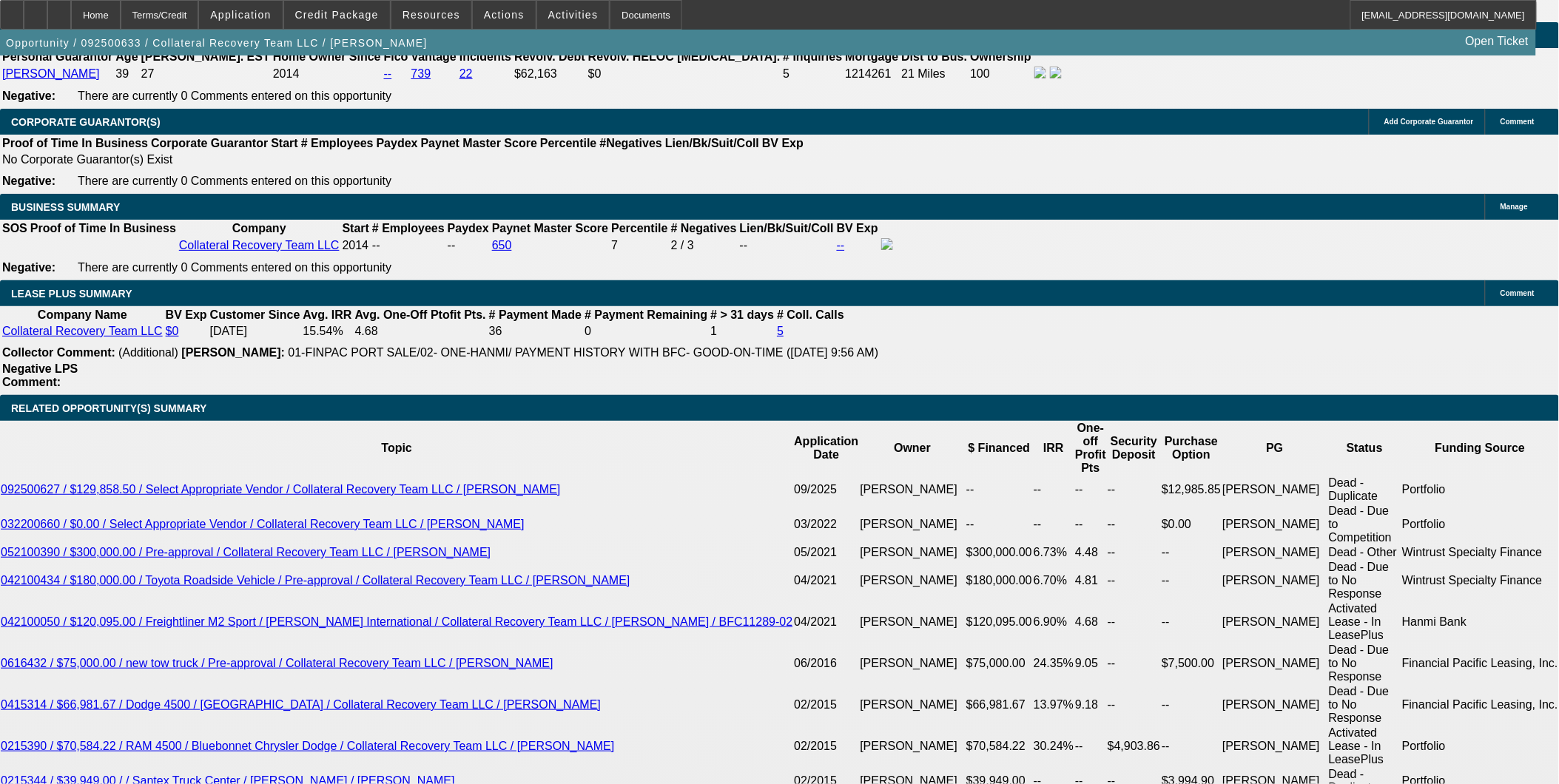
select select "0.15"
select select "0"
select select "3"
select select "0"
select select "6"
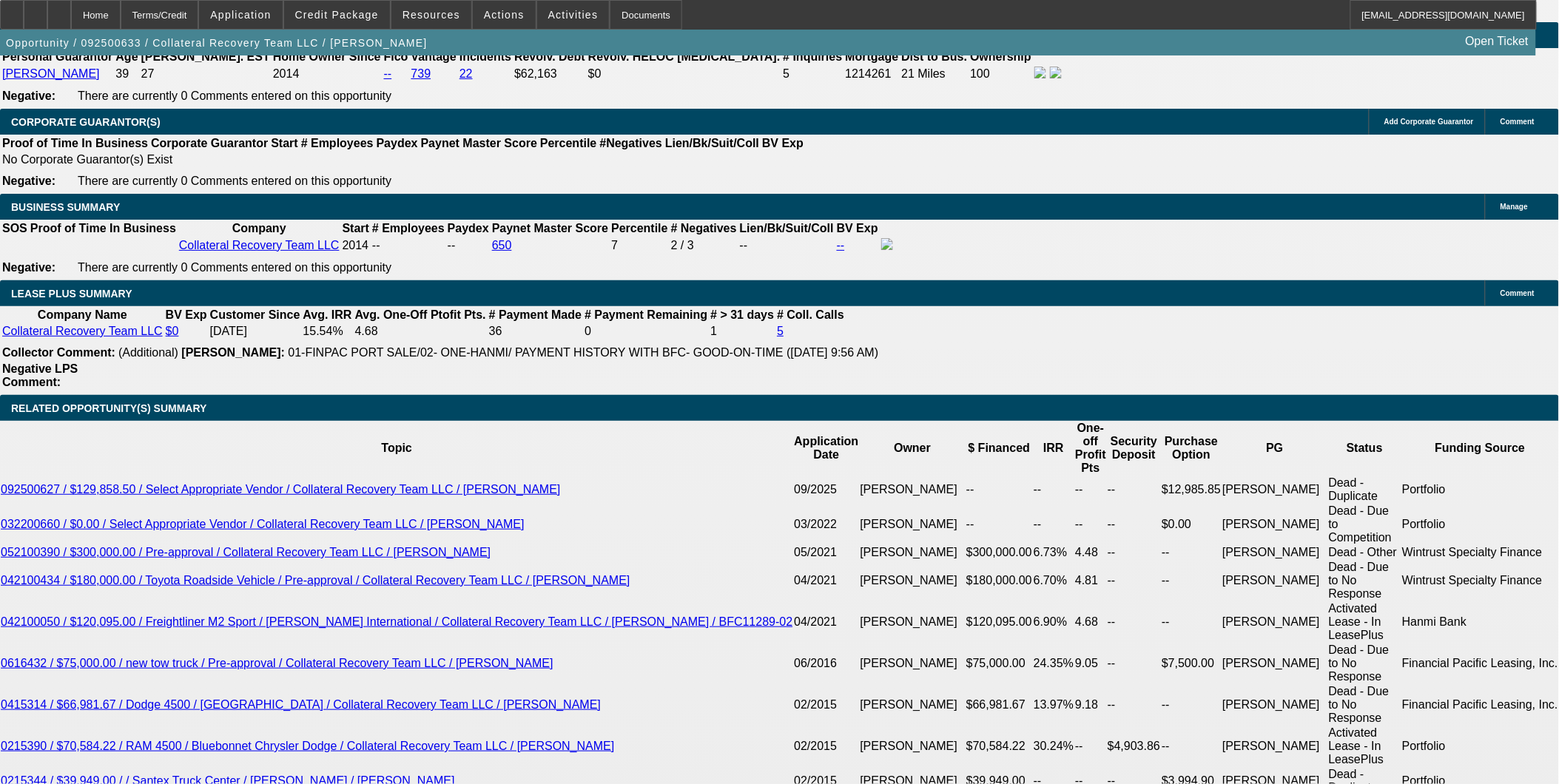
select select "0"
select select "2"
select select "0"
select select "6"
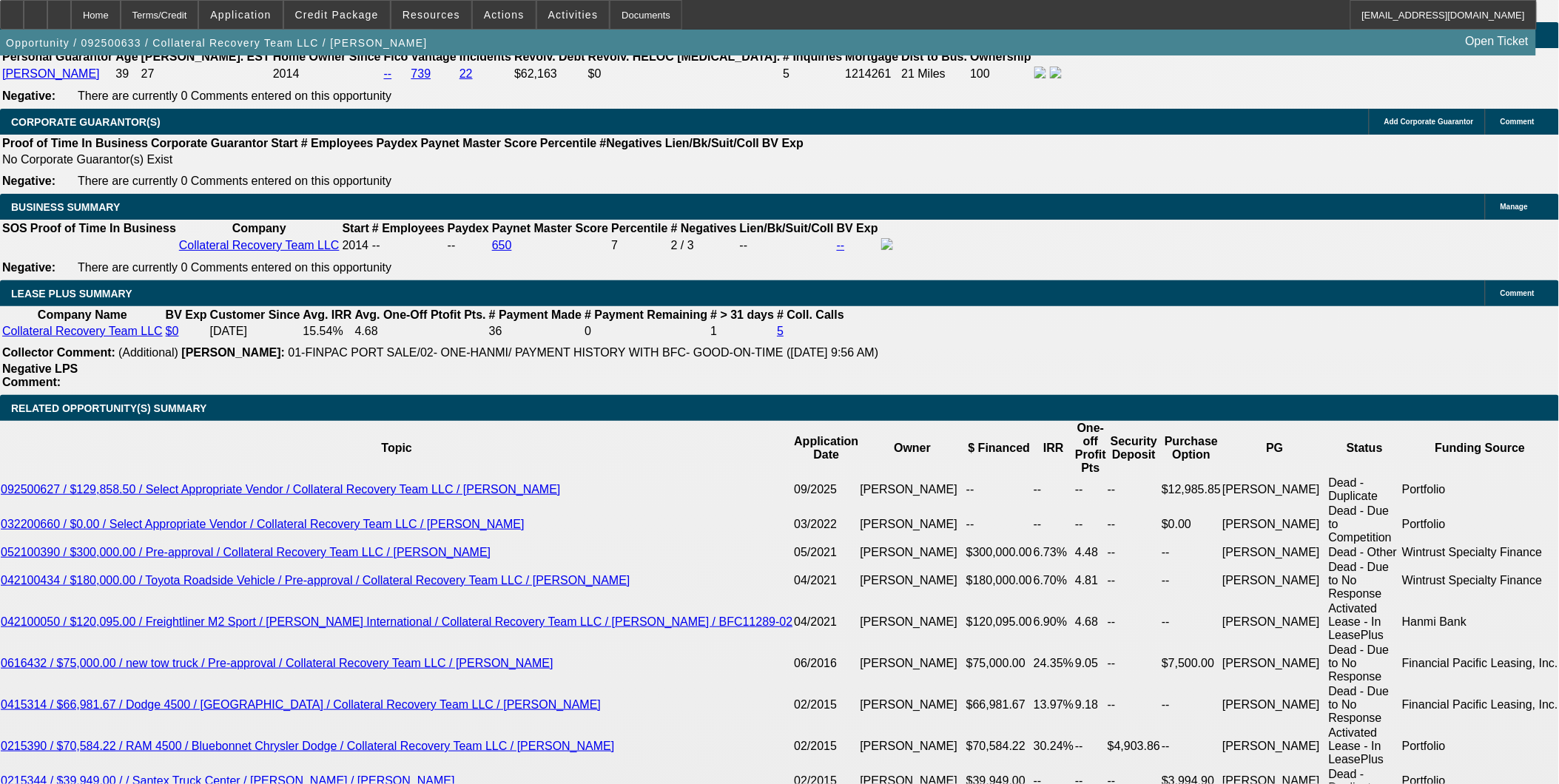
select select "0"
select select "2"
select select "0"
select select "6"
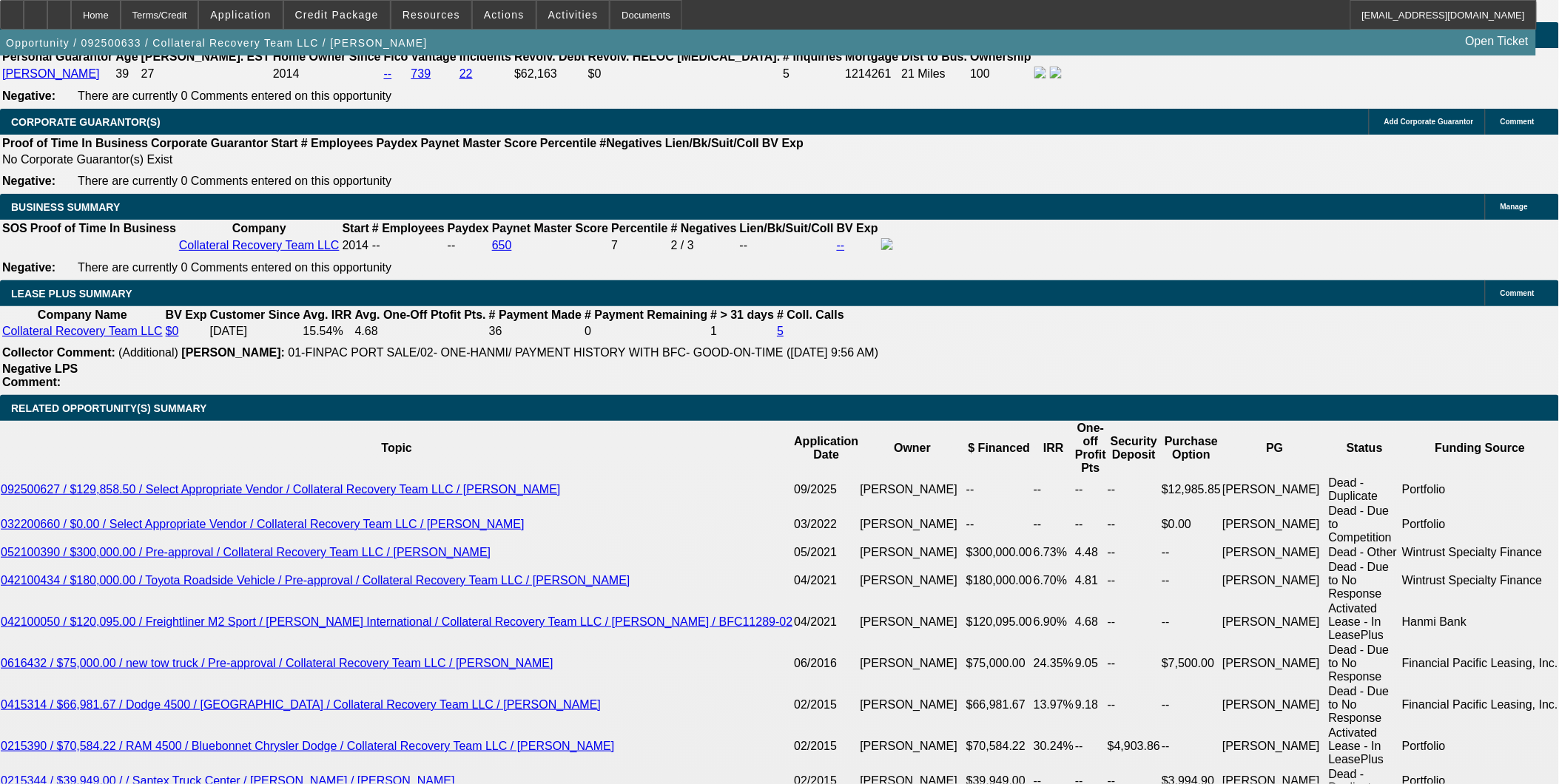
scroll to position [2318, 0]
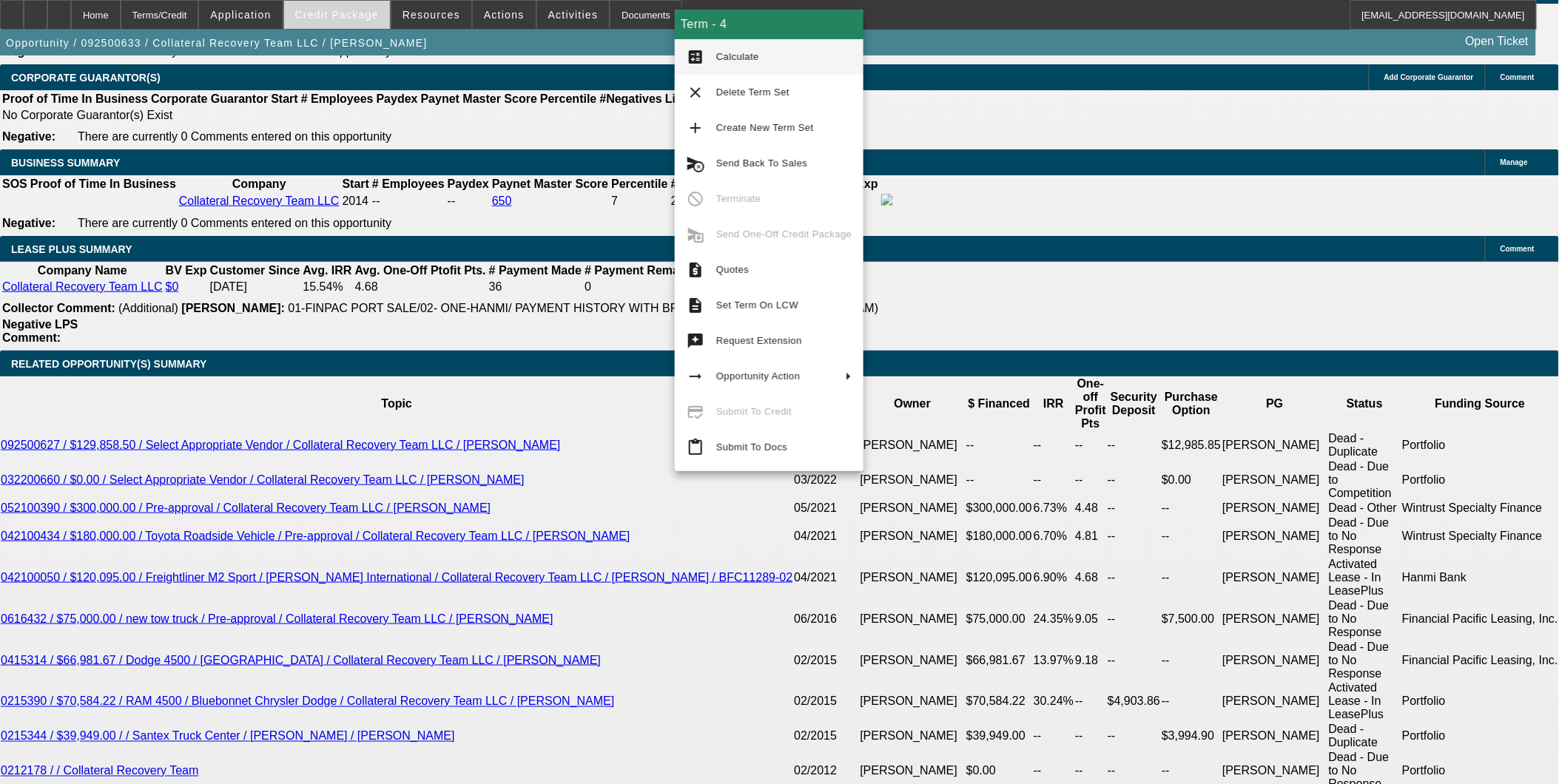
click at [357, 16] on span "Credit Package" at bounding box center [337, 15] width 84 height 12
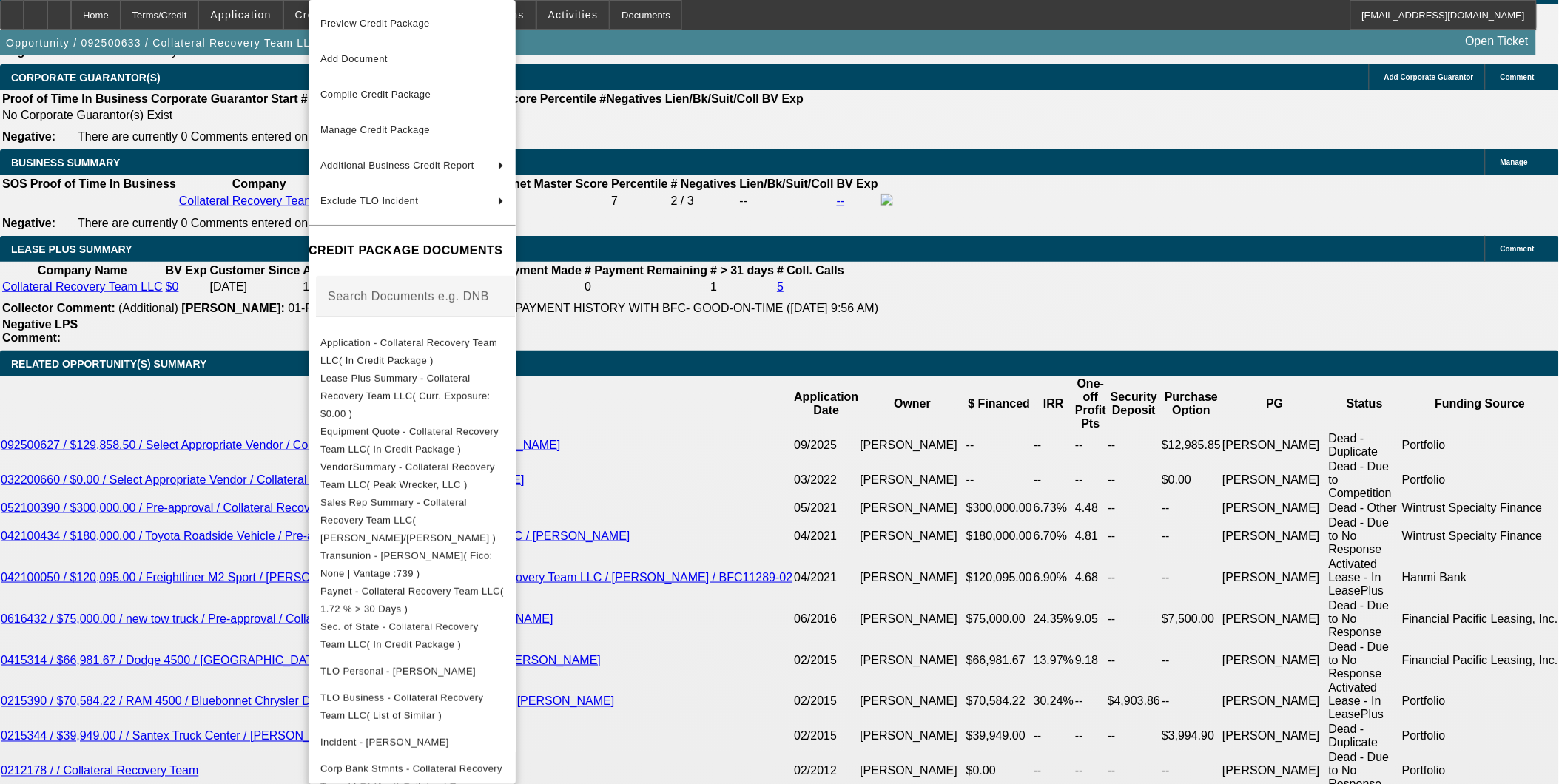
click at [86, 17] on div at bounding box center [780, 392] width 1559 height 784
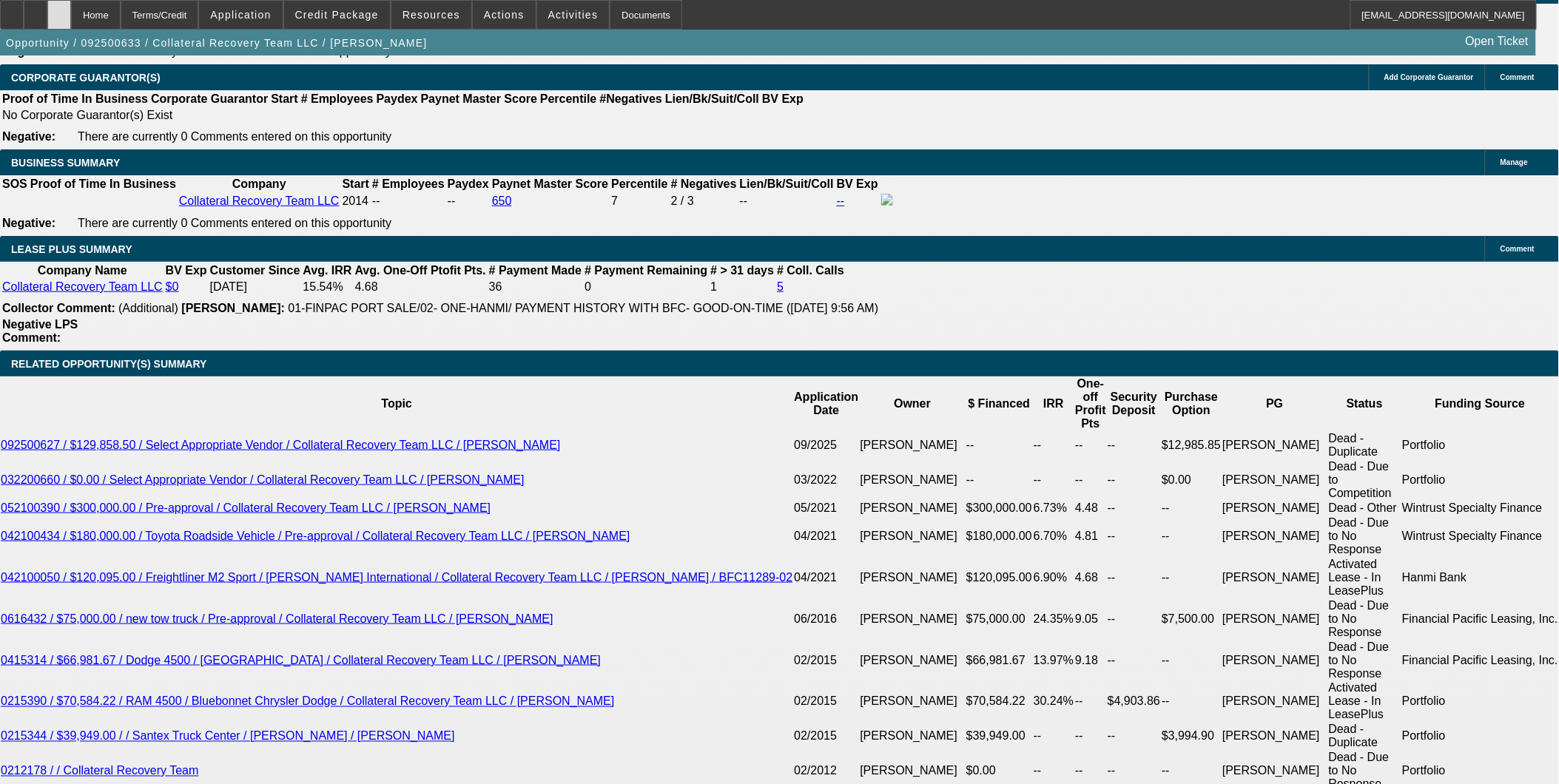
click at [87, 16] on div at bounding box center [780, 392] width 1559 height 784
click at [71, 18] on div at bounding box center [59, 14] width 23 height 29
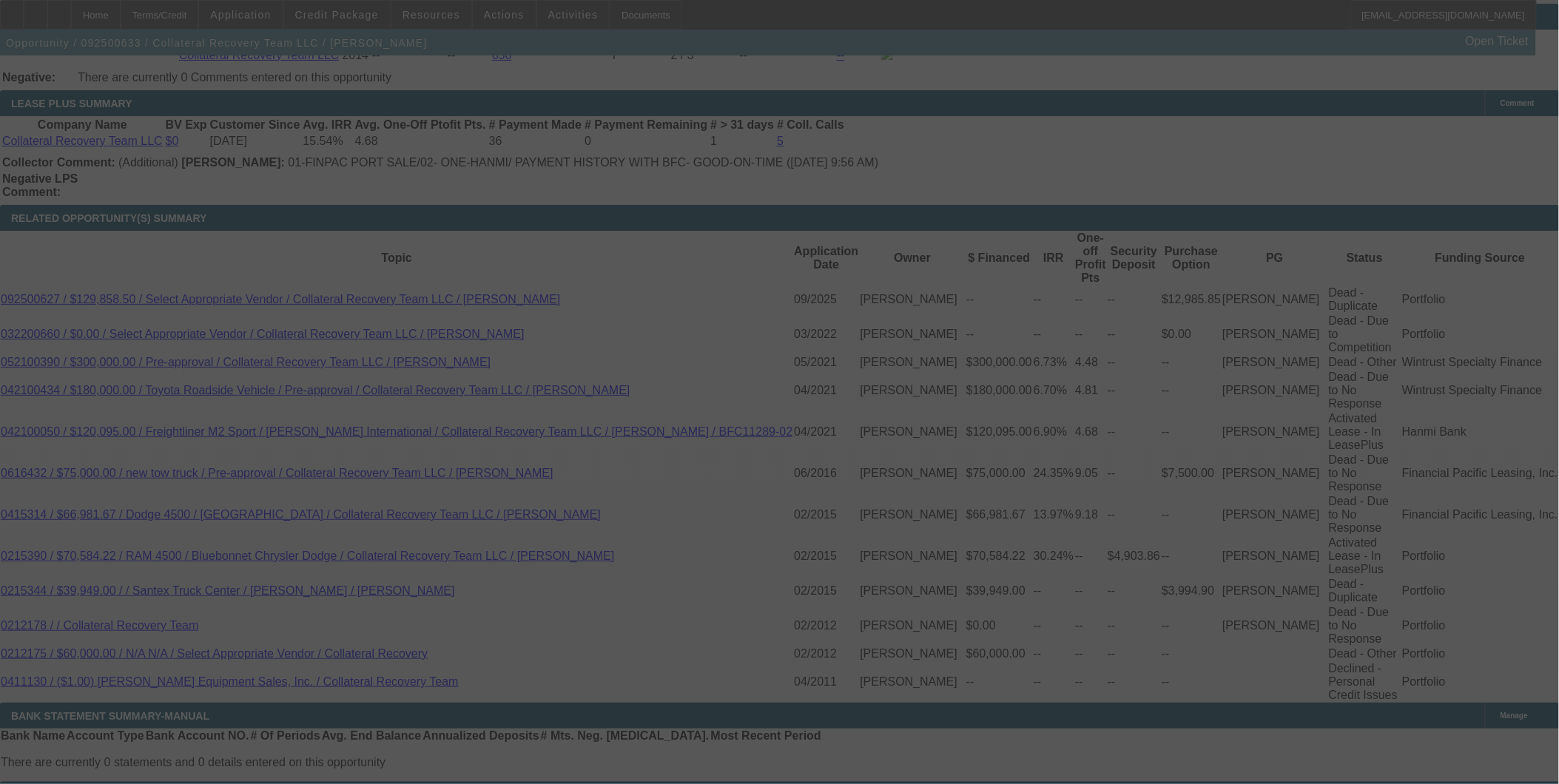
scroll to position [2458, 0]
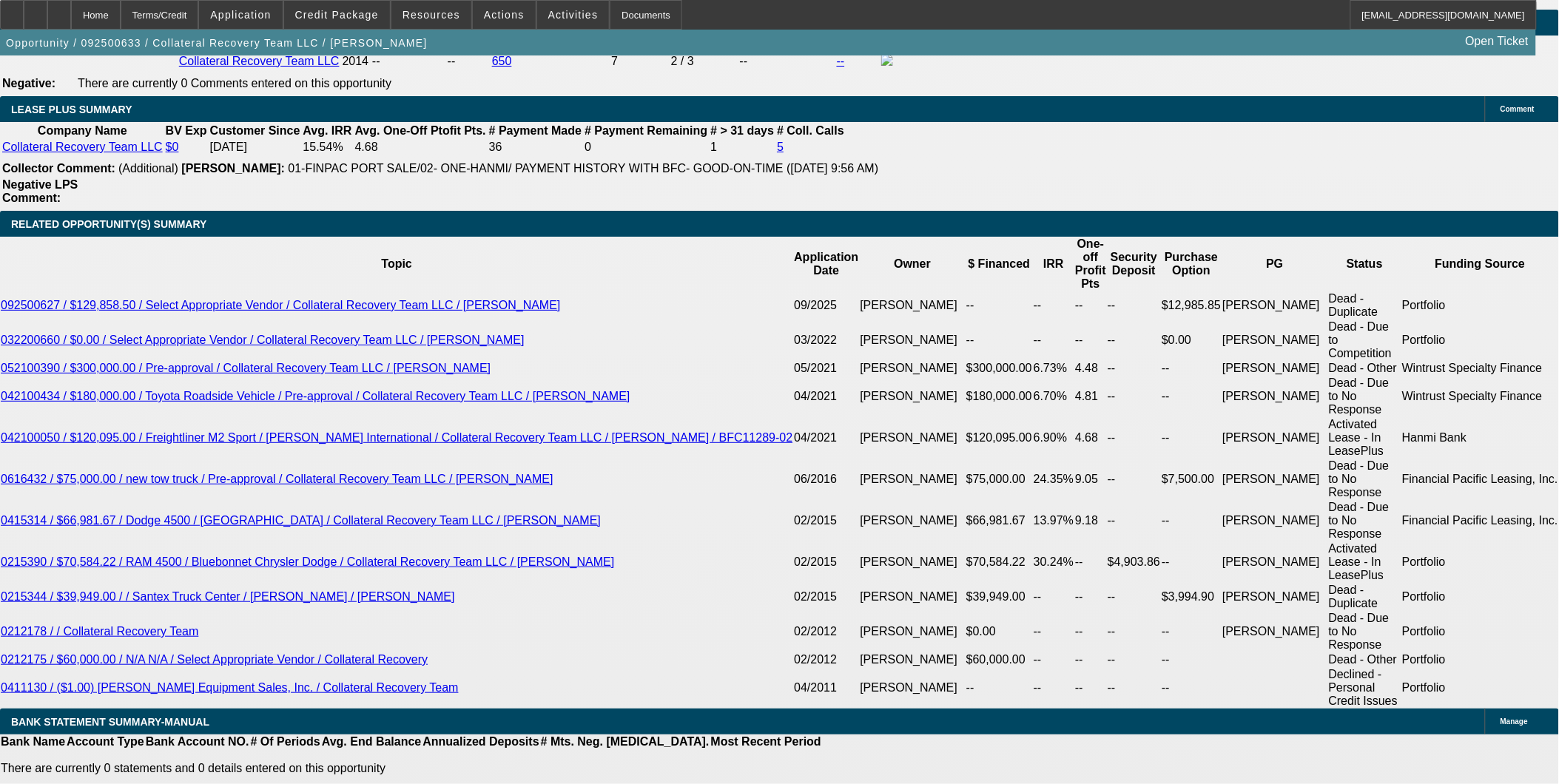
select select "0.15"
select select "0"
select select "0.15"
select select "0"
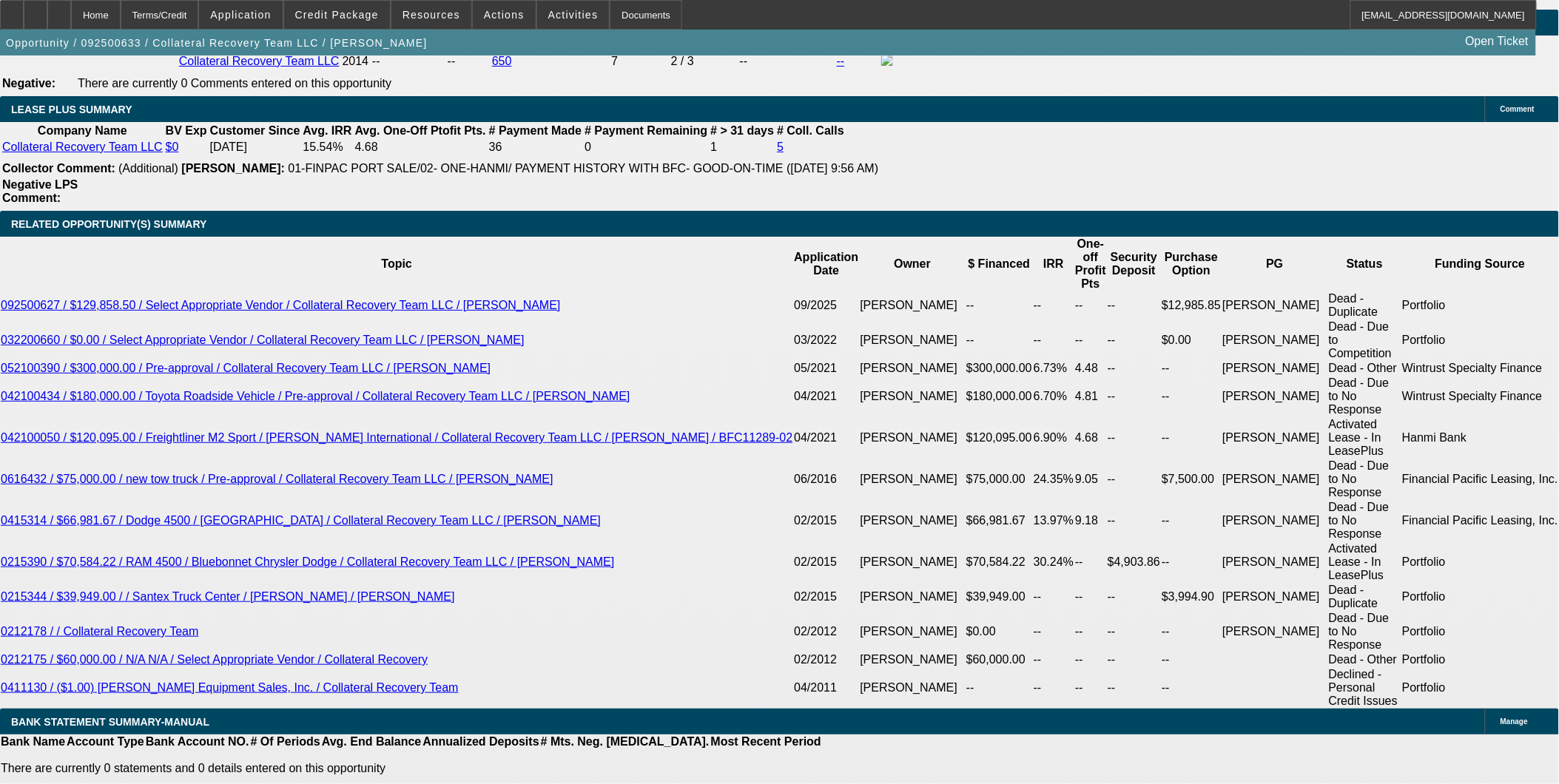
select select "0"
select select "2"
select select "0"
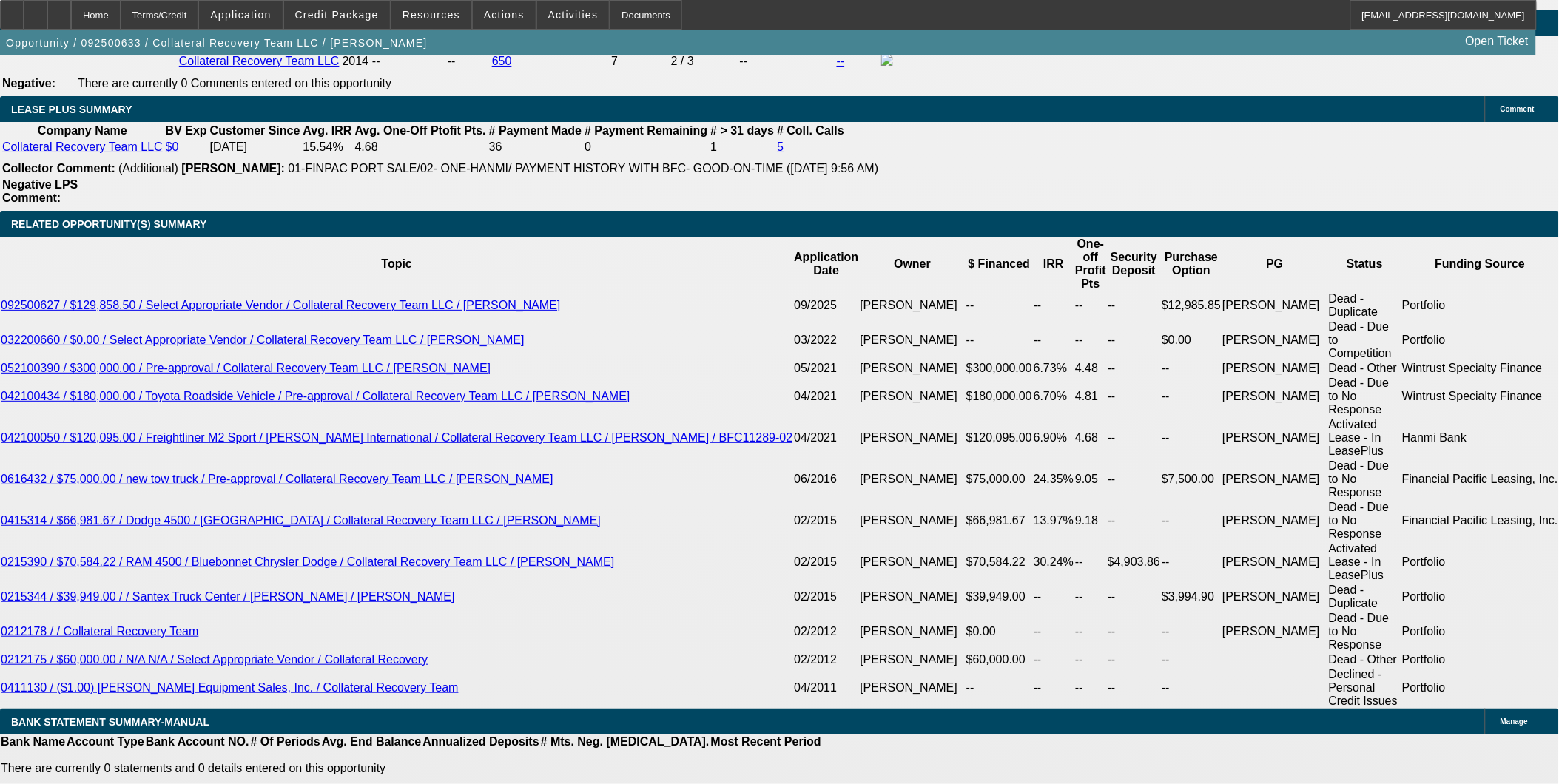
select select "2"
select select "0"
select select "1"
select select "3"
select select "6"
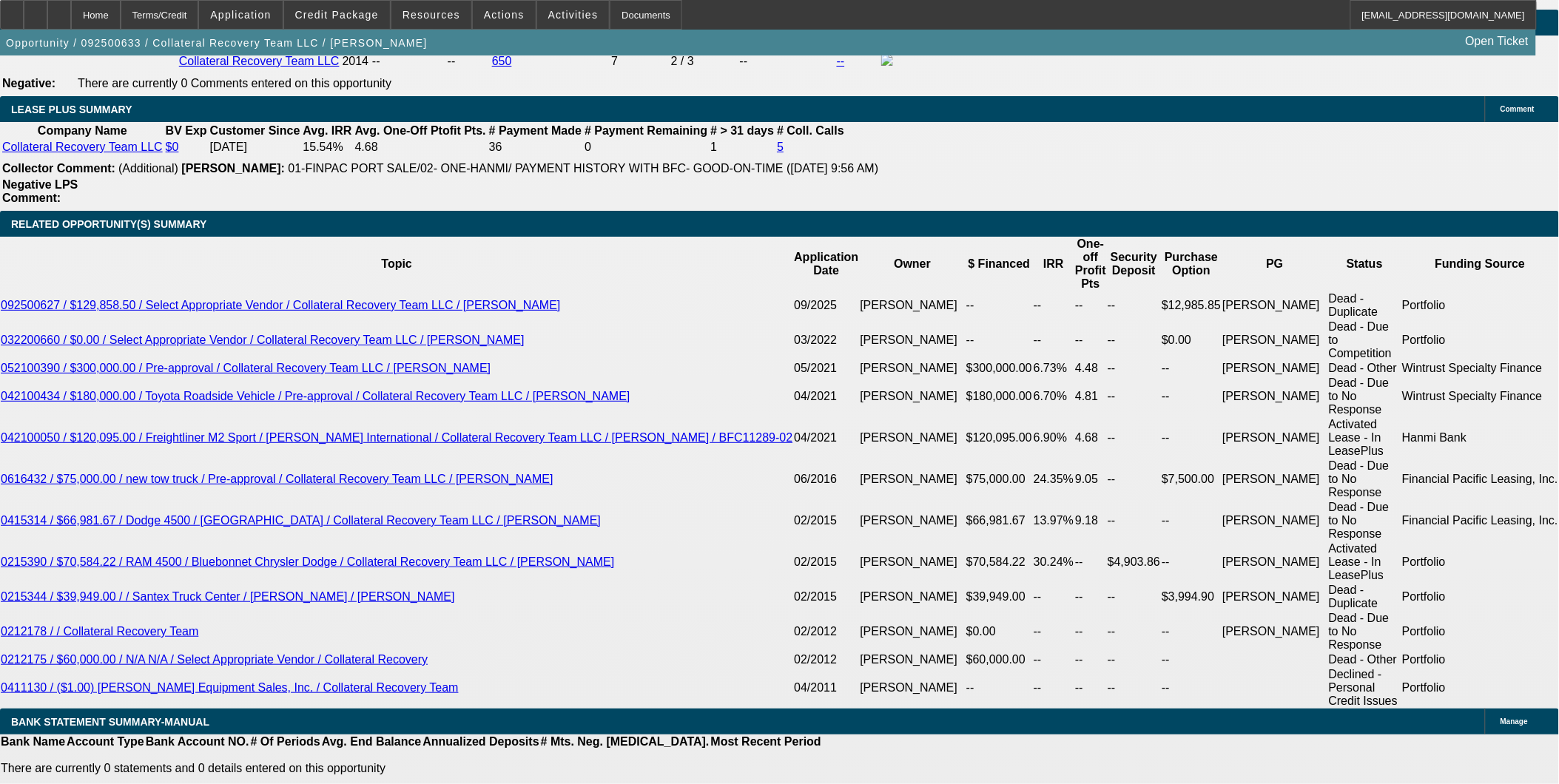
select select "1"
select select "3"
select select "6"
select select "1"
select select "2"
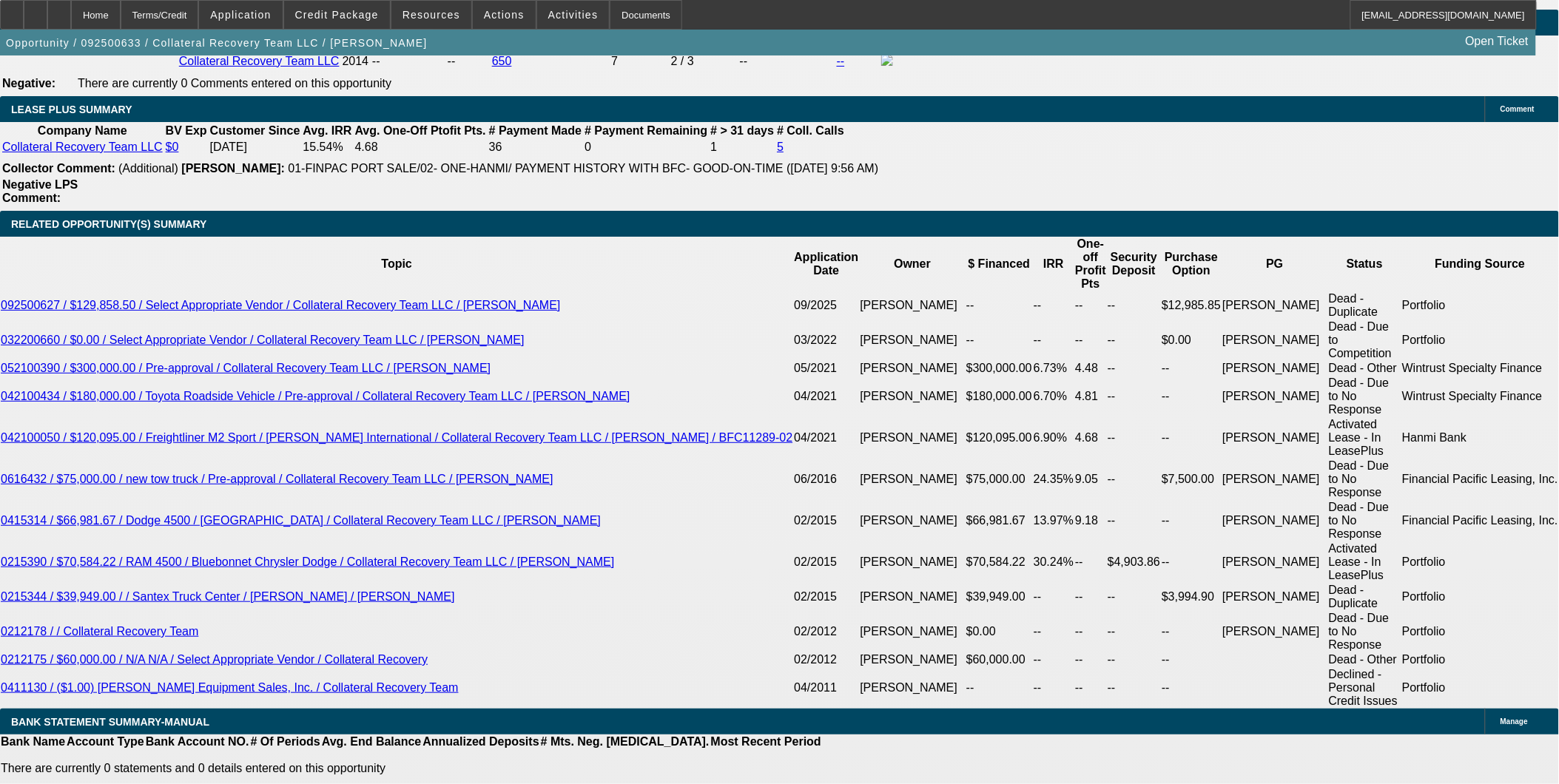
select select "6"
select select "1"
select select "2"
select select "6"
click at [367, 22] on span at bounding box center [337, 14] width 106 height 35
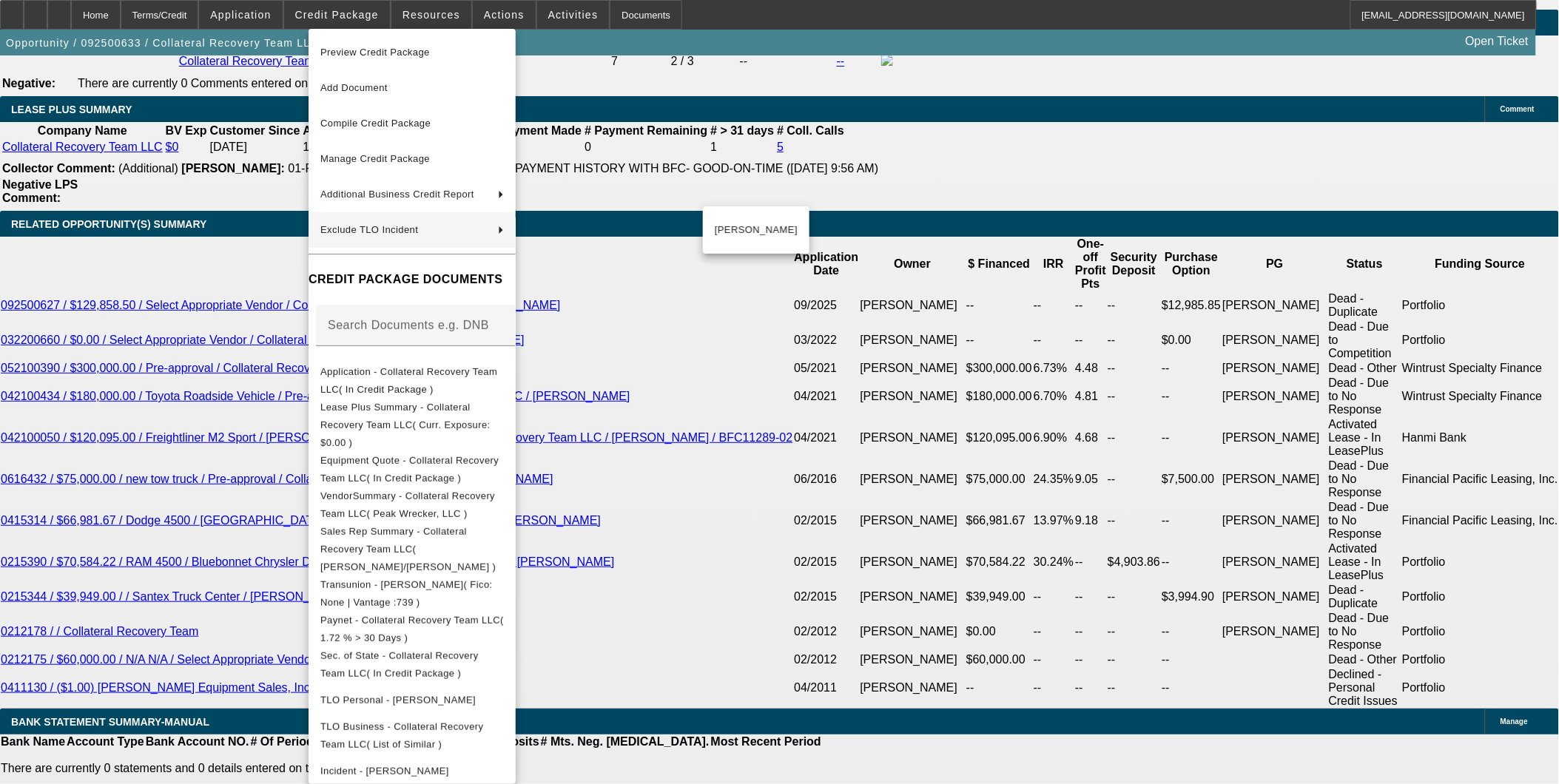
click at [1170, 117] on div at bounding box center [780, 392] width 1559 height 784
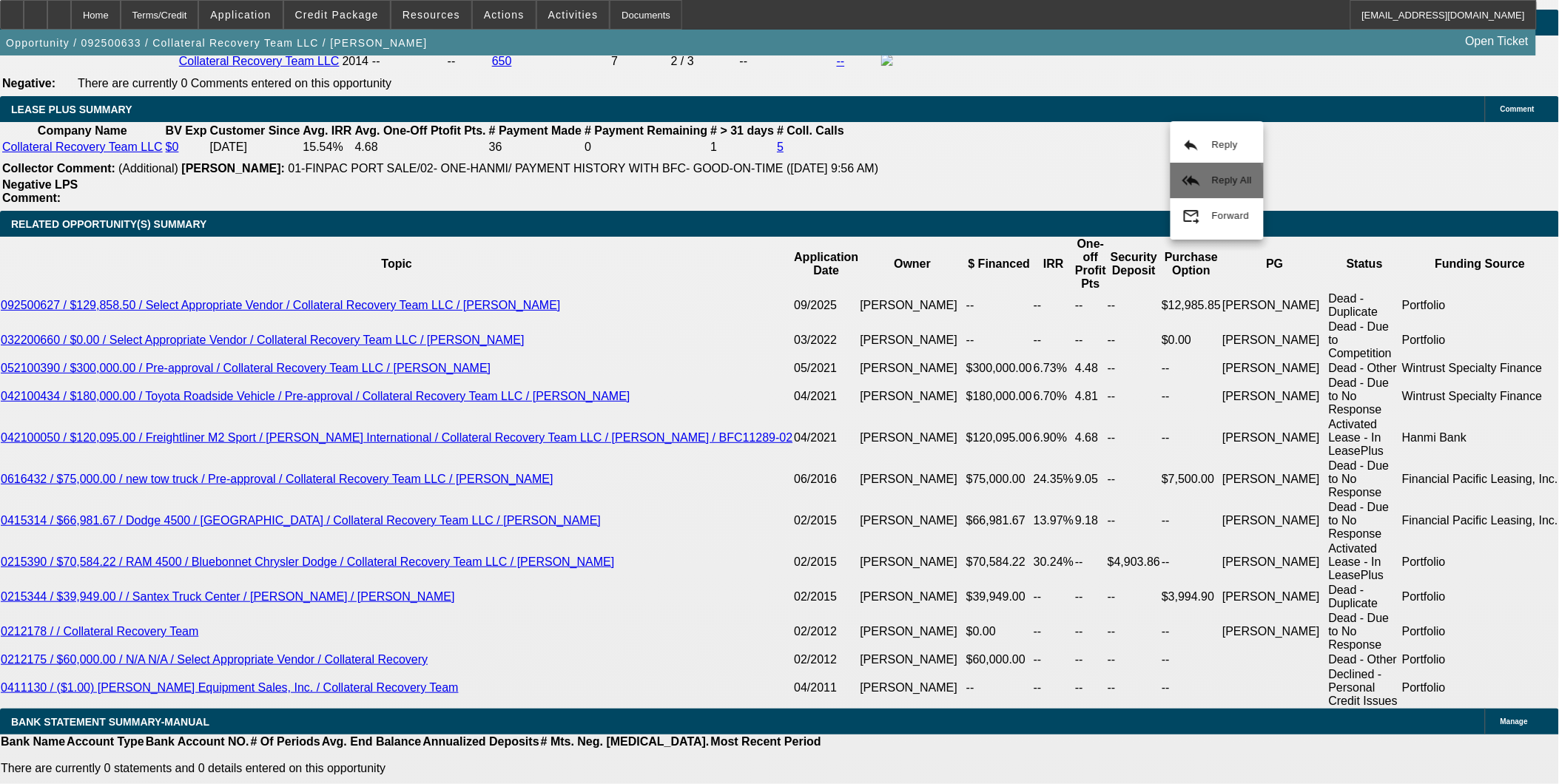
click at [1205, 185] on button "reply_all Reply All" at bounding box center [1217, 180] width 93 height 35
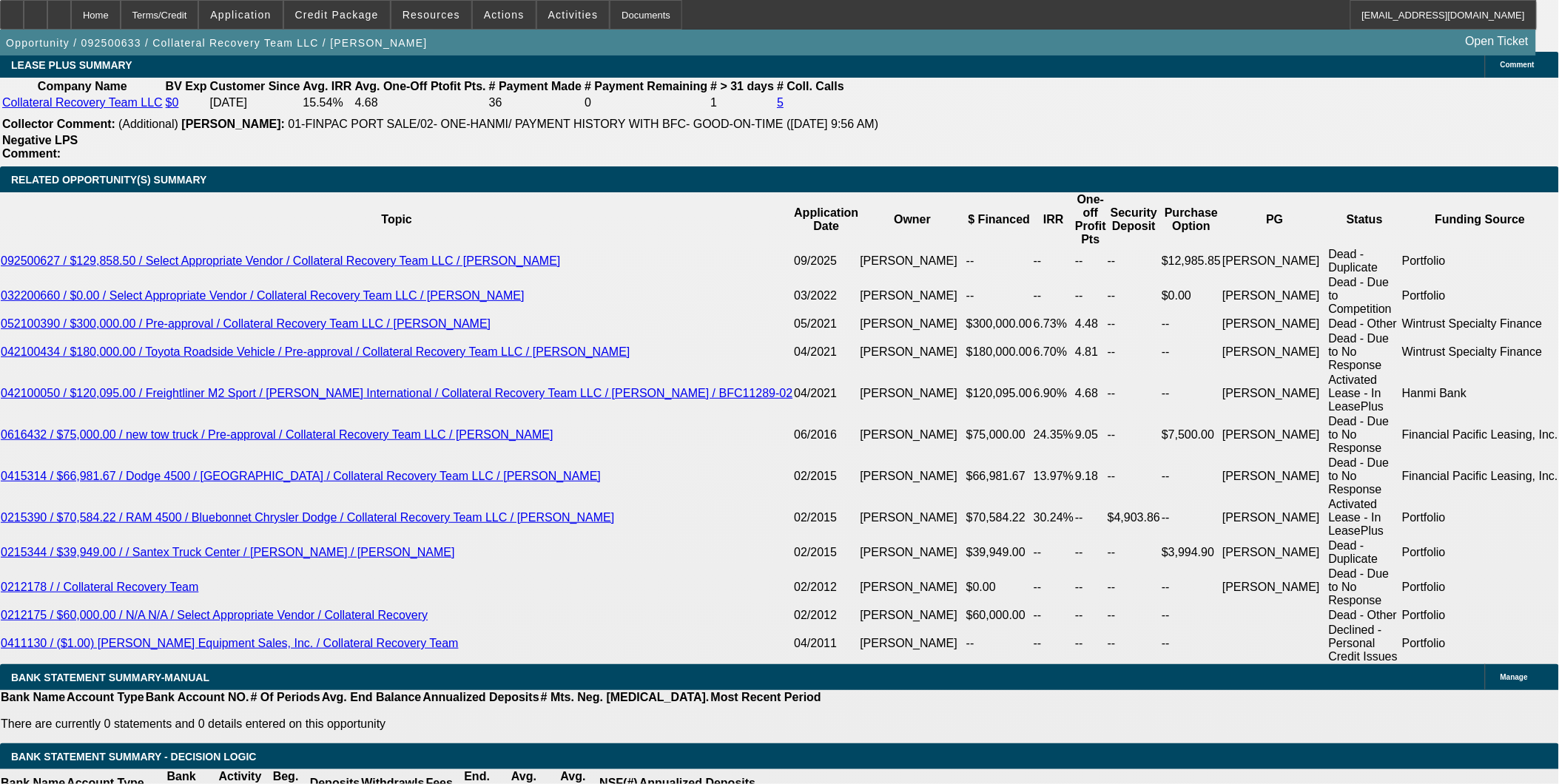
drag, startPoint x: 471, startPoint y: 240, endPoint x: 408, endPoint y: 57, distance: 193.5
click at [342, 5] on span at bounding box center [337, 14] width 106 height 35
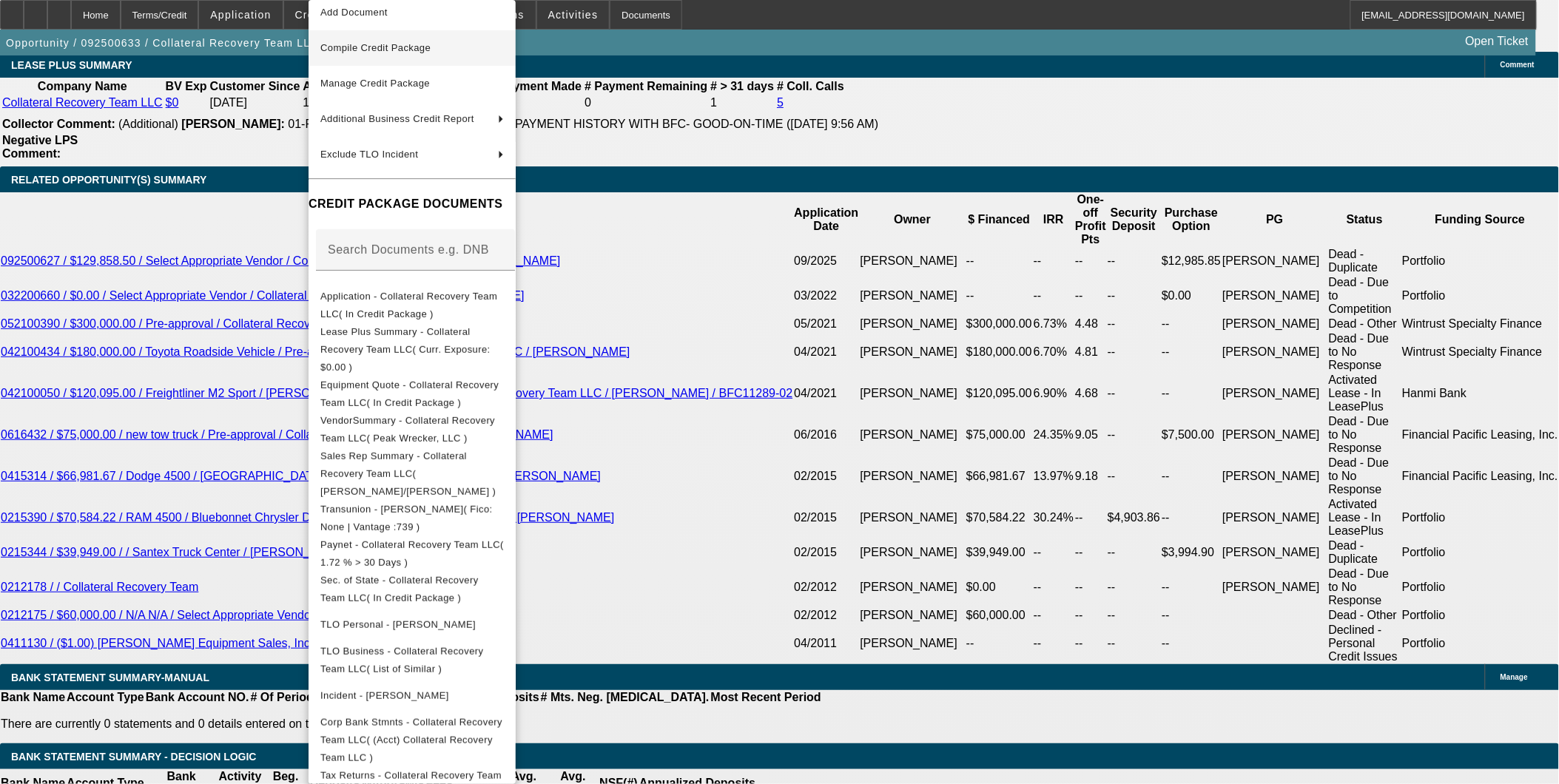
scroll to position [92, 0]
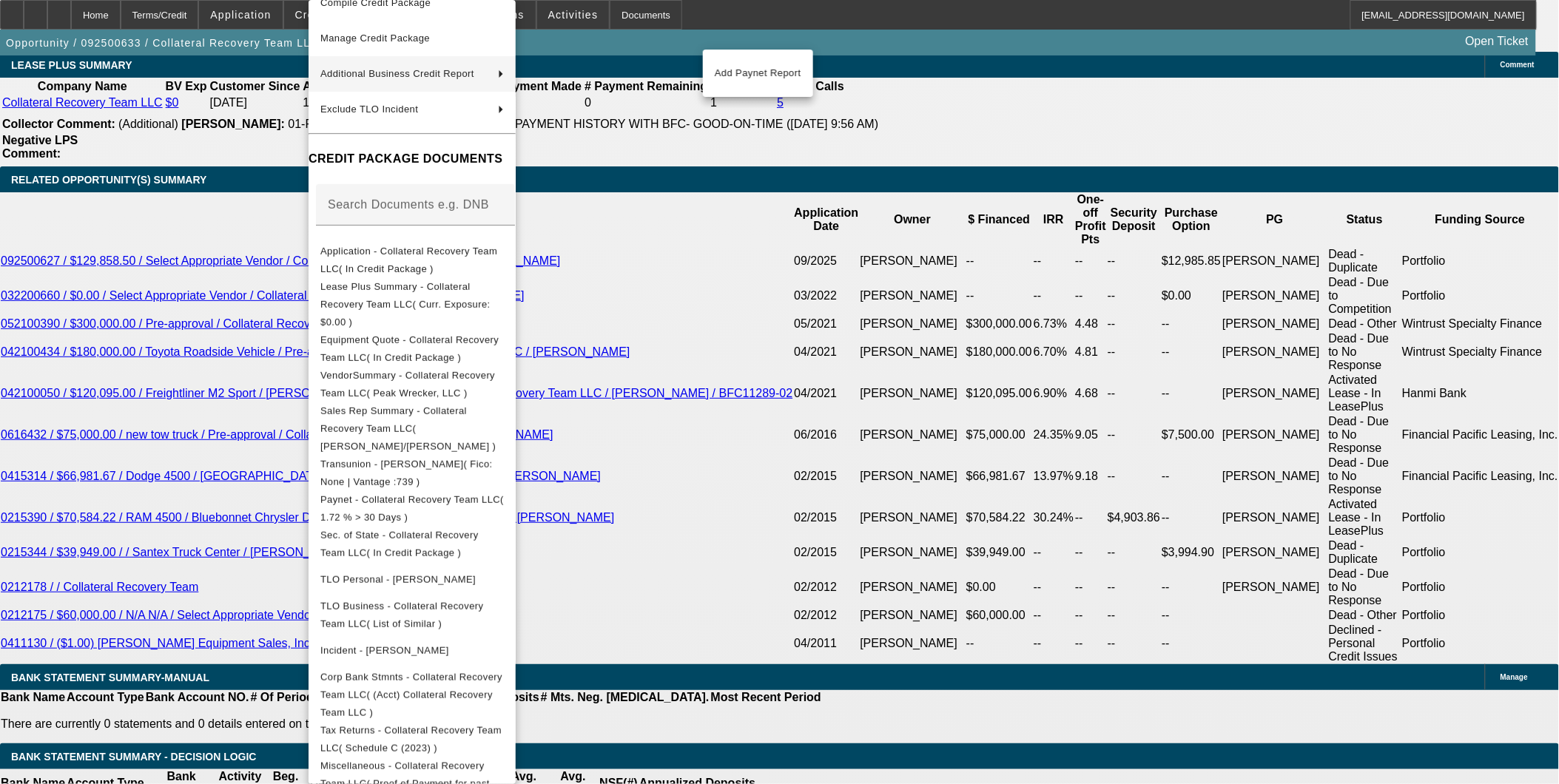
click at [899, 101] on div at bounding box center [780, 392] width 1559 height 784
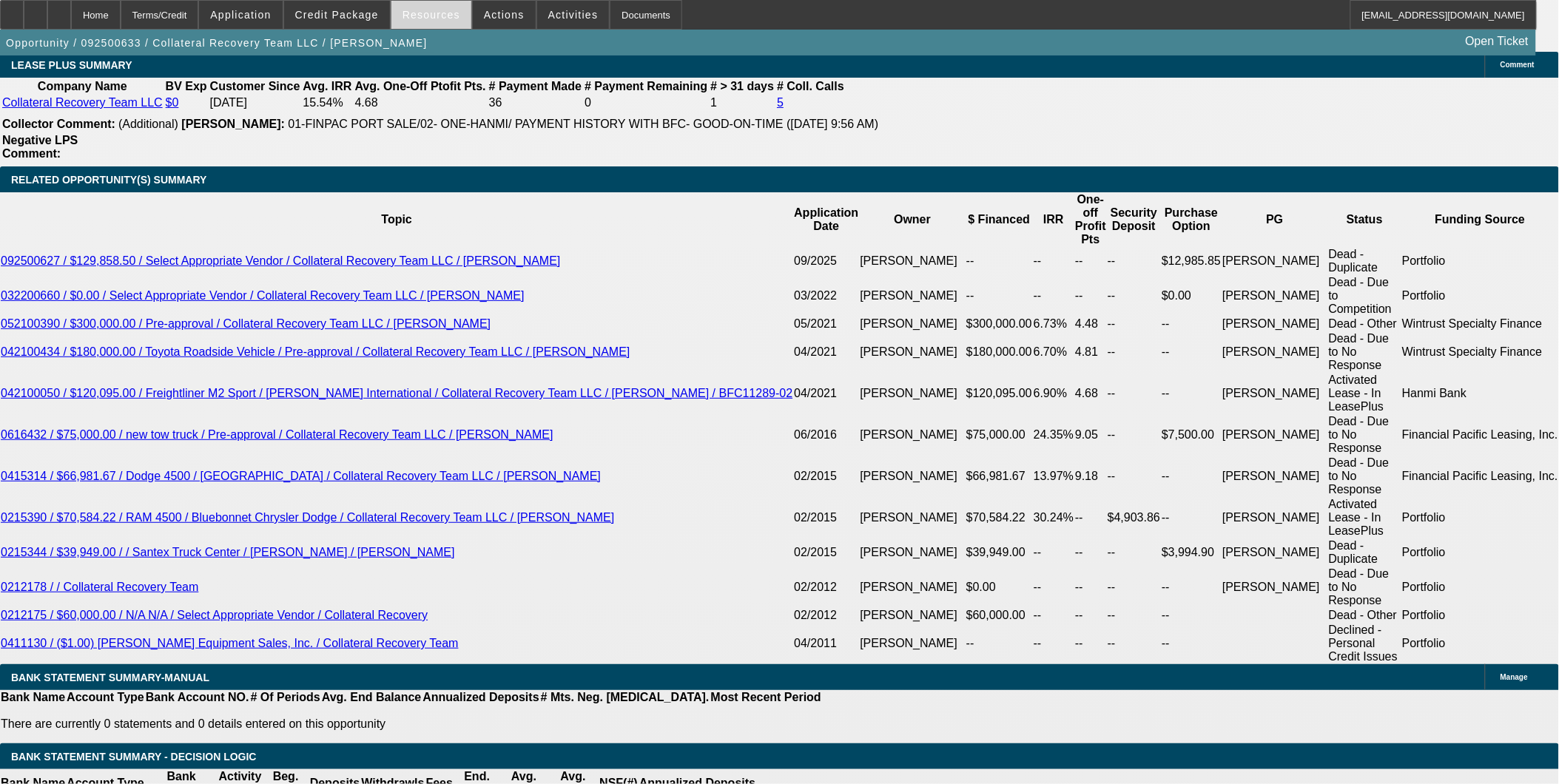
click at [452, 17] on span "Resources" at bounding box center [431, 15] width 58 height 12
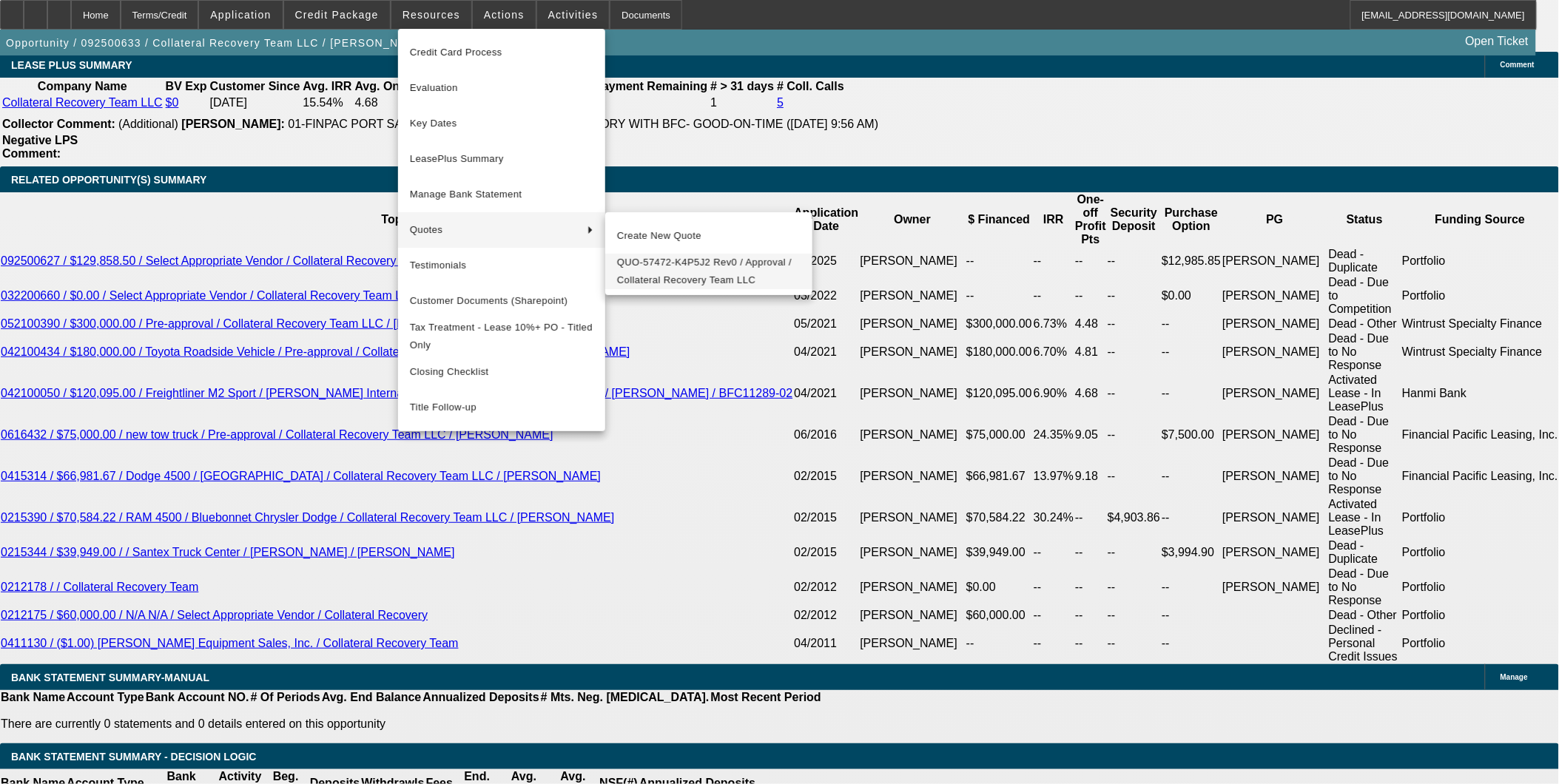
click at [706, 264] on span "QUO-57472-K4P5J2 Rev0 / Approval / Collateral Recovery Team LLC" at bounding box center [708, 271] width 183 height 35
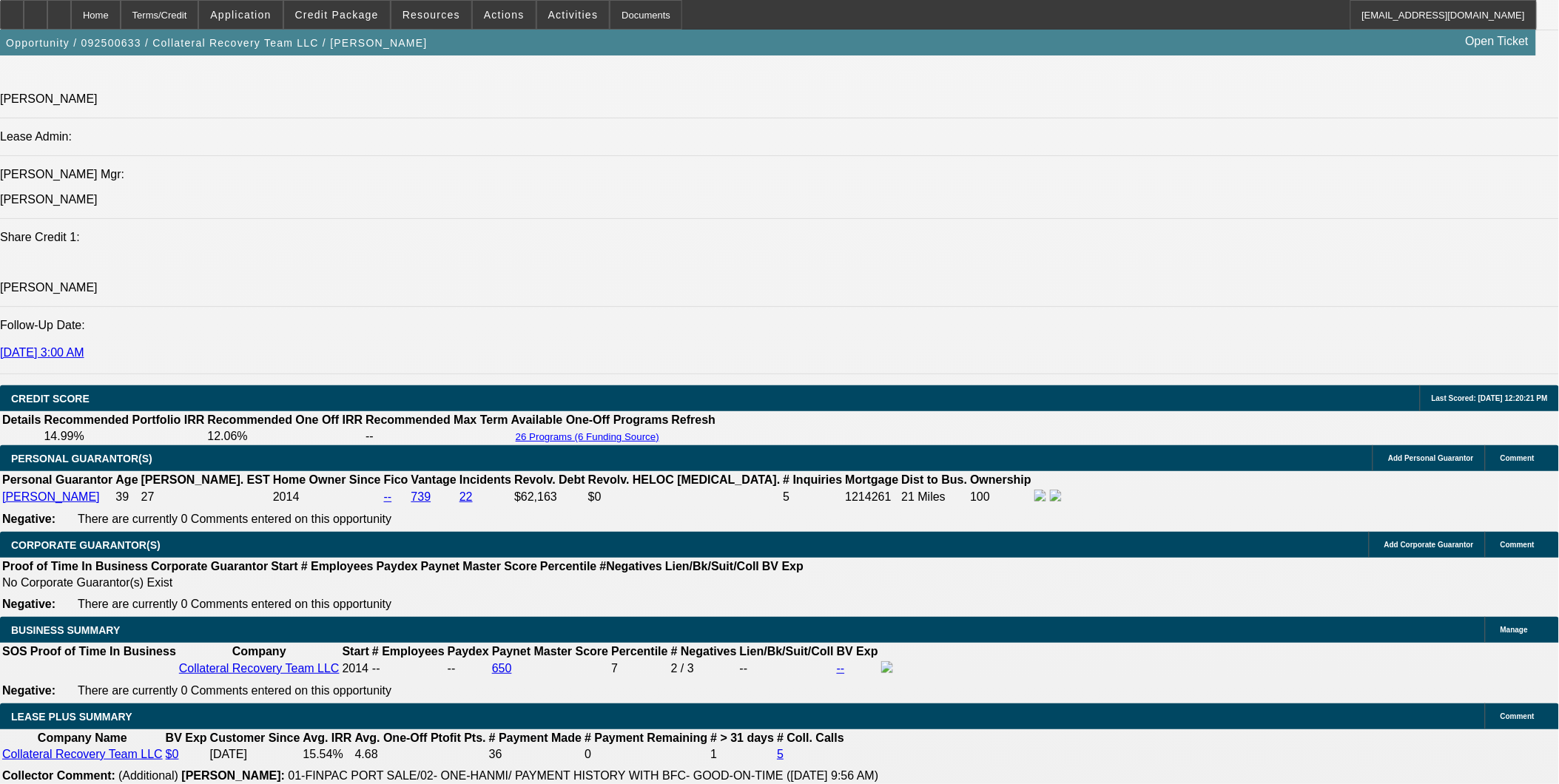
scroll to position [1845, 0]
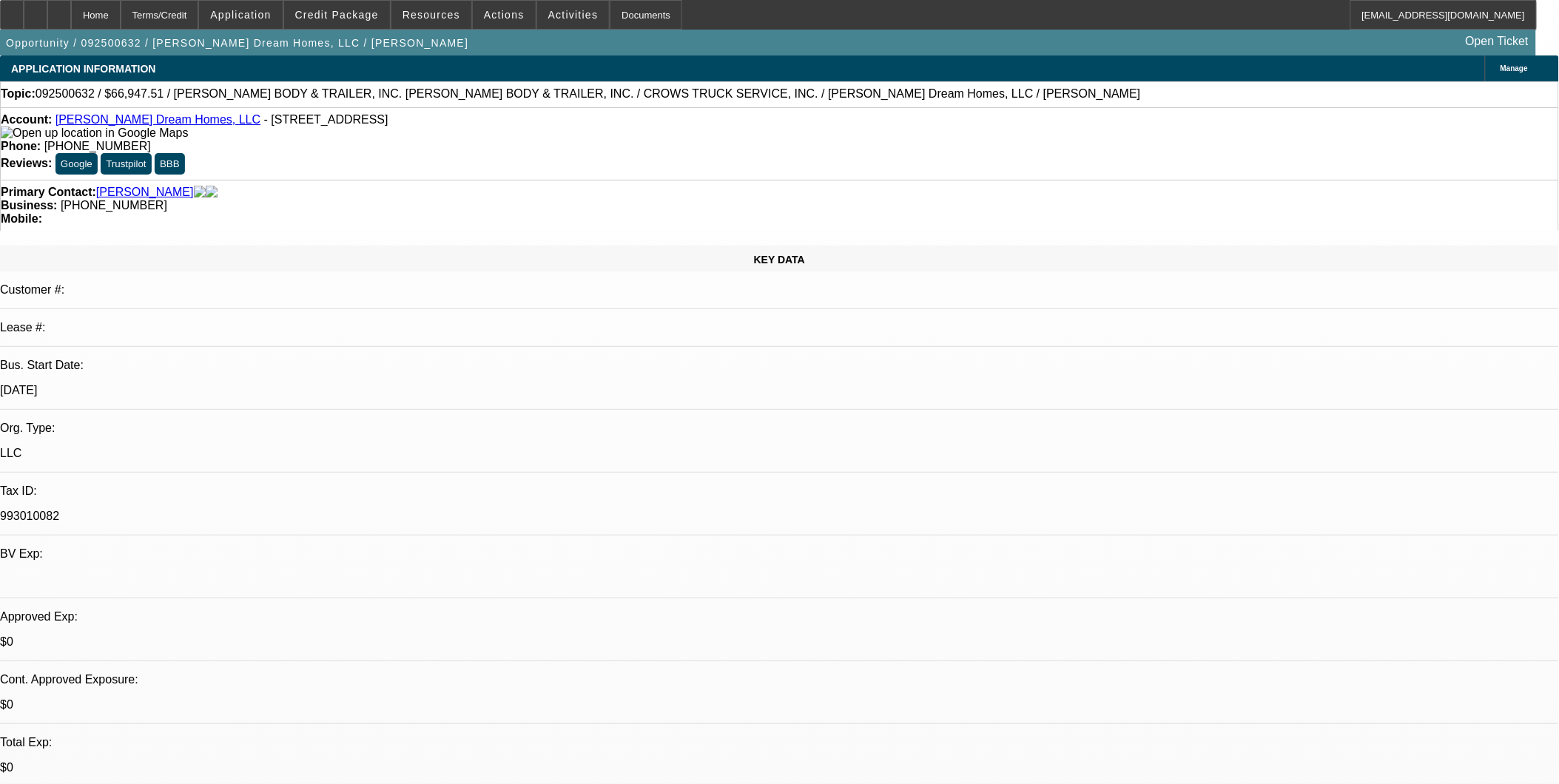
select select "0.1"
select select "2"
select select "0"
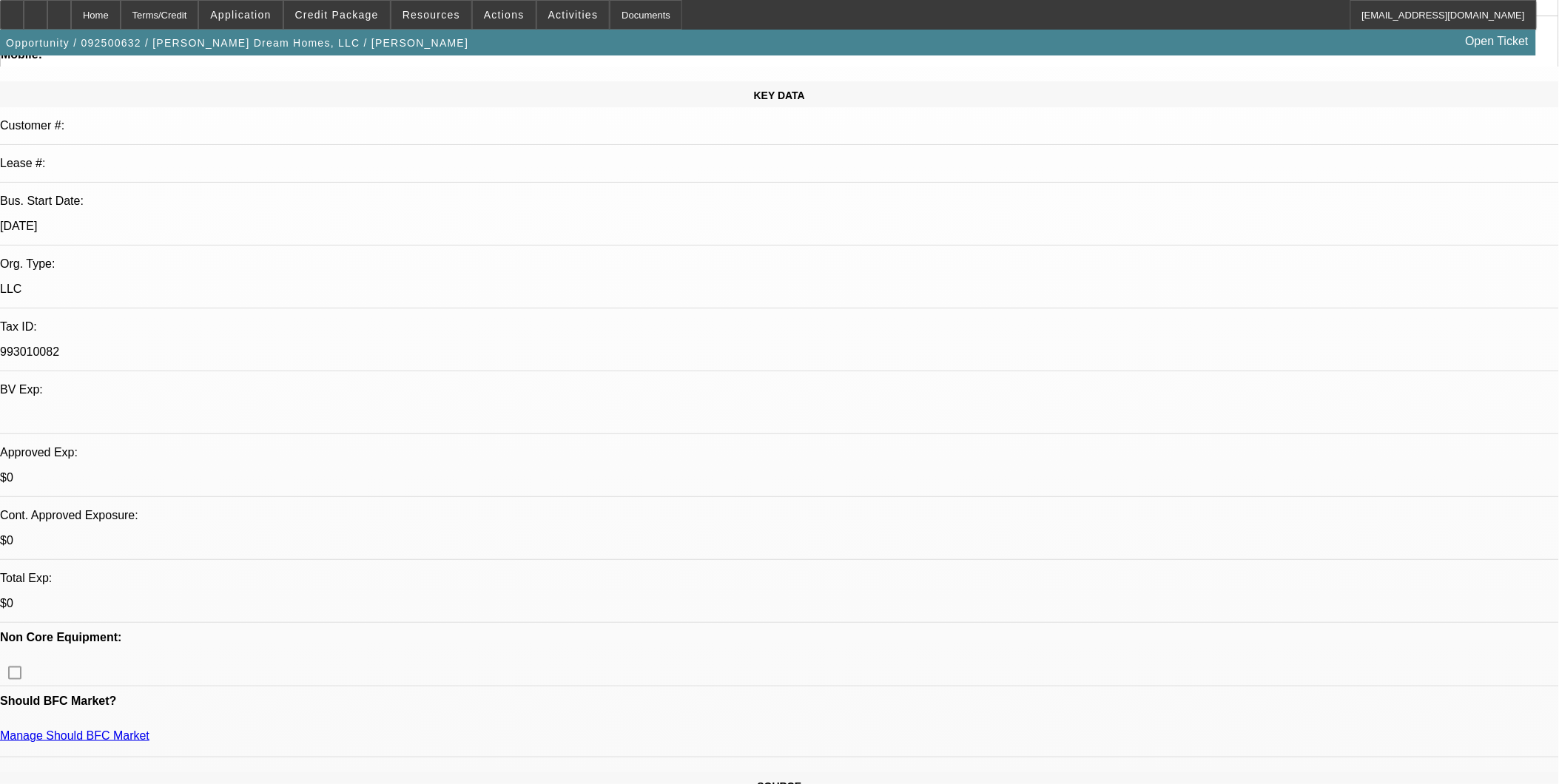
select select "1"
select select "2"
select select "6"
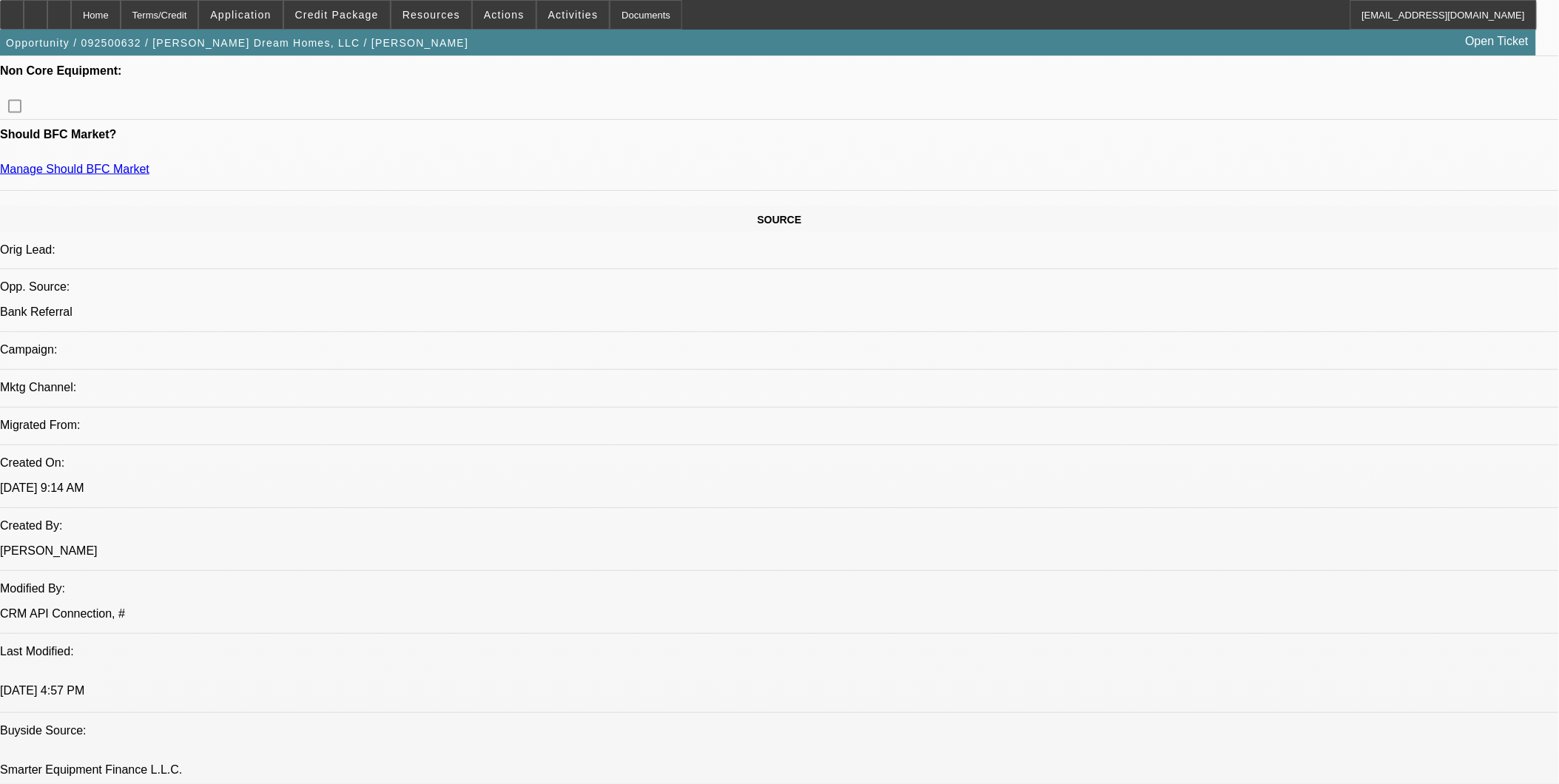
scroll to position [740, 0]
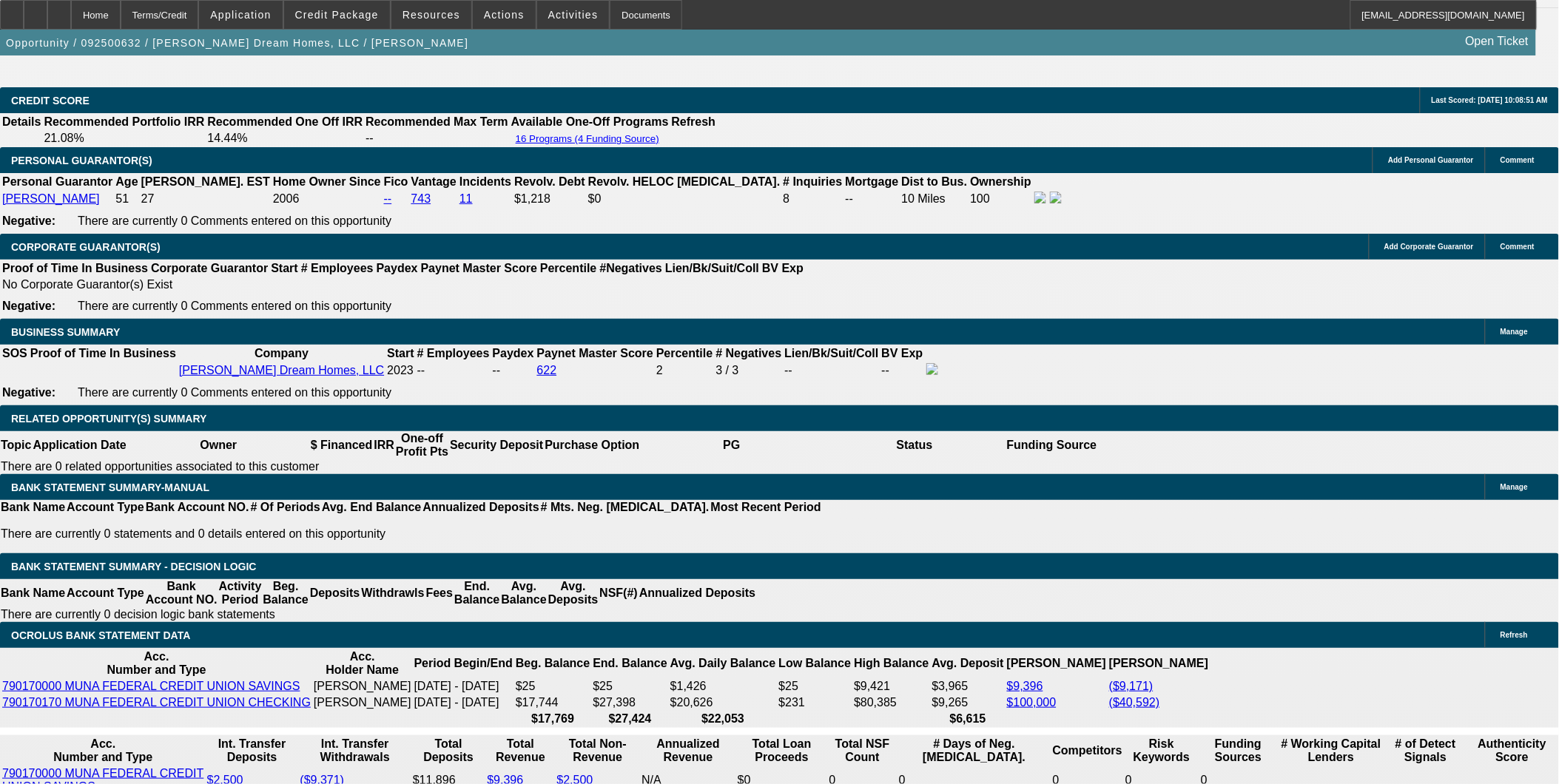
scroll to position [2384, 0]
